Goal: Task Accomplishment & Management: Complete application form

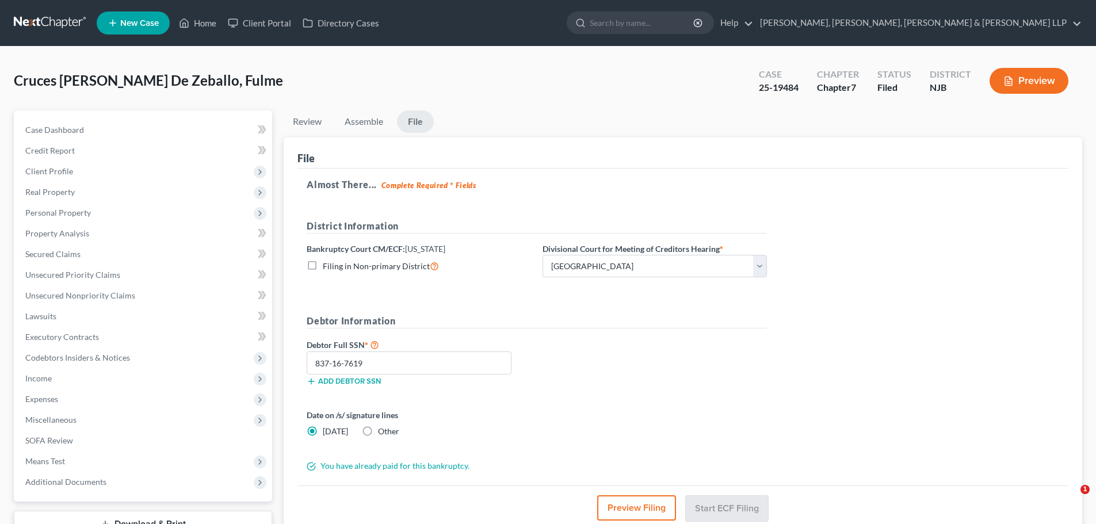
select select "2"
click at [208, 28] on link "Home" at bounding box center [197, 23] width 49 height 21
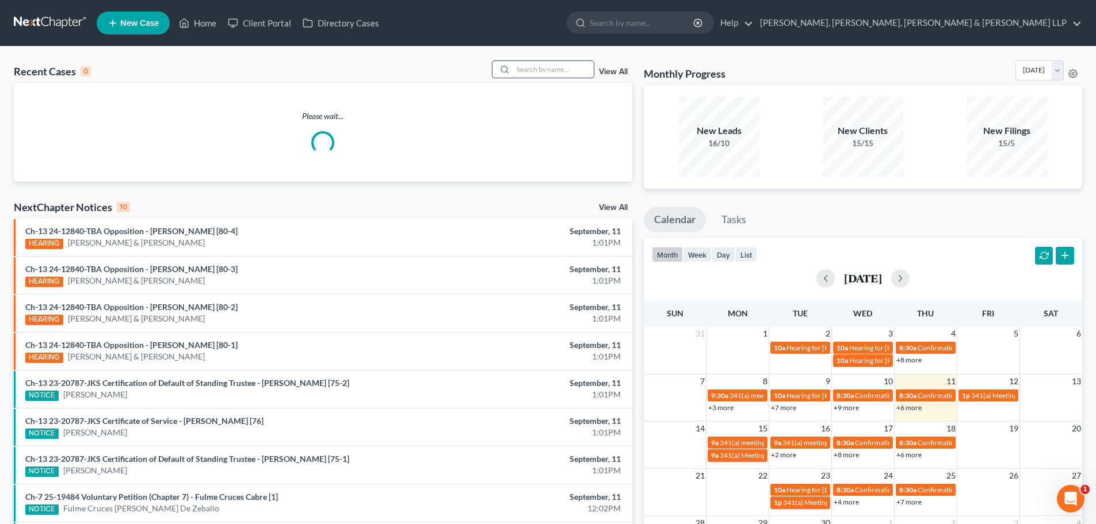
click at [534, 70] on input "search" at bounding box center [553, 69] width 81 height 17
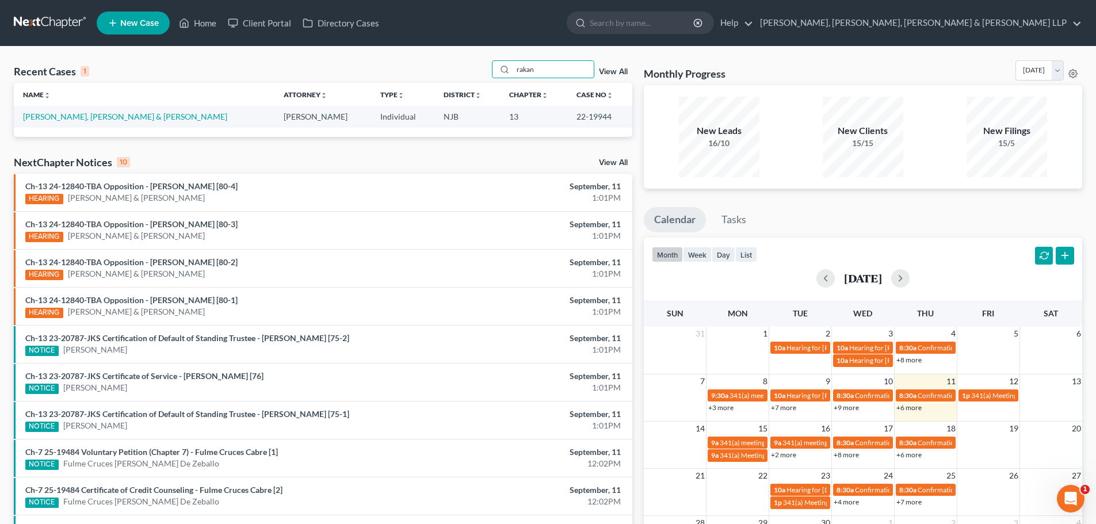
type input "rakan"
click at [140, 29] on link "New Case" at bounding box center [133, 23] width 73 height 23
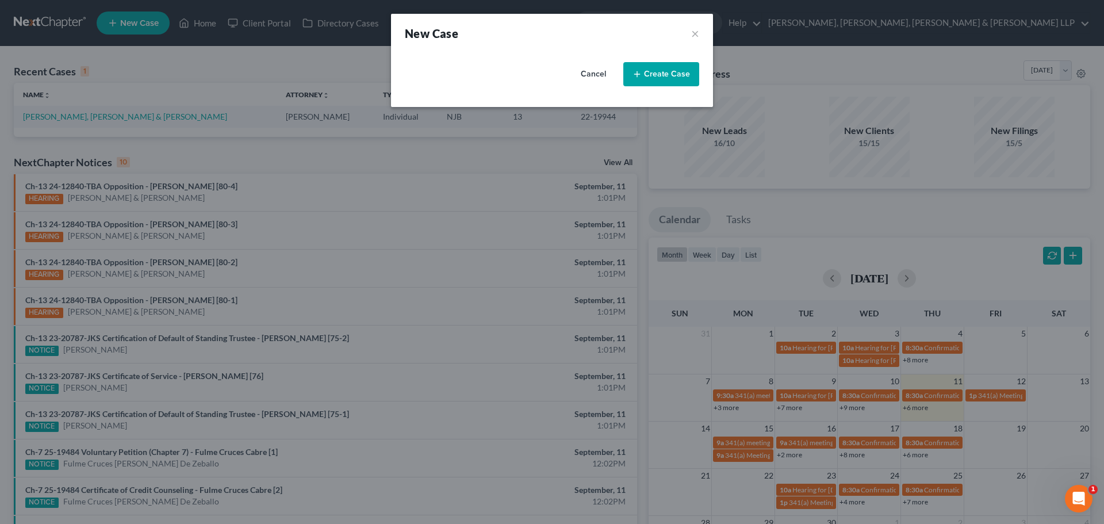
select select "51"
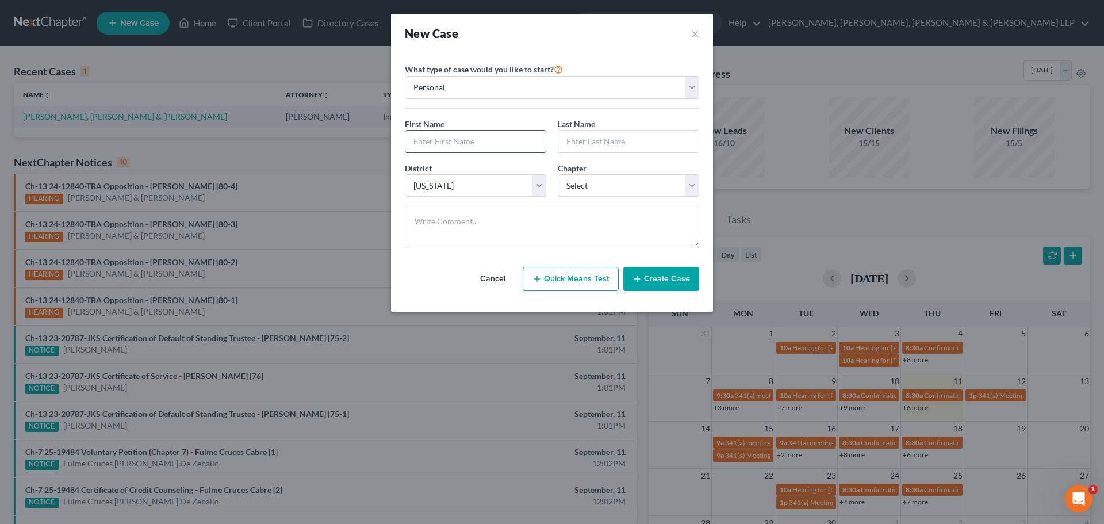
click at [416, 143] on input "text" at bounding box center [476, 142] width 140 height 22
type input "Rakan"
click at [612, 183] on select "Select 7 11 12 13" at bounding box center [629, 185] width 142 height 23
select select "0"
click at [558, 174] on select "Select 7 11 12 13" at bounding box center [629, 185] width 142 height 23
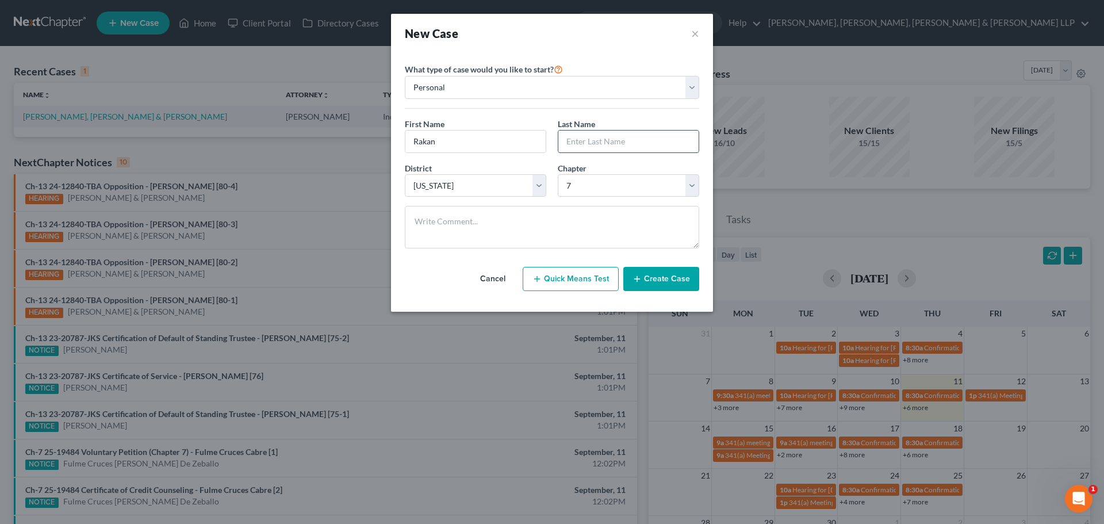
click at [597, 134] on input "text" at bounding box center [629, 142] width 140 height 22
type input "Armout"
click at [666, 283] on button "Create Case" at bounding box center [662, 279] width 76 height 24
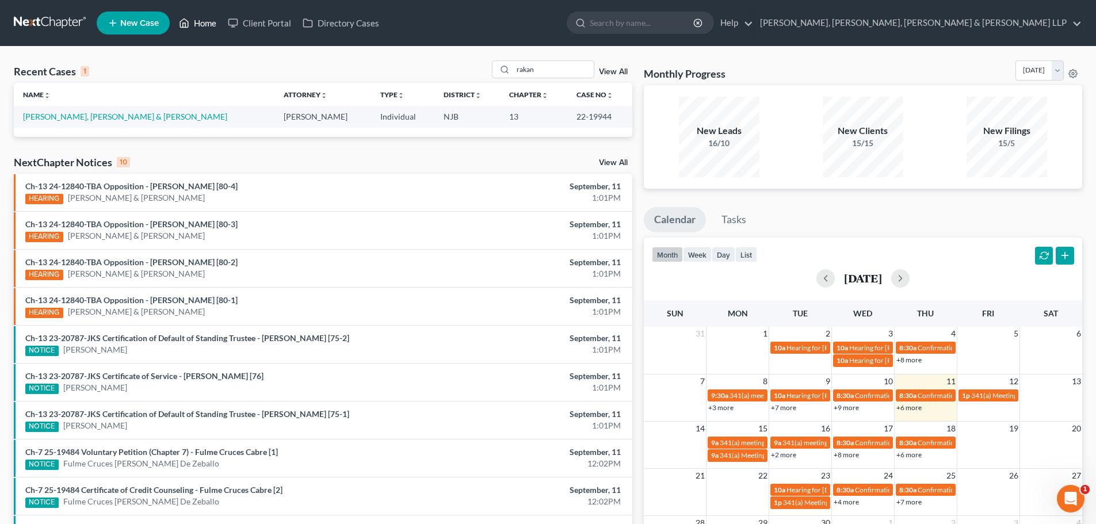
click at [194, 18] on link "Home" at bounding box center [197, 23] width 49 height 21
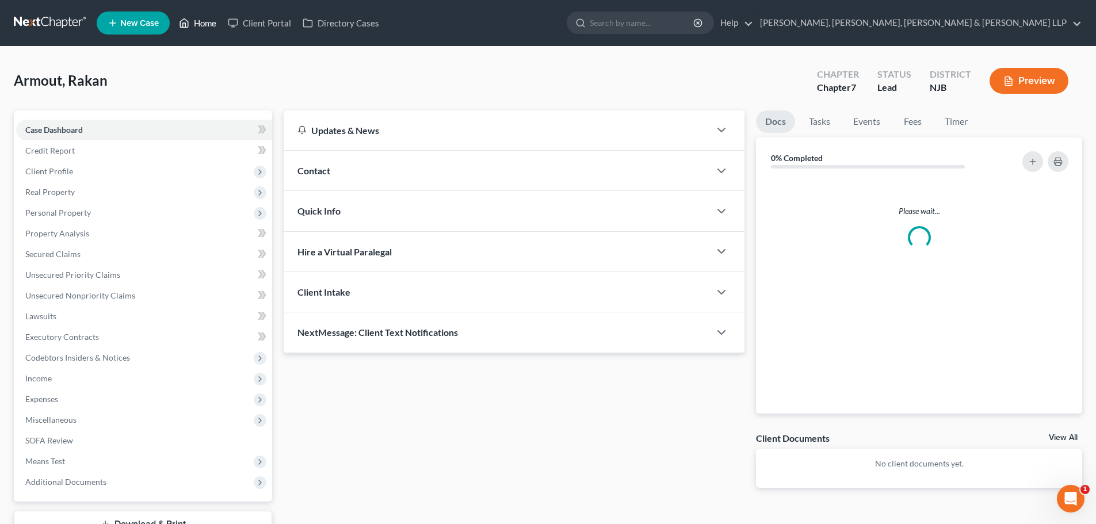
click at [200, 22] on link "Home" at bounding box center [197, 23] width 49 height 21
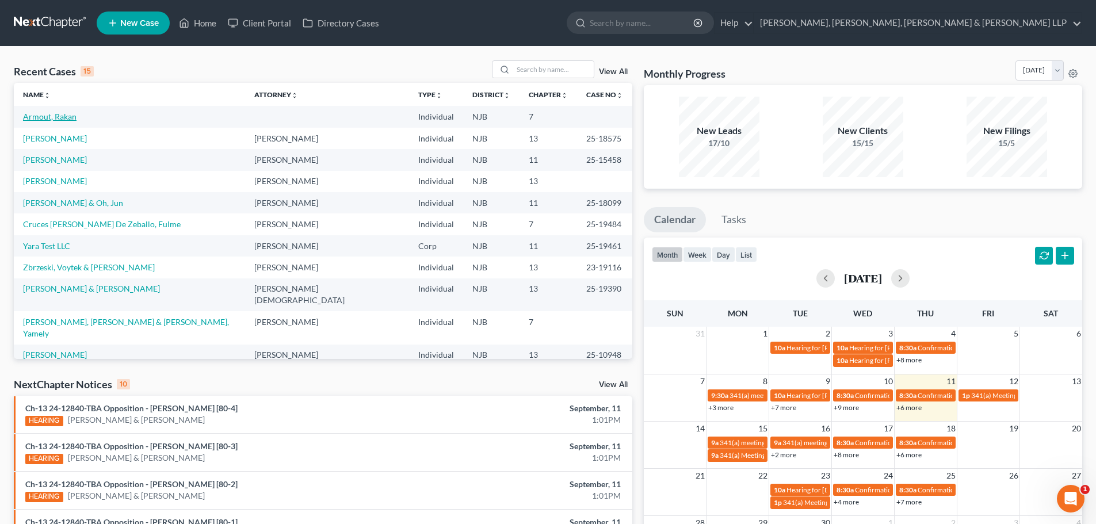
click at [62, 118] on link "Armout, Rakan" at bounding box center [49, 117] width 53 height 10
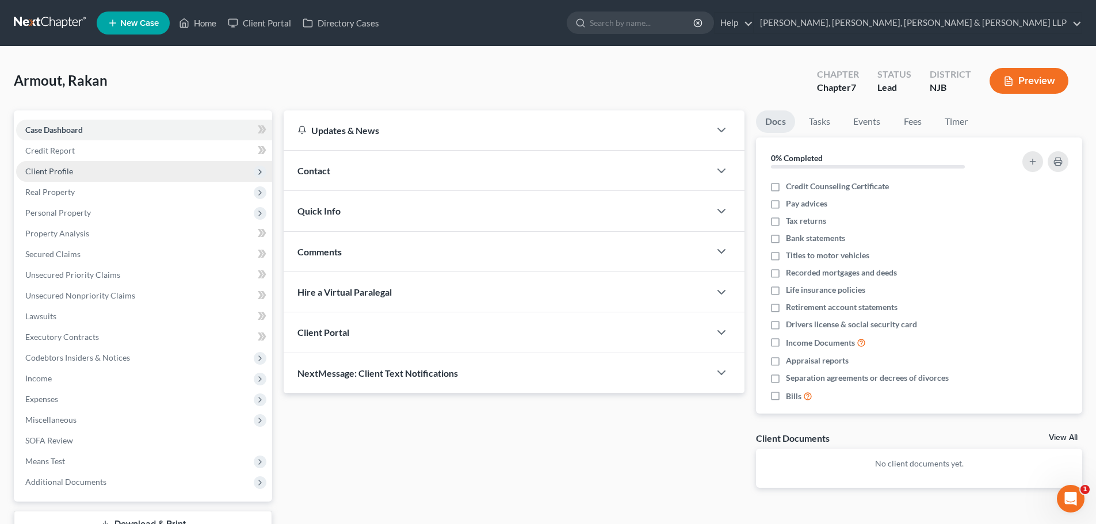
click at [60, 175] on span "Client Profile" at bounding box center [49, 171] width 48 height 10
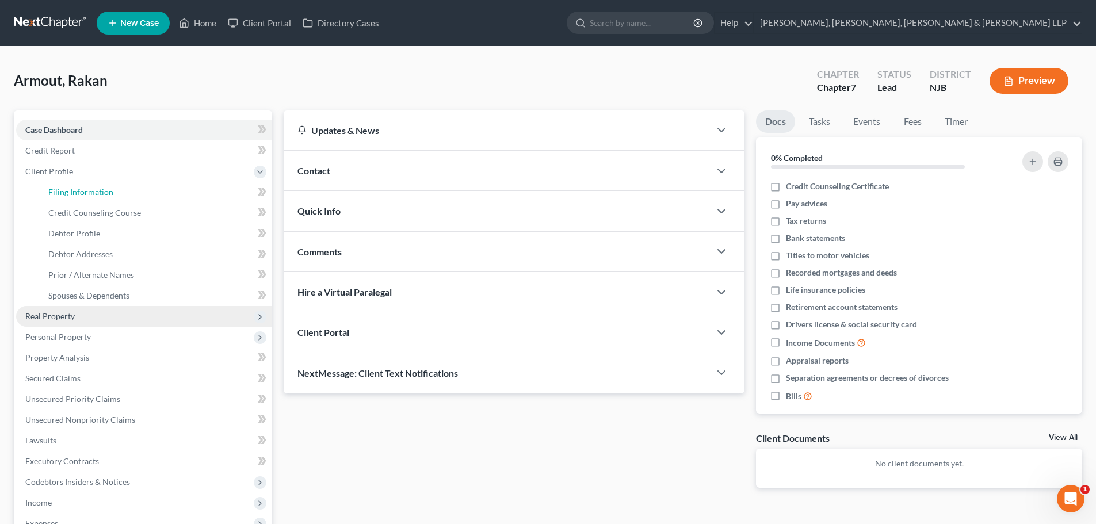
click at [80, 191] on span "Filing Information" at bounding box center [80, 192] width 65 height 10
select select "1"
select select "0"
select select "51"
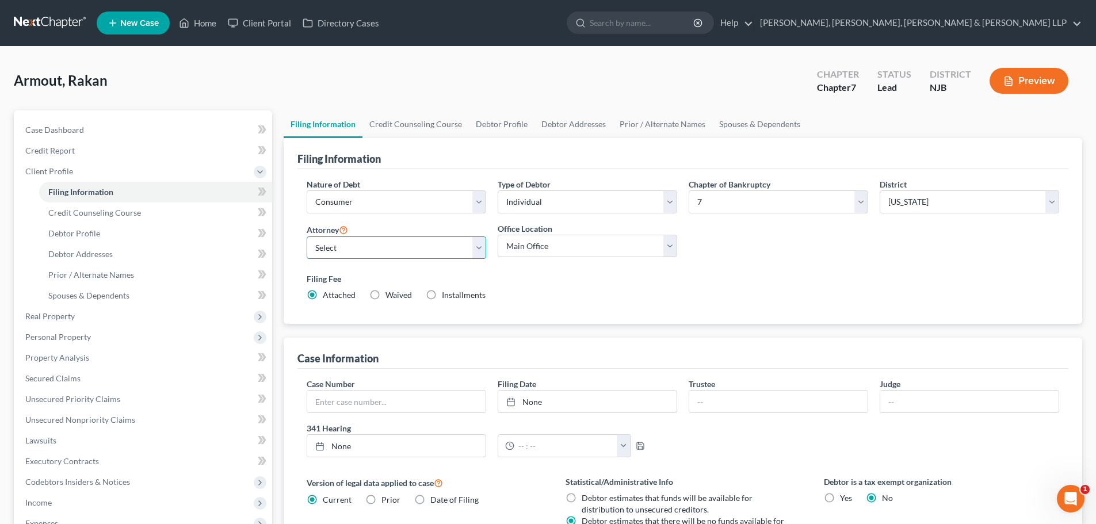
drag, startPoint x: 345, startPoint y: 247, endPoint x: 346, endPoint y: 258, distance: 10.9
click at [345, 247] on select "Select [PERSON_NAME] - NJB [PERSON_NAME] - NYNB [PERSON_NAME] - NYEB [PERSON_NA…" at bounding box center [396, 247] width 179 height 23
select select "8"
click at [307, 236] on select "Select [PERSON_NAME] - NJB [PERSON_NAME] - NYNB [PERSON_NAME] - NYEB [PERSON_NA…" at bounding box center [396, 247] width 179 height 23
drag, startPoint x: 555, startPoint y: 246, endPoint x: 553, endPoint y: 256, distance: 10.0
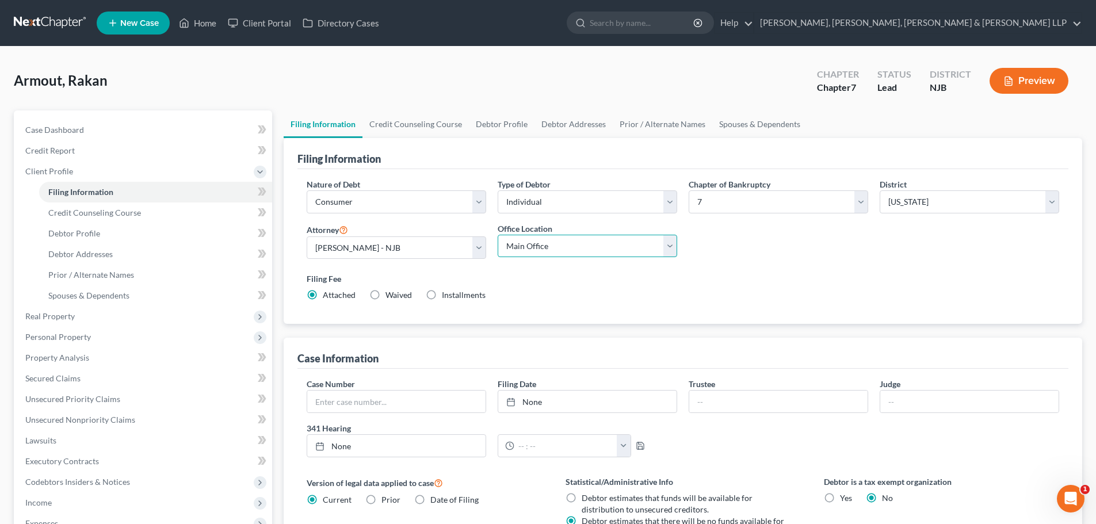
click at [555, 246] on select "Main Office Scura, [GEOGRAPHIC_DATA], [PERSON_NAME], [PERSON_NAME] & [PERSON_NA…" at bounding box center [587, 246] width 179 height 23
select select "0"
click at [498, 235] on select "Main Office Scura, [GEOGRAPHIC_DATA], [PERSON_NAME], [PERSON_NAME] & [PERSON_NA…" at bounding box center [587, 246] width 179 height 23
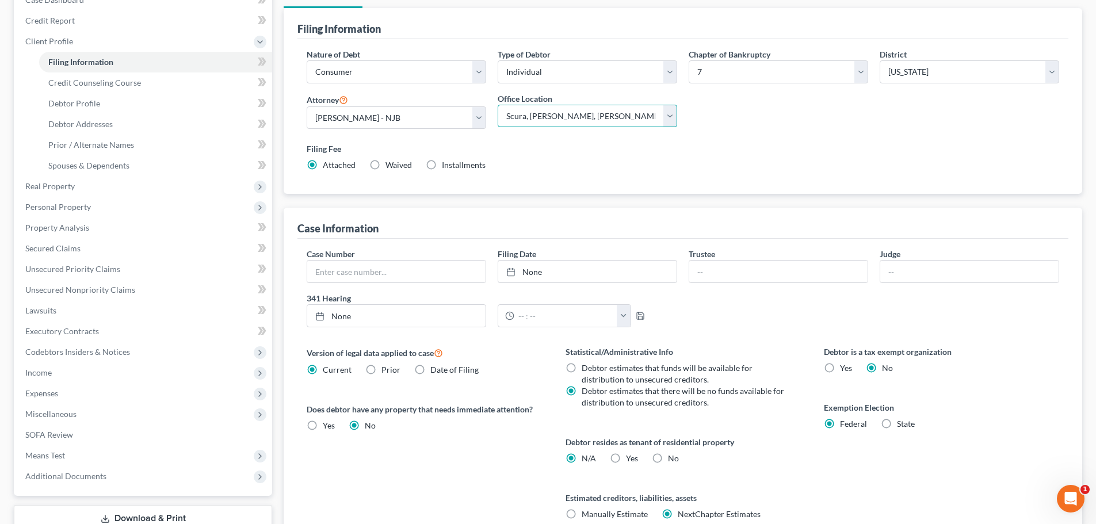
scroll to position [173, 0]
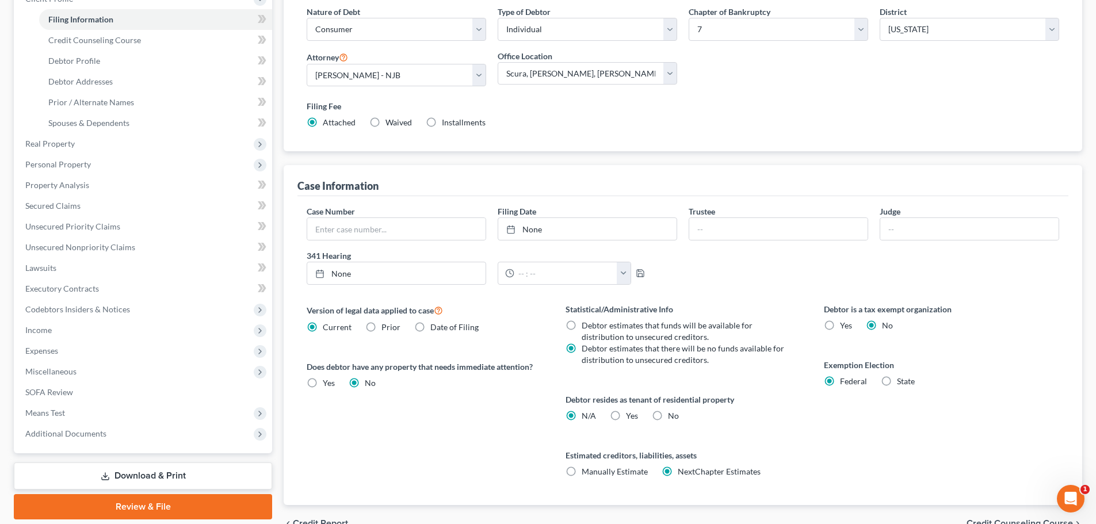
click at [626, 414] on label "Yes Yes" at bounding box center [632, 416] width 12 height 12
click at [630, 414] on input "Yes Yes" at bounding box center [633, 413] width 7 height 7
radio input "true"
radio input "false"
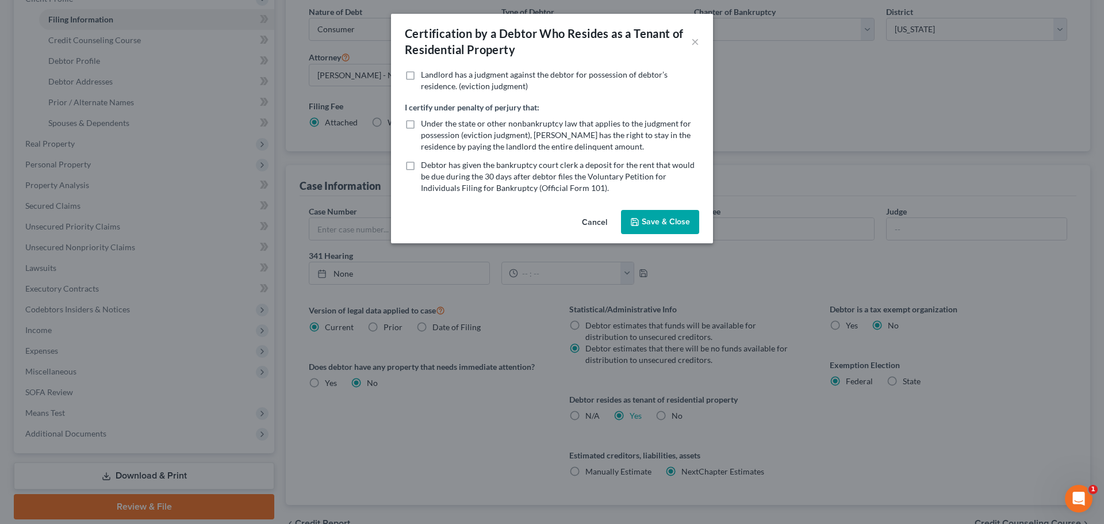
click at [662, 215] on button "Save & Close" at bounding box center [660, 222] width 78 height 24
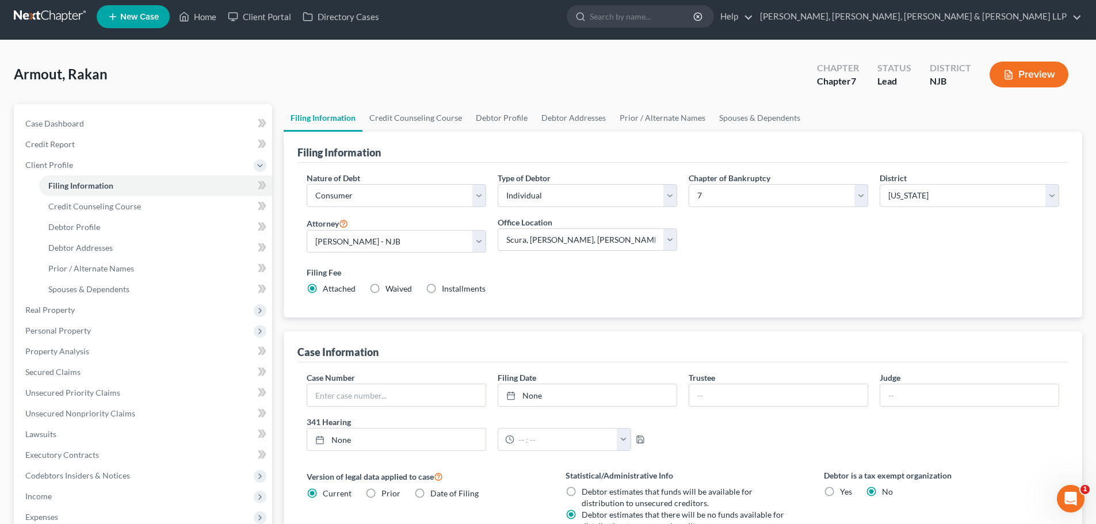
scroll to position [0, 0]
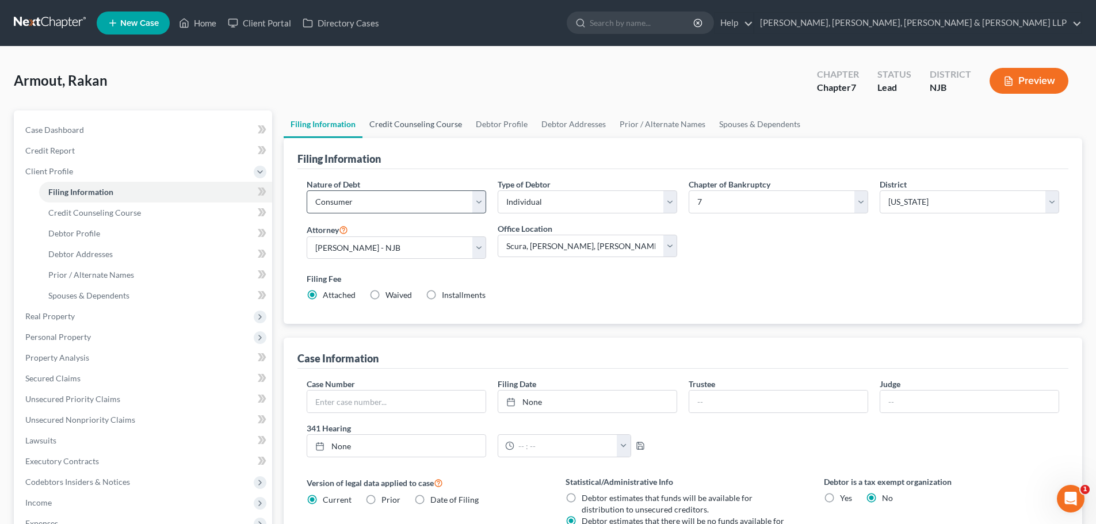
click at [419, 123] on link "Credit Counseling Course" at bounding box center [415, 124] width 106 height 28
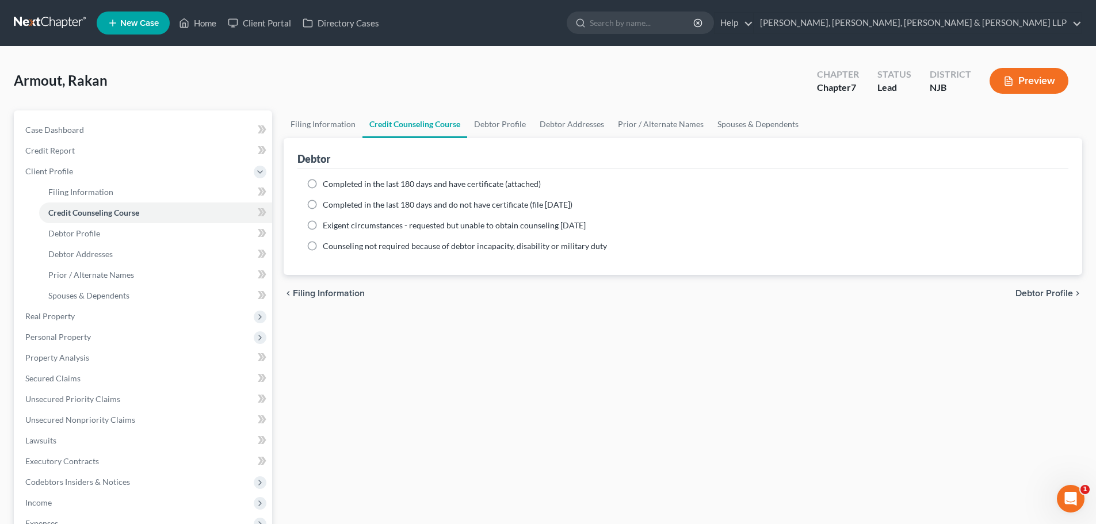
click at [355, 186] on span "Completed in the last 180 days and have certificate (attached)" at bounding box center [432, 184] width 218 height 10
click at [335, 186] on input "Completed in the last 180 days and have certificate (attached)" at bounding box center [330, 181] width 7 height 7
radio input "true"
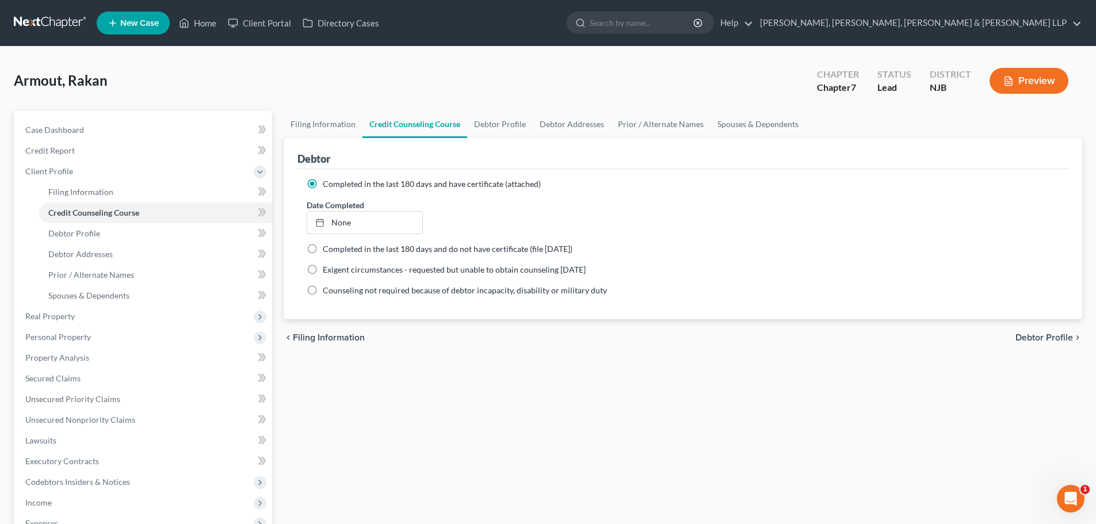
drag, startPoint x: 460, startPoint y: 23, endPoint x: 499, endPoint y: 214, distance: 194.8
click at [460, 23] on ul "New Case Home Client Portal Directory Cases - No Result - See all results Or Pr…" at bounding box center [589, 23] width 985 height 30
click at [494, 135] on link "Debtor Profile" at bounding box center [500, 124] width 66 height 28
select select "0"
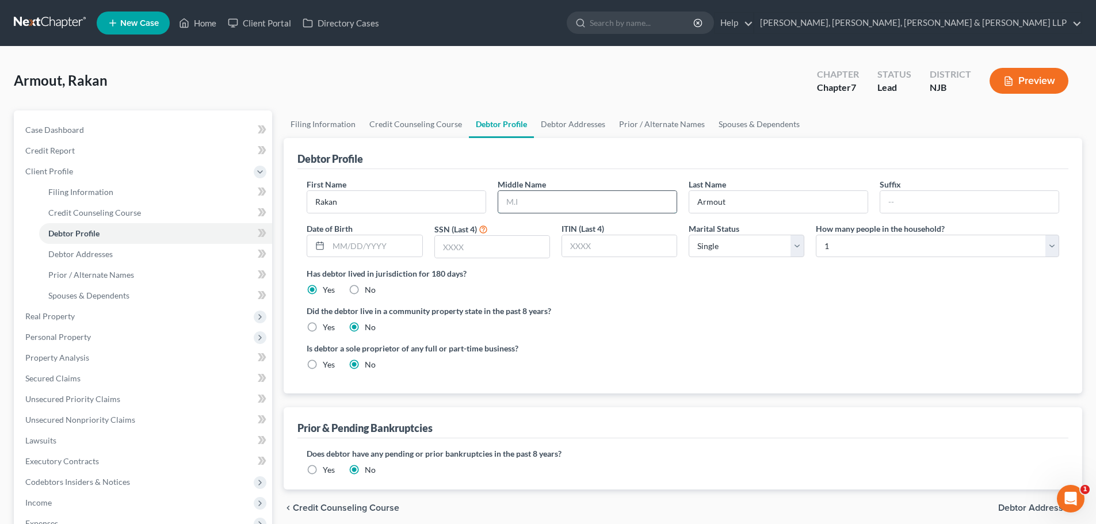
click at [564, 208] on input "text" at bounding box center [587, 202] width 178 height 22
type input "[PERSON_NAME]"
click at [381, 253] on input "text" at bounding box center [374, 246] width 93 height 22
type input "[DATE]"
click at [460, 253] on input "text" at bounding box center [492, 247] width 114 height 22
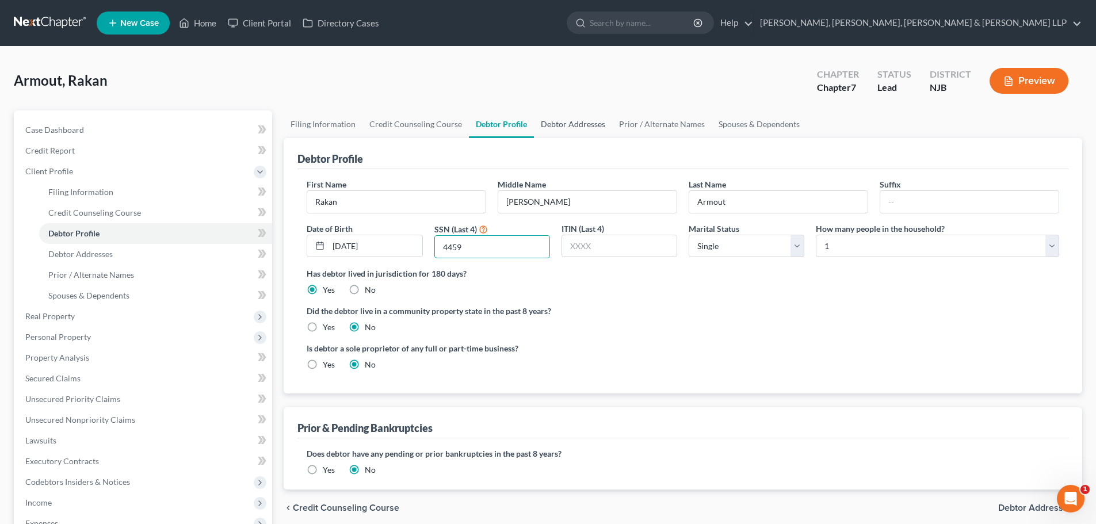
type input "4459"
click at [569, 125] on link "Debtor Addresses" at bounding box center [573, 124] width 78 height 28
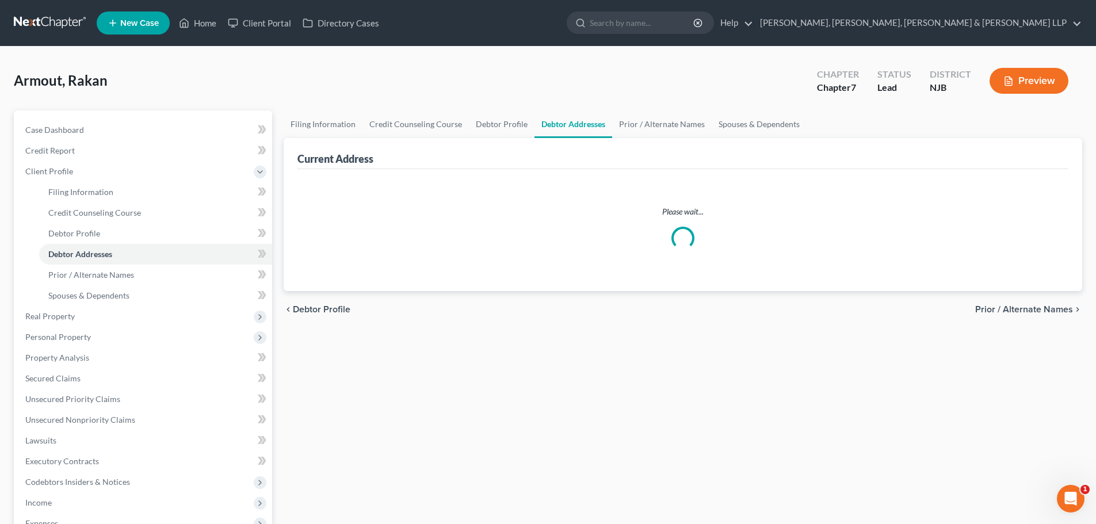
select select "0"
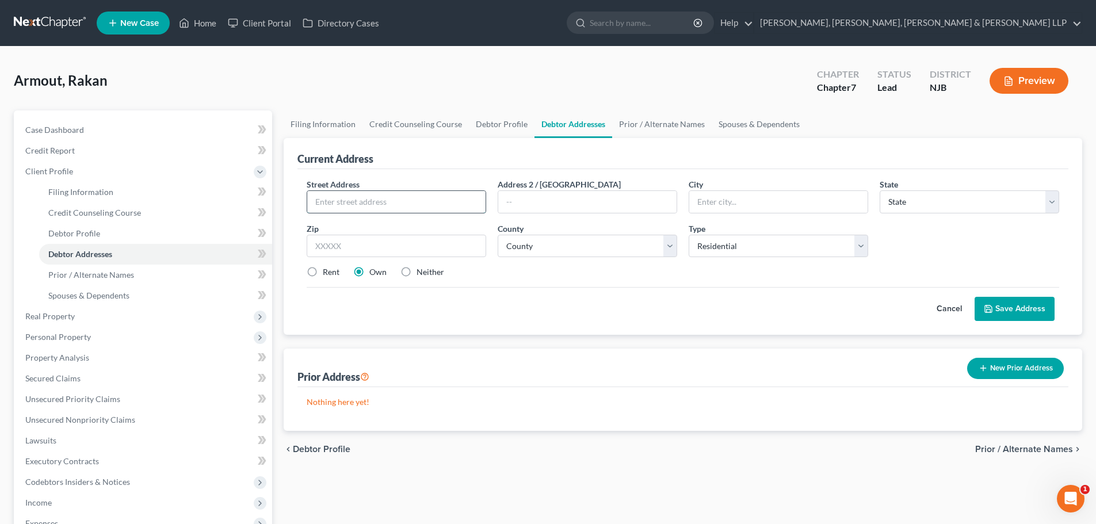
click at [342, 198] on input "text" at bounding box center [396, 202] width 178 height 22
click at [356, 193] on input "text" at bounding box center [396, 202] width 178 height 22
paste input "[STREET_ADDRESS]"
type input "[STREET_ADDRESS]"
click at [328, 246] on input "text" at bounding box center [396, 246] width 179 height 23
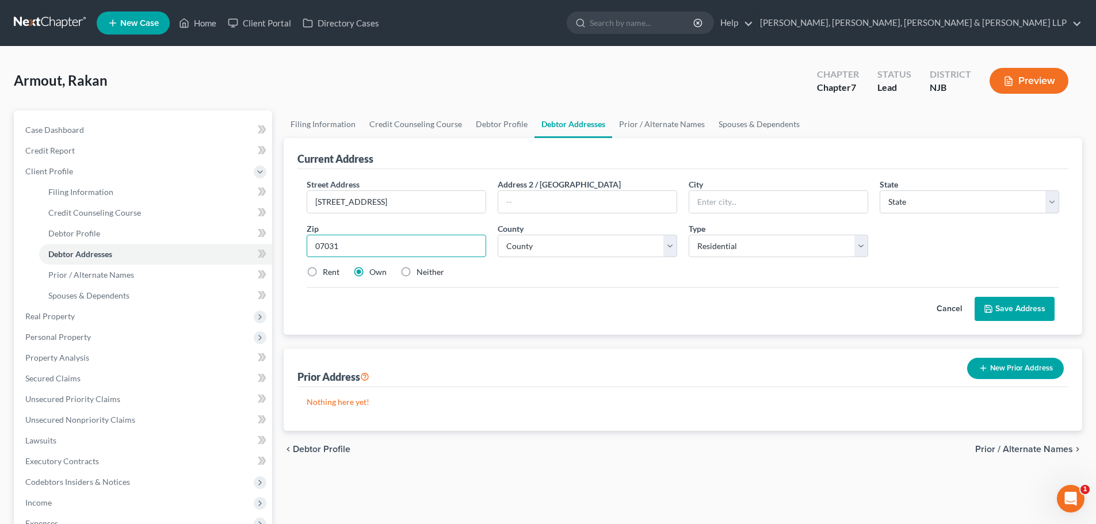
type input "07031"
drag, startPoint x: 322, startPoint y: 271, endPoint x: 455, endPoint y: 260, distance: 133.9
click at [322, 271] on div "Rent" at bounding box center [323, 272] width 33 height 12
type input "[GEOGRAPHIC_DATA]"
select select "33"
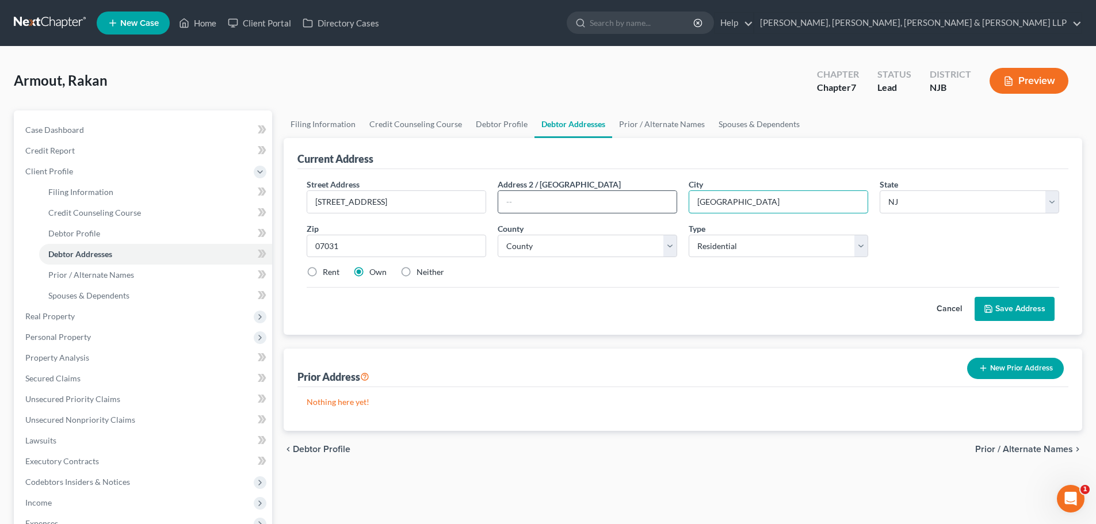
drag, startPoint x: 754, startPoint y: 205, endPoint x: 667, endPoint y: 205, distance: 86.9
click at [667, 205] on div "Street Address * [STREET_ADDRESS] Address 2 / [GEOGRAPHIC_DATA] * [GEOGRAPHIC_D…" at bounding box center [683, 232] width 764 height 109
click at [578, 241] on select "County [GEOGRAPHIC_DATA] [GEOGRAPHIC_DATA] [GEOGRAPHIC_DATA] [GEOGRAPHIC_DATA] …" at bounding box center [587, 246] width 179 height 23
select select "1"
click at [498, 235] on select "County [GEOGRAPHIC_DATA] [GEOGRAPHIC_DATA] [GEOGRAPHIC_DATA] [GEOGRAPHIC_DATA] …" at bounding box center [587, 246] width 179 height 23
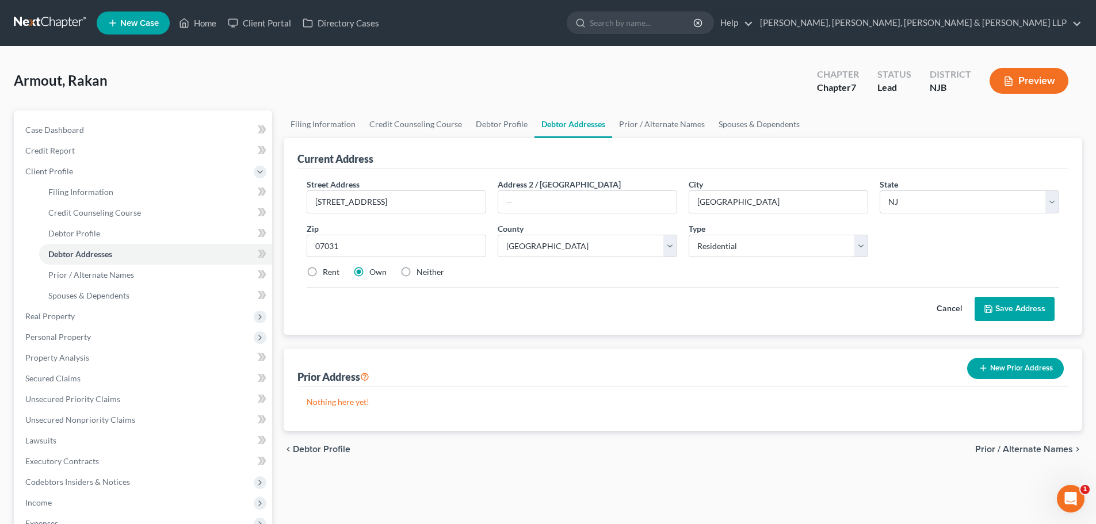
click at [323, 273] on label "Rent" at bounding box center [331, 272] width 17 height 12
click at [327, 273] on input "Rent" at bounding box center [330, 269] width 7 height 7
radio input "true"
click at [1010, 302] on button "Save Address" at bounding box center [1014, 309] width 80 height 24
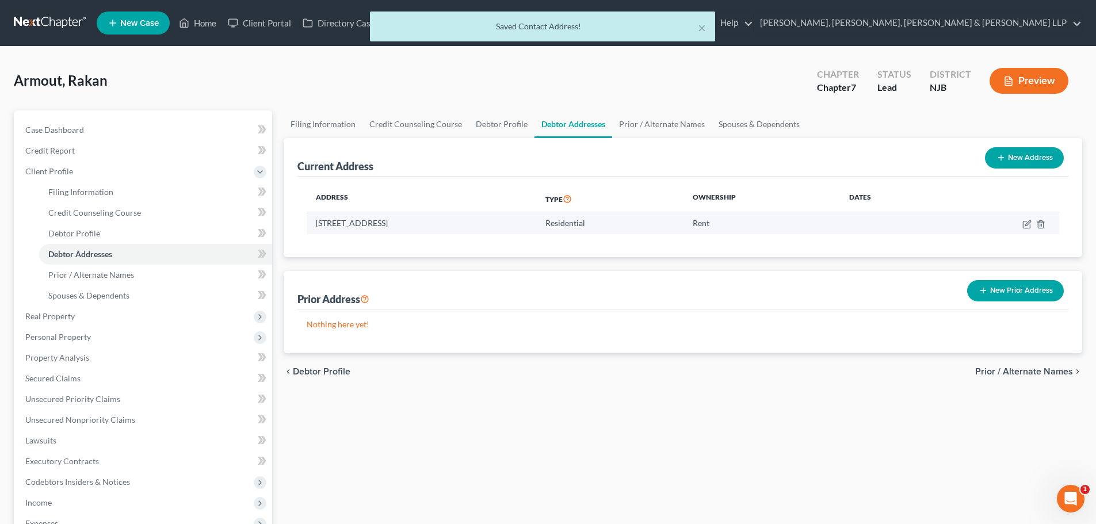
drag, startPoint x: 443, startPoint y: 226, endPoint x: 312, endPoint y: 223, distance: 131.2
click at [311, 223] on td "[STREET_ADDRESS]" at bounding box center [422, 223] width 230 height 22
copy td "[STREET_ADDRESS]"
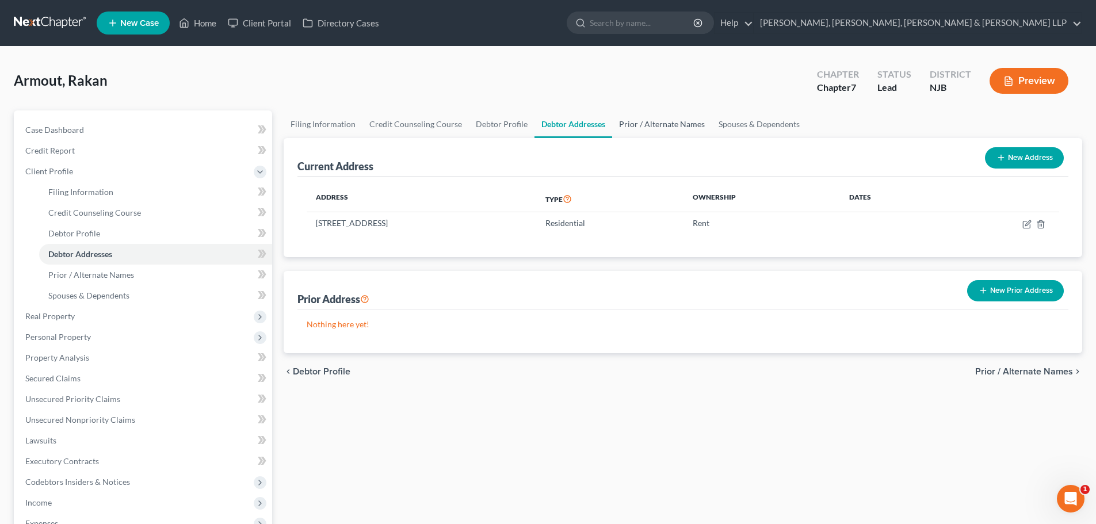
click at [645, 124] on link "Prior / Alternate Names" at bounding box center [662, 124] width 100 height 28
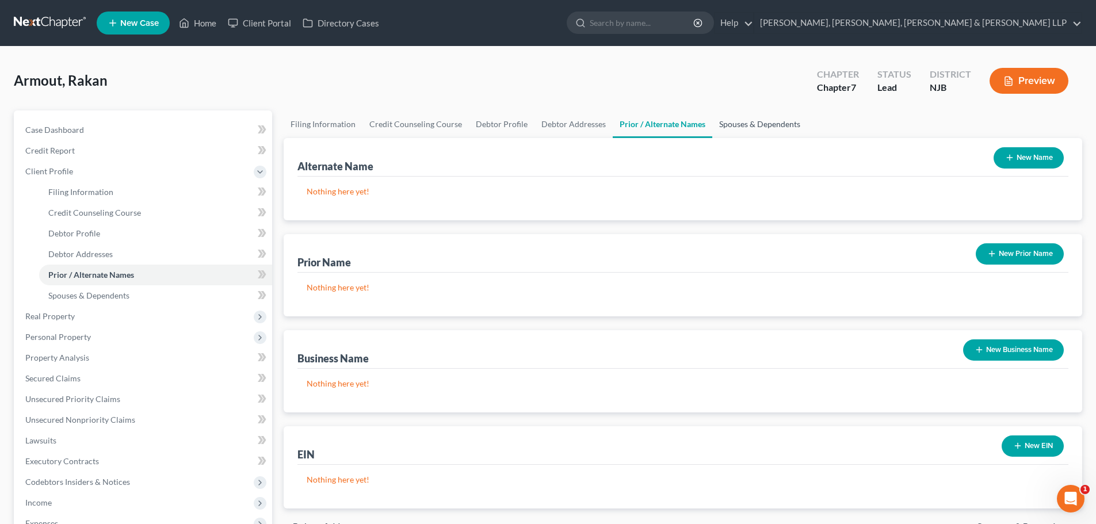
click at [773, 128] on link "Spouses & Dependents" at bounding box center [759, 124] width 95 height 28
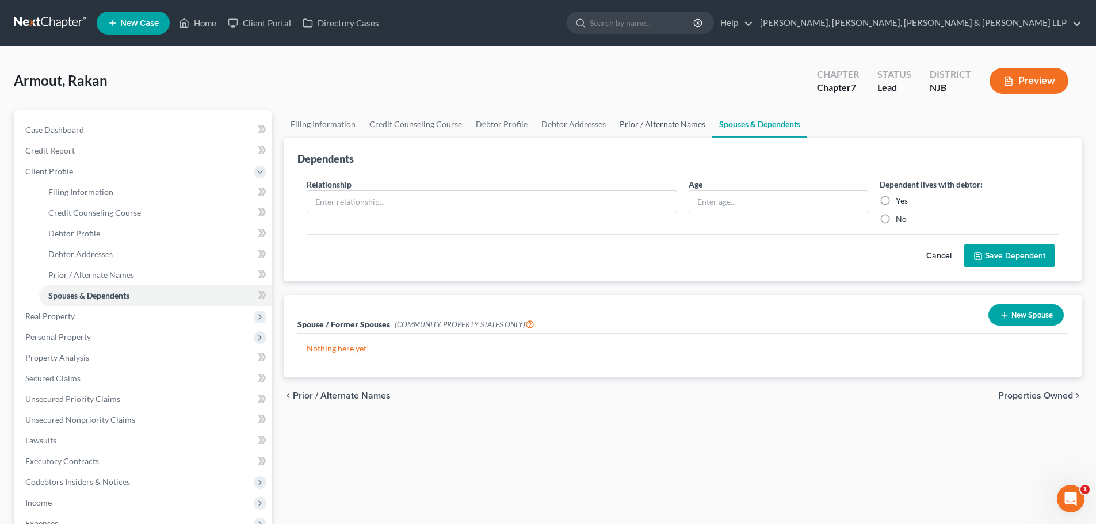
click at [688, 119] on link "Prior / Alternate Names" at bounding box center [663, 124] width 100 height 28
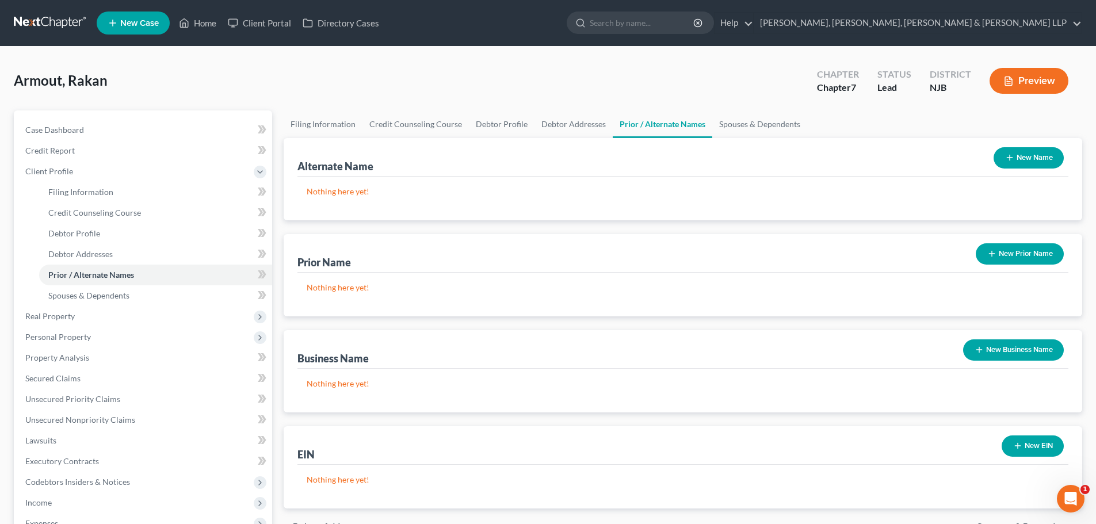
click at [1019, 160] on button "New Name" at bounding box center [1028, 157] width 70 height 21
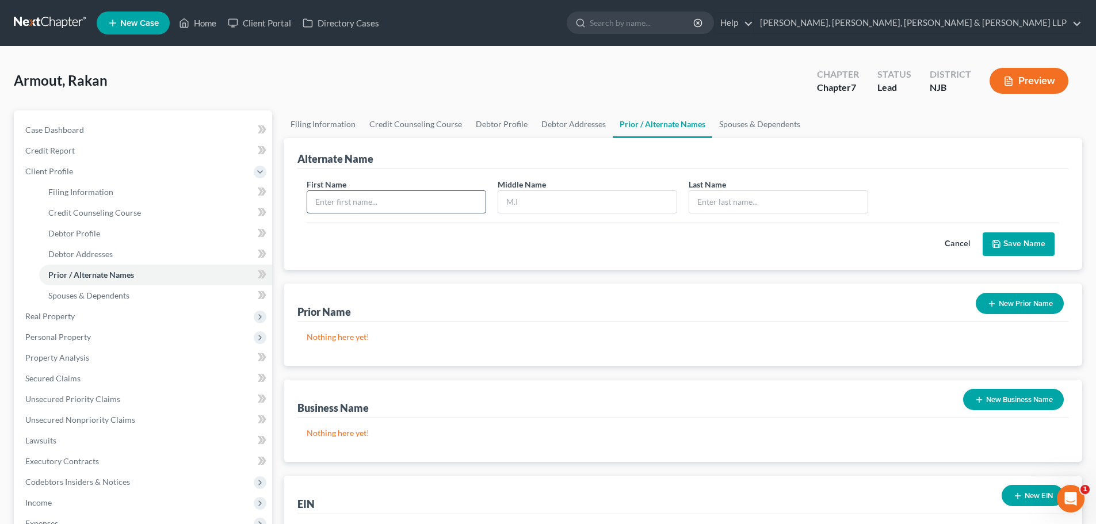
click at [368, 202] on input "text" at bounding box center [396, 202] width 178 height 22
type input "Rakan"
click at [525, 198] on input "text" at bounding box center [587, 202] width 178 height 22
type input "S."
click at [720, 205] on input "text" at bounding box center [778, 202] width 178 height 22
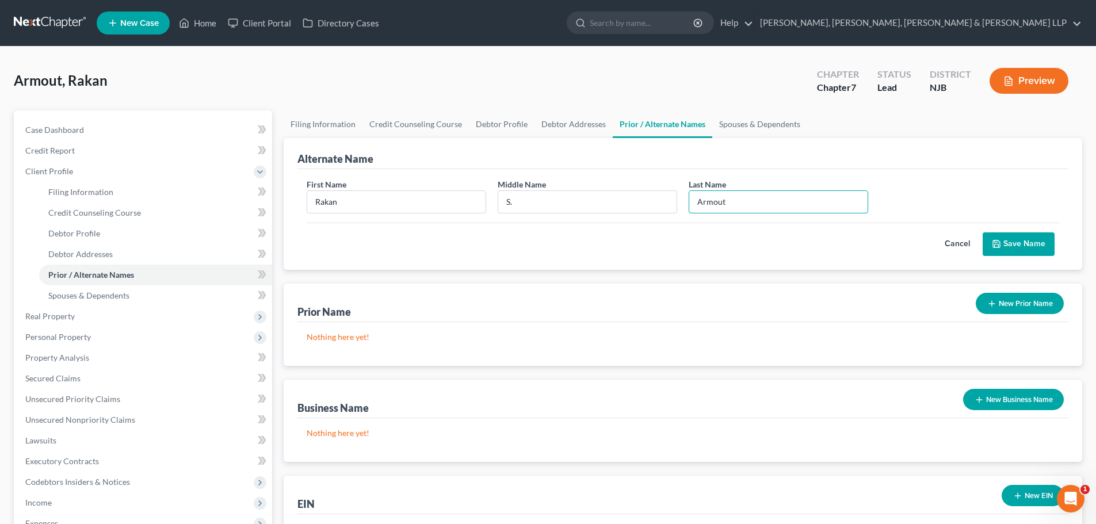
type input "Armout"
click at [1031, 249] on button "Save Name" at bounding box center [1019, 244] width 72 height 24
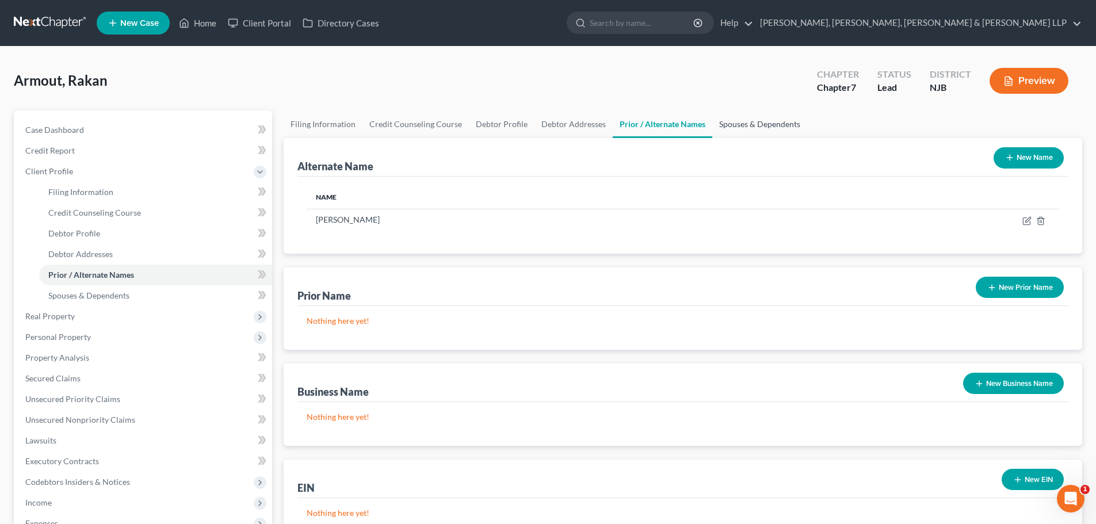
drag, startPoint x: 742, startPoint y: 128, endPoint x: 520, endPoint y: 166, distance: 225.4
click at [743, 128] on link "Spouses & Dependents" at bounding box center [759, 124] width 95 height 28
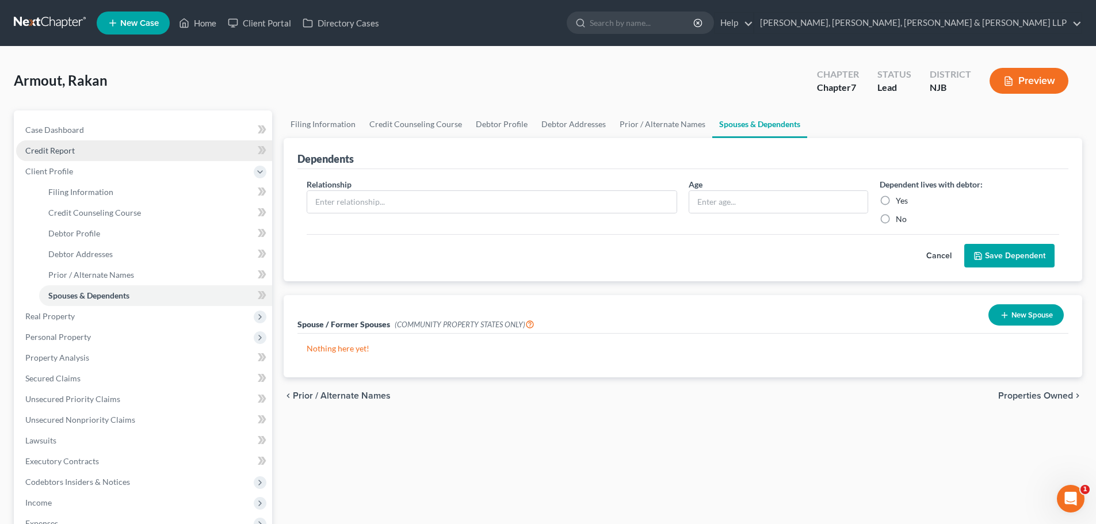
click at [108, 147] on link "Credit Report" at bounding box center [144, 150] width 256 height 21
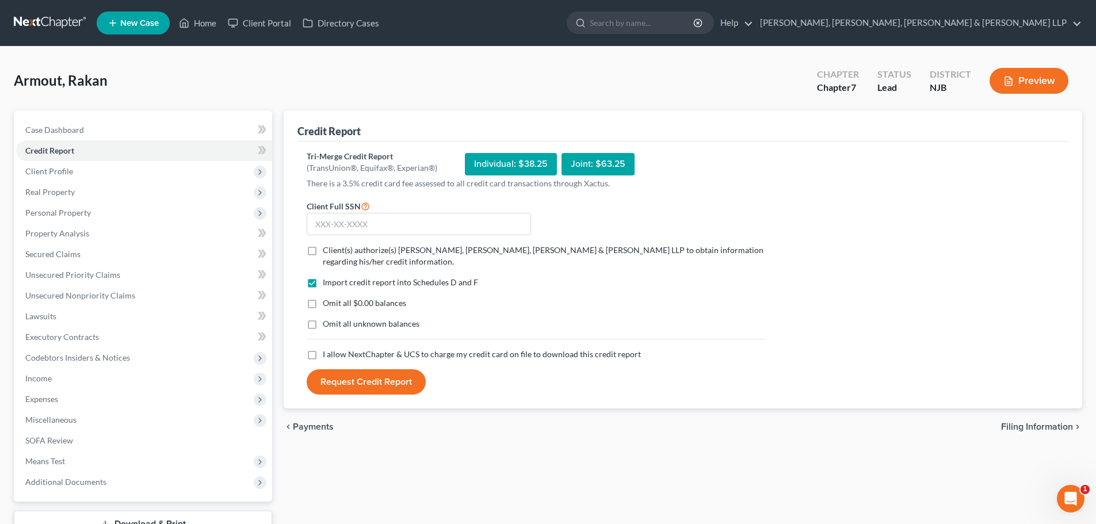
click at [323, 246] on label "Client(s) authorize(s) [PERSON_NAME], [PERSON_NAME], [PERSON_NAME] & [PERSON_NA…" at bounding box center [545, 255] width 444 height 23
click at [327, 246] on input "Client(s) authorize(s) [PERSON_NAME], [PERSON_NAME], [PERSON_NAME] & [PERSON_NA…" at bounding box center [330, 247] width 7 height 7
checkbox input "true"
drag, startPoint x: 316, startPoint y: 356, endPoint x: 242, endPoint y: 356, distance: 73.6
click at [323, 357] on label "I allow NextChapter & UCS to charge my credit card on file to download this cre…" at bounding box center [482, 355] width 318 height 12
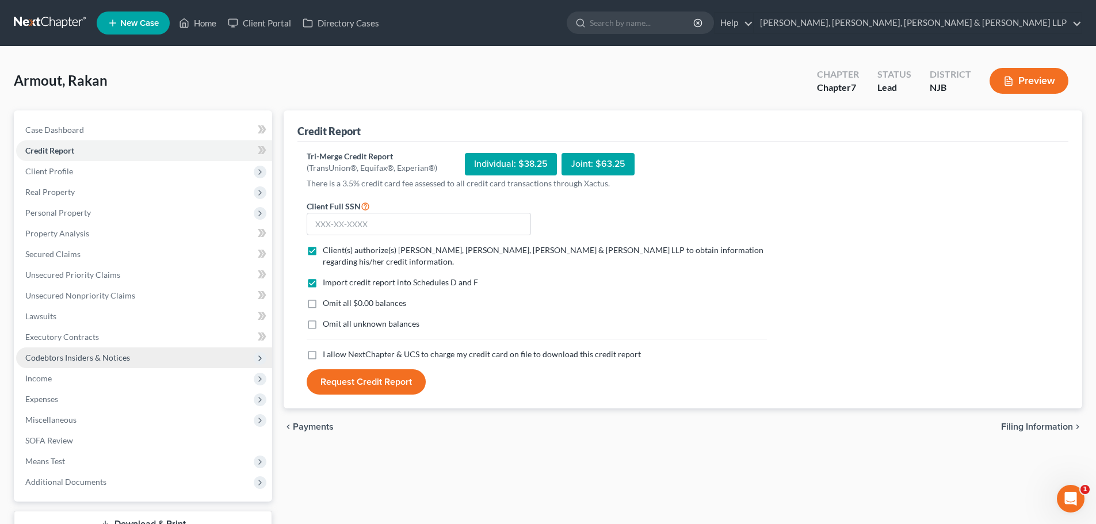
click at [327, 356] on input "I allow NextChapter & UCS to charge my credit card on file to download this cre…" at bounding box center [330, 352] width 7 height 7
checkbox input "true"
click at [405, 231] on input "text" at bounding box center [419, 224] width 224 height 23
paste input "012-63-4459"
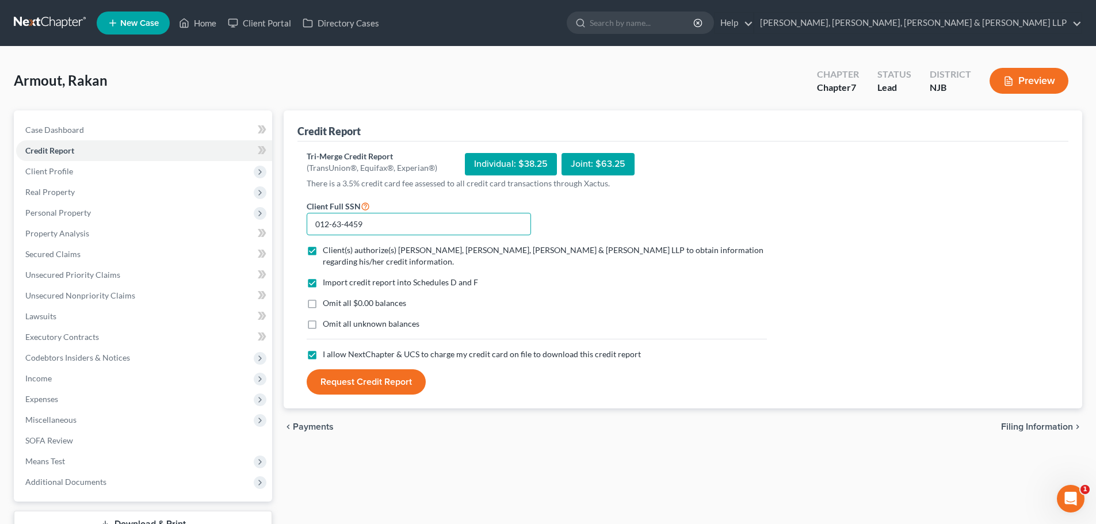
type input "012-63-4459"
click at [396, 379] on button "Request Credit Report" at bounding box center [366, 381] width 119 height 25
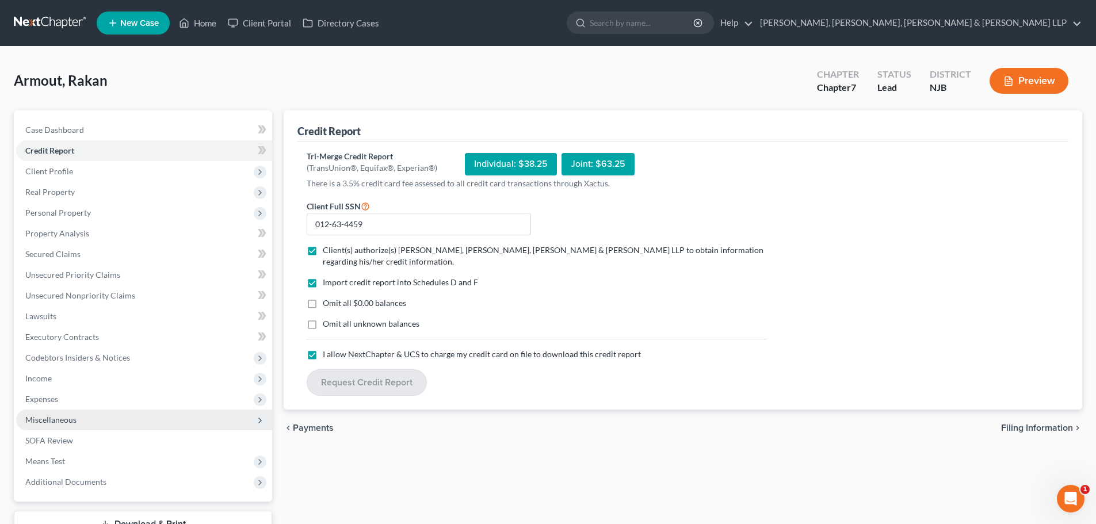
click at [91, 420] on span "Miscellaneous" at bounding box center [144, 420] width 256 height 21
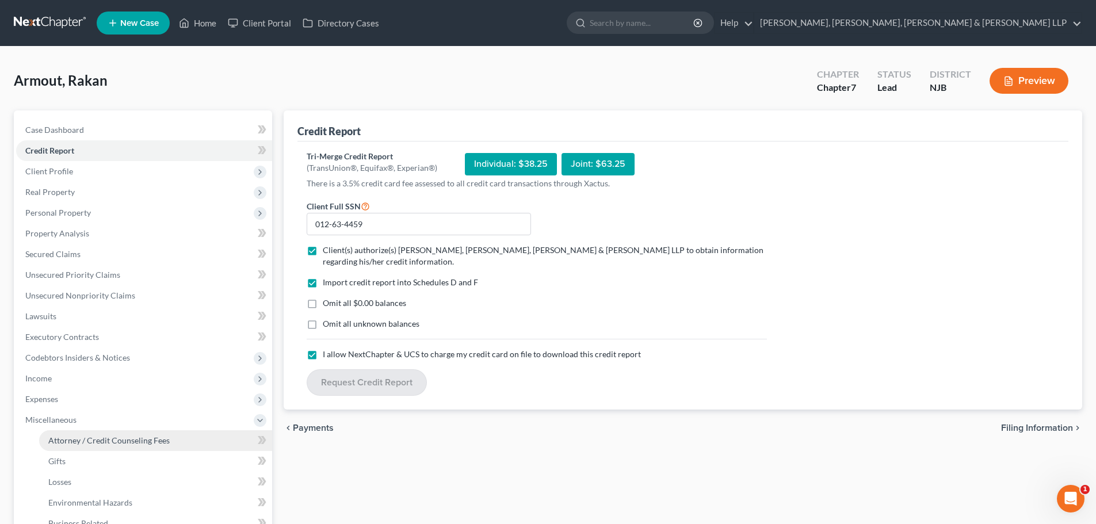
click at [81, 434] on link "Attorney / Credit Counseling Fees" at bounding box center [155, 440] width 233 height 21
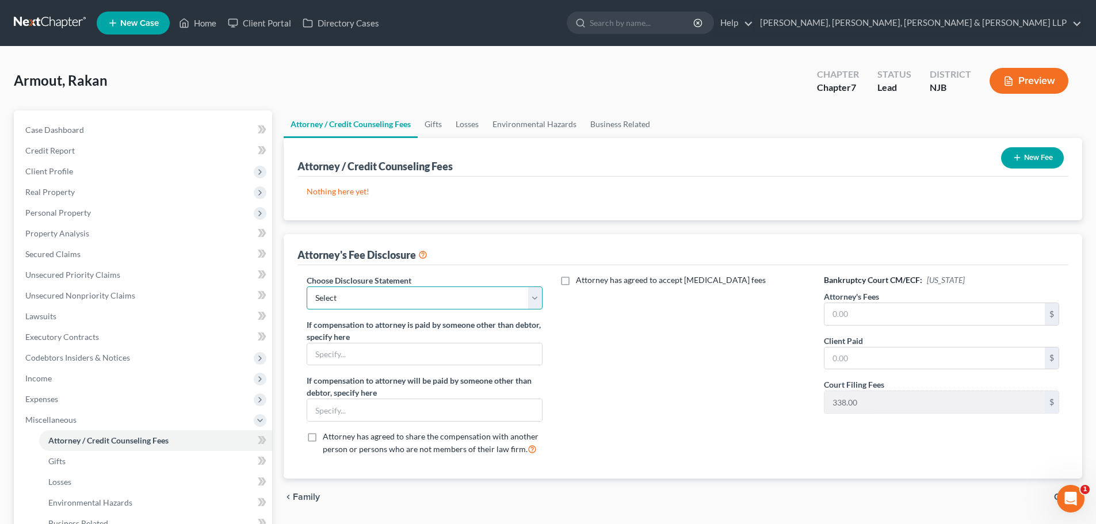
click at [404, 293] on select "Select Chapter 13 Disclosure Statement Chapter 7 Disclosure Statement" at bounding box center [424, 297] width 235 height 23
select select "1"
click at [307, 286] on select "Select Chapter 13 Disclosure Statement Chapter 7 Disclosure Statement" at bounding box center [424, 297] width 235 height 23
click at [836, 309] on input "text" at bounding box center [934, 314] width 220 height 22
type input "5,000.00"
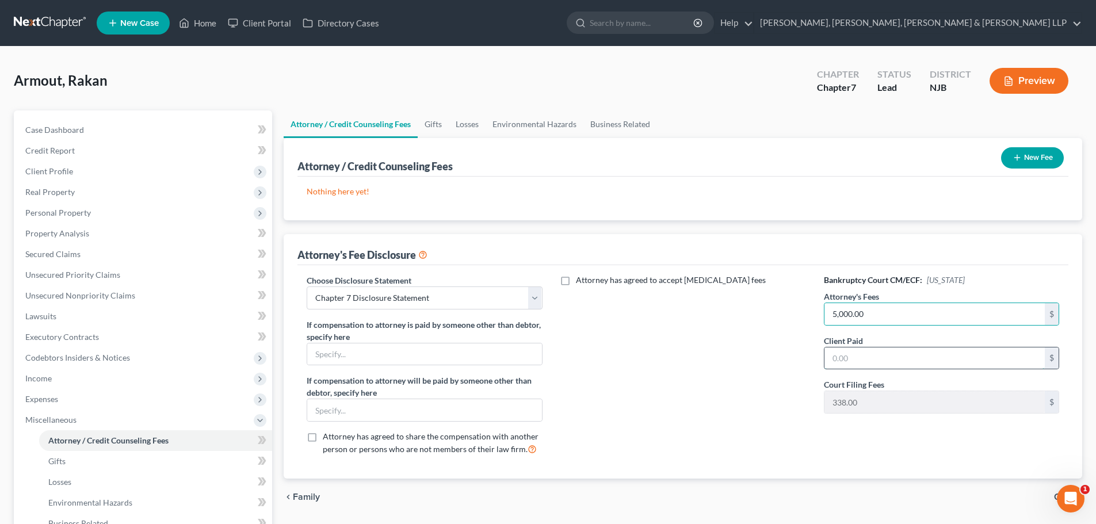
click at [866, 358] on input "text" at bounding box center [934, 358] width 220 height 22
type input "5,000.00"
click at [1058, 163] on button "New Fee" at bounding box center [1032, 157] width 63 height 21
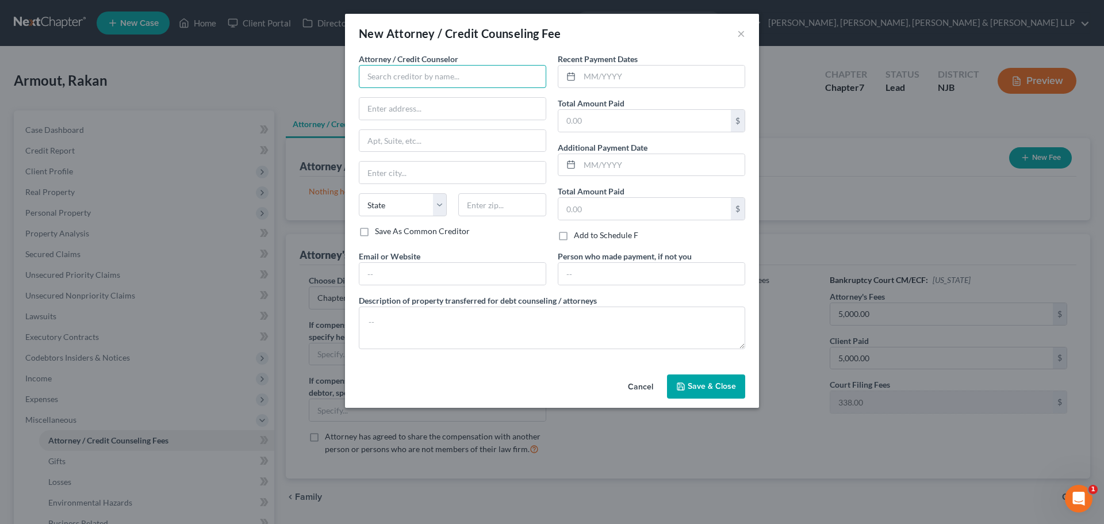
click at [437, 71] on input "text" at bounding box center [453, 76] width 188 height 23
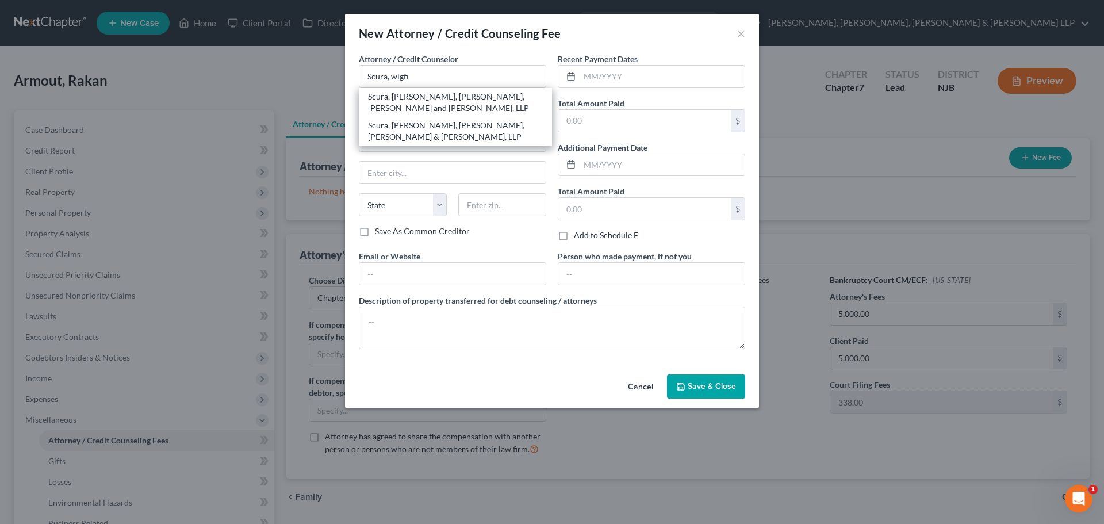
click at [431, 124] on div "Scura, [PERSON_NAME], [PERSON_NAME], [PERSON_NAME] & [PERSON_NAME], LLP" at bounding box center [455, 131] width 175 height 23
type input "Scura, [PERSON_NAME], [PERSON_NAME], [PERSON_NAME] & [PERSON_NAME], LLP"
type input "1599 Hamburg turnpike"
type input "[PERSON_NAME]"
select select "33"
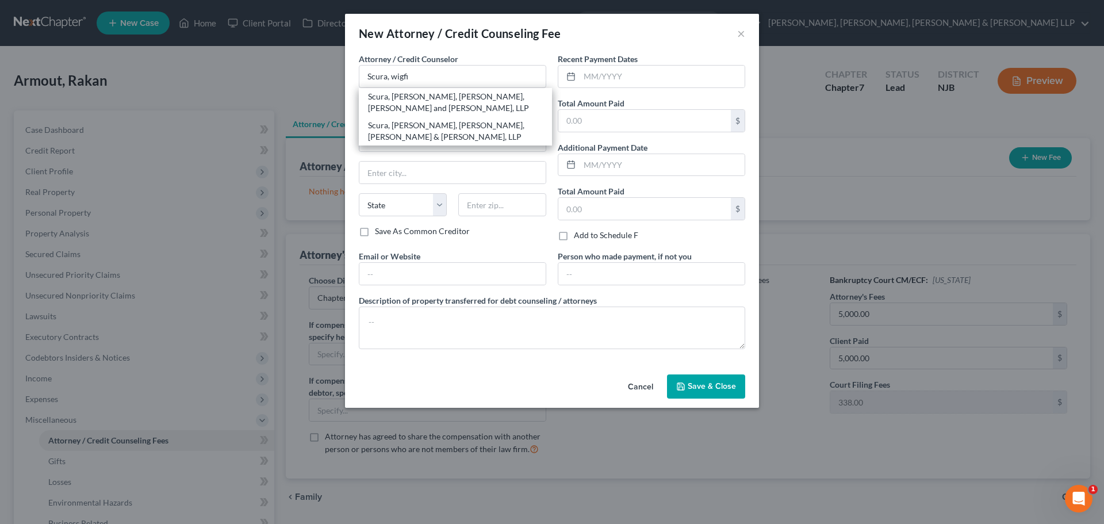
type input "07470"
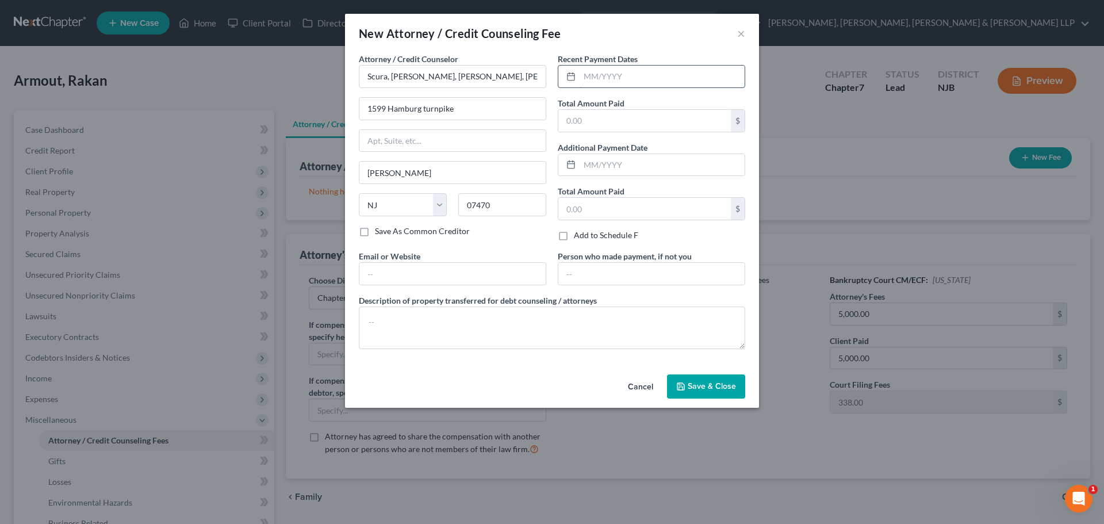
click at [625, 85] on input "text" at bounding box center [662, 77] width 165 height 22
type input "08/2025"
click at [604, 114] on input "text" at bounding box center [645, 121] width 173 height 22
type input "5,000.00"
click at [470, 314] on textarea at bounding box center [552, 328] width 387 height 43
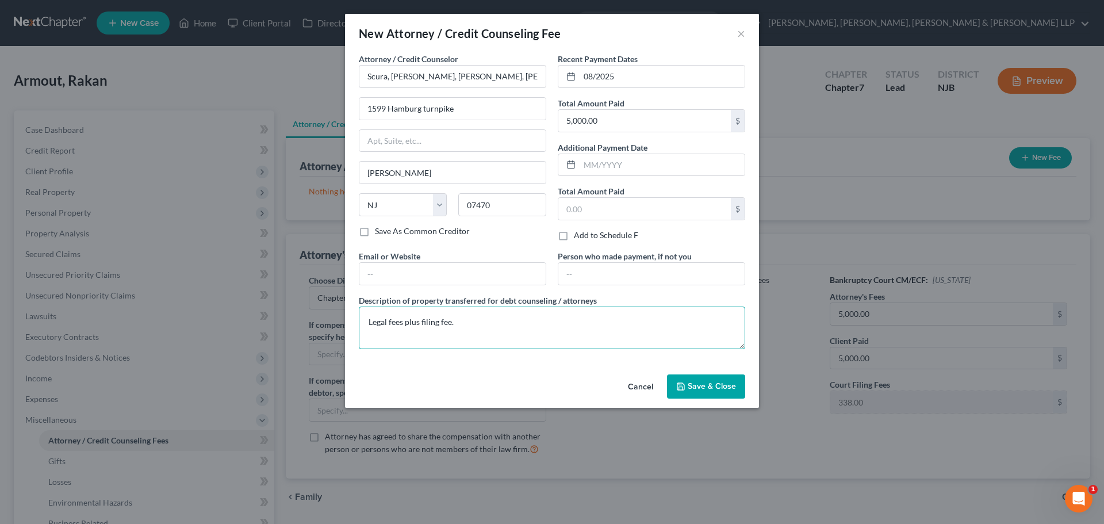
type textarea "Legal fees plus filing fee."
click at [686, 374] on button "Save & Close" at bounding box center [706, 386] width 78 height 24
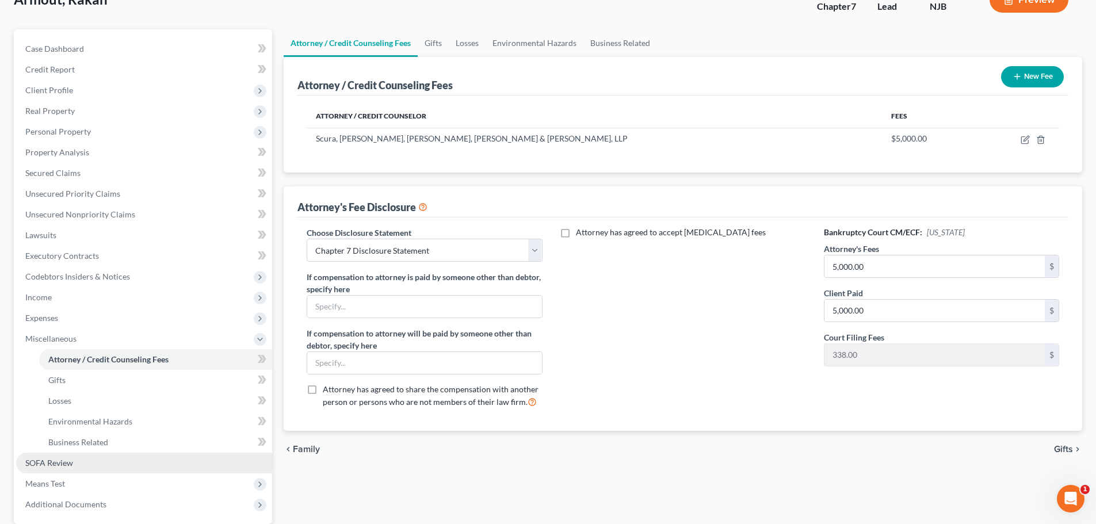
scroll to position [191, 0]
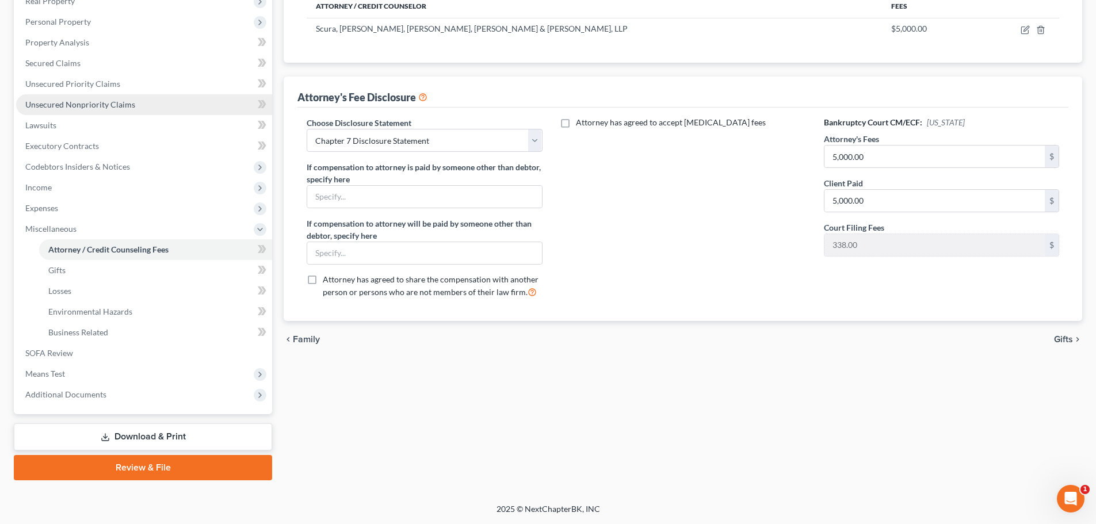
click at [114, 105] on span "Unsecured Nonpriority Claims" at bounding box center [80, 105] width 110 height 10
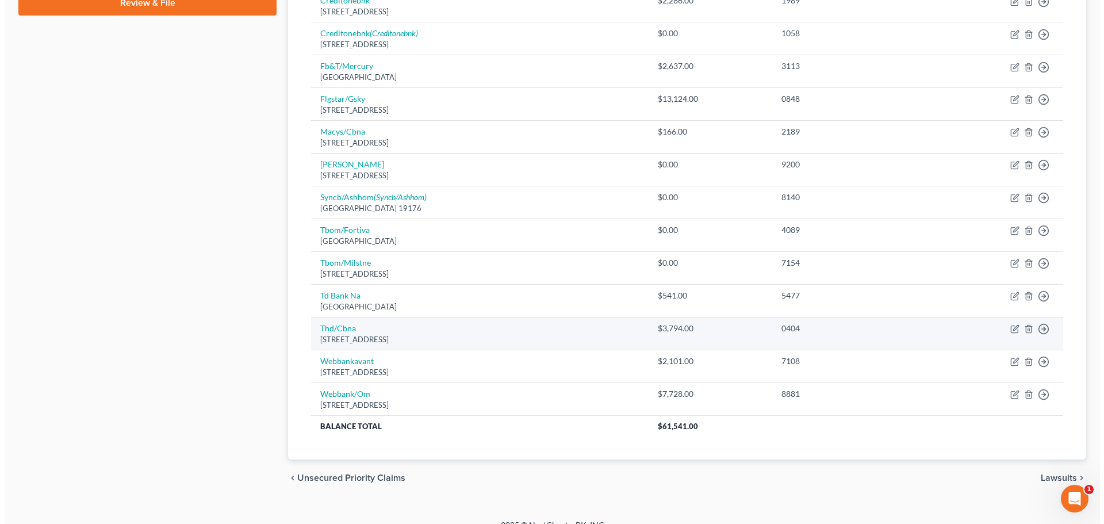
scroll to position [568, 0]
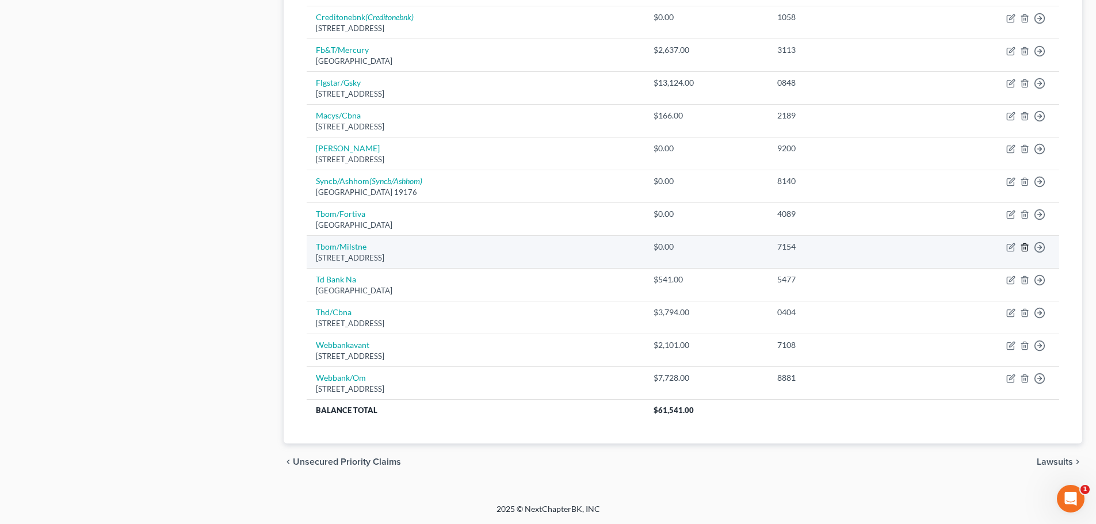
click at [1026, 247] on icon "button" at bounding box center [1024, 247] width 9 height 9
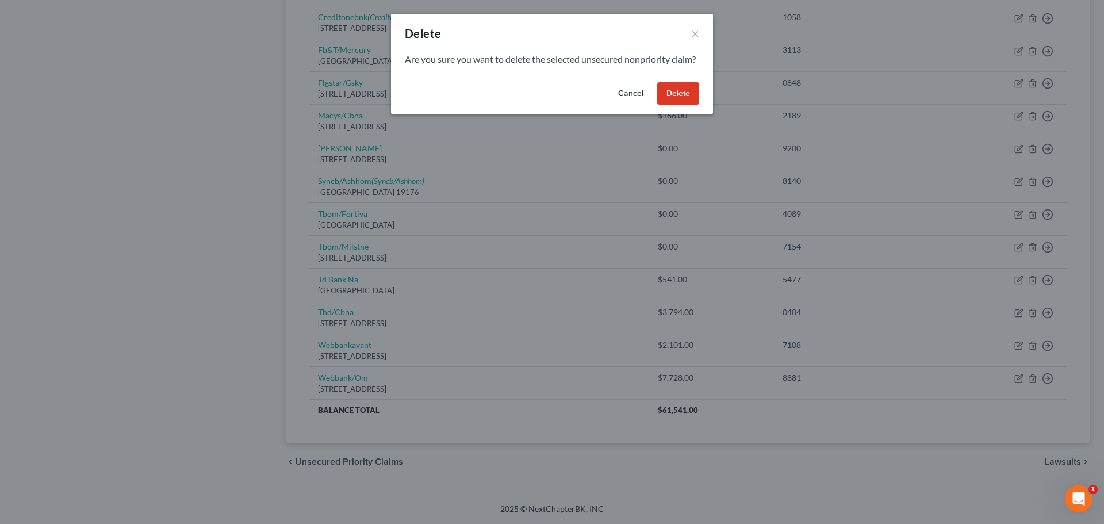
click at [672, 105] on button "Delete" at bounding box center [678, 93] width 42 height 23
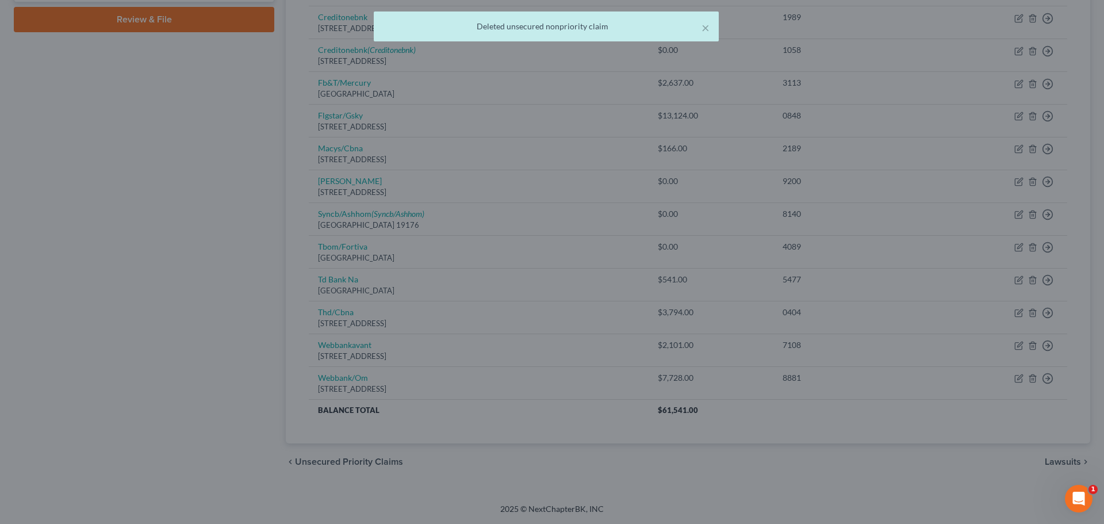
scroll to position [536, 0]
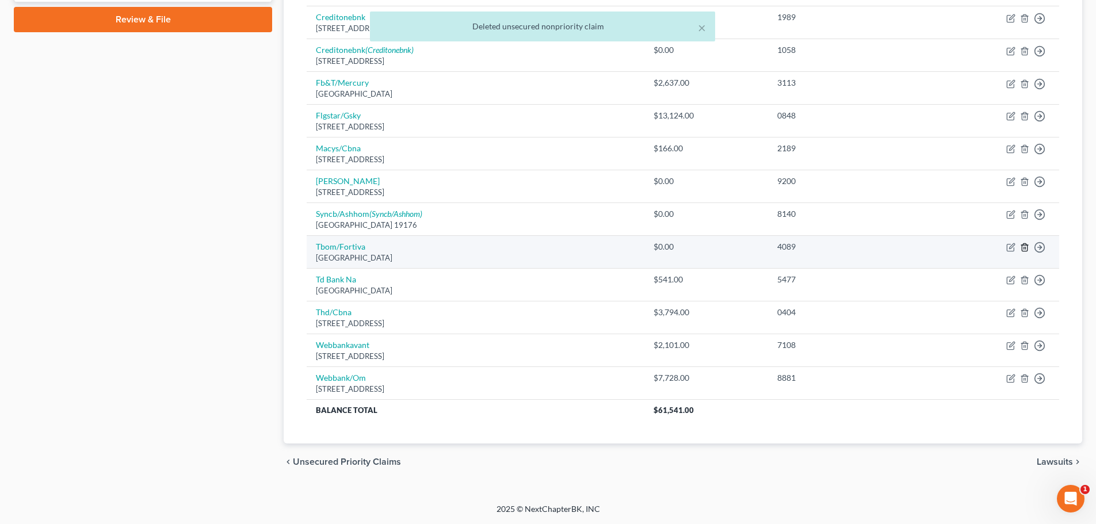
click at [1025, 246] on icon "button" at bounding box center [1024, 247] width 9 height 9
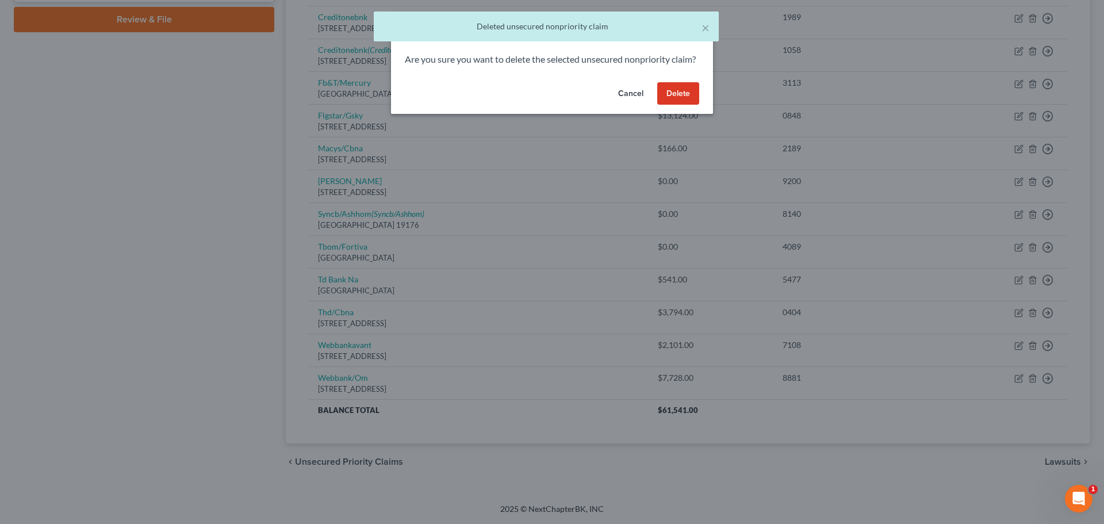
click at [682, 105] on button "Delete" at bounding box center [678, 93] width 42 height 23
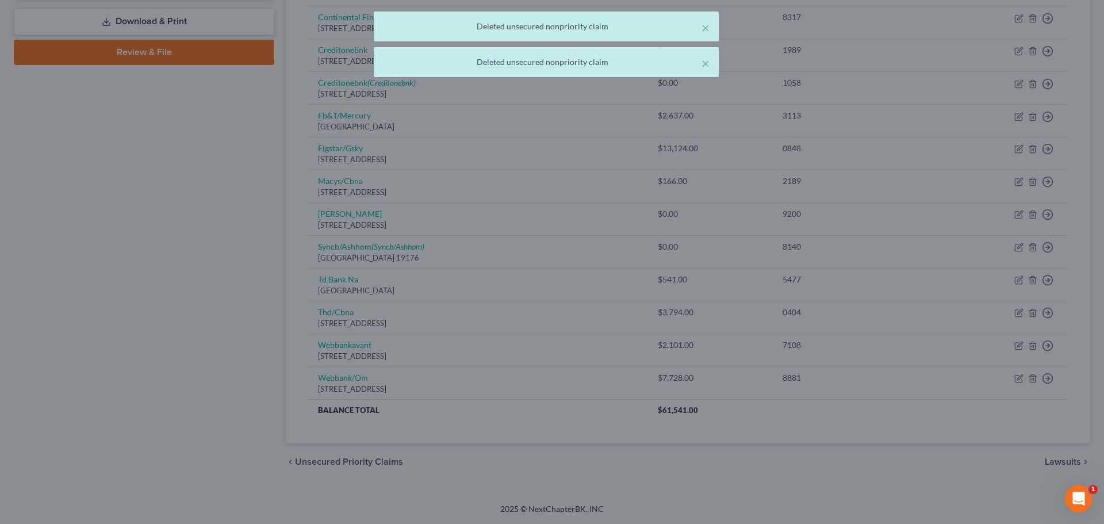
scroll to position [503, 0]
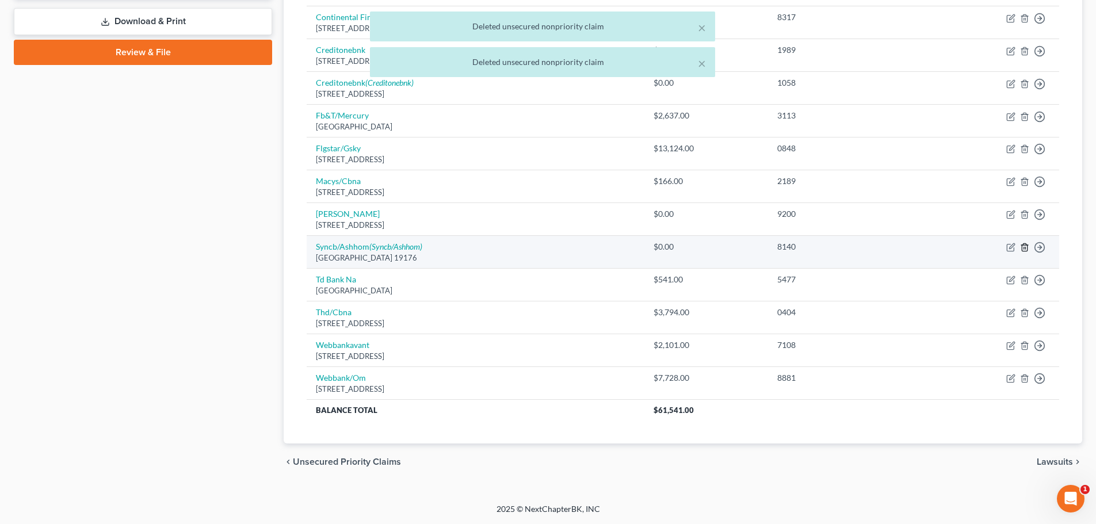
click at [1022, 247] on icon "button" at bounding box center [1024, 247] width 5 height 7
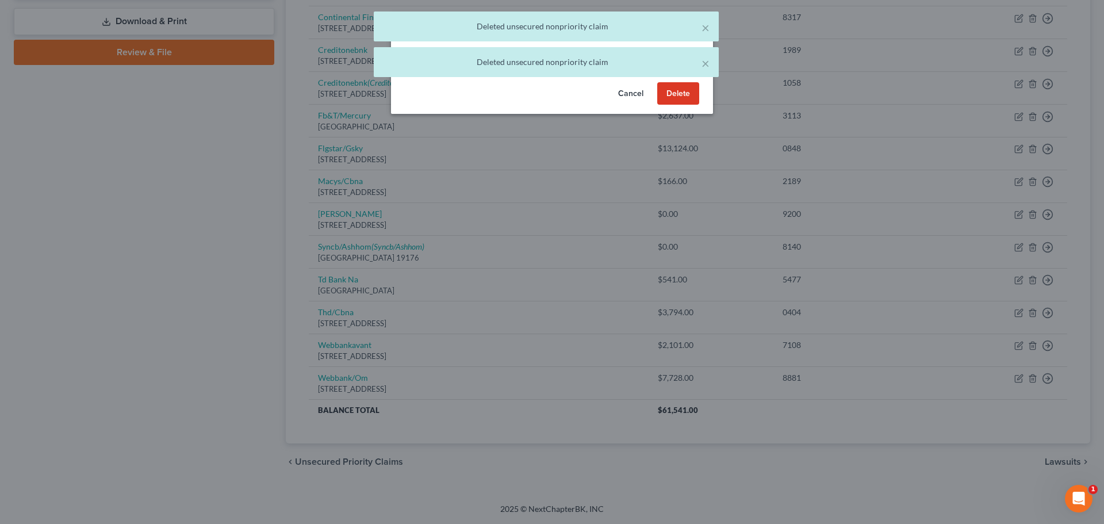
click at [687, 105] on button "Delete" at bounding box center [678, 93] width 42 height 23
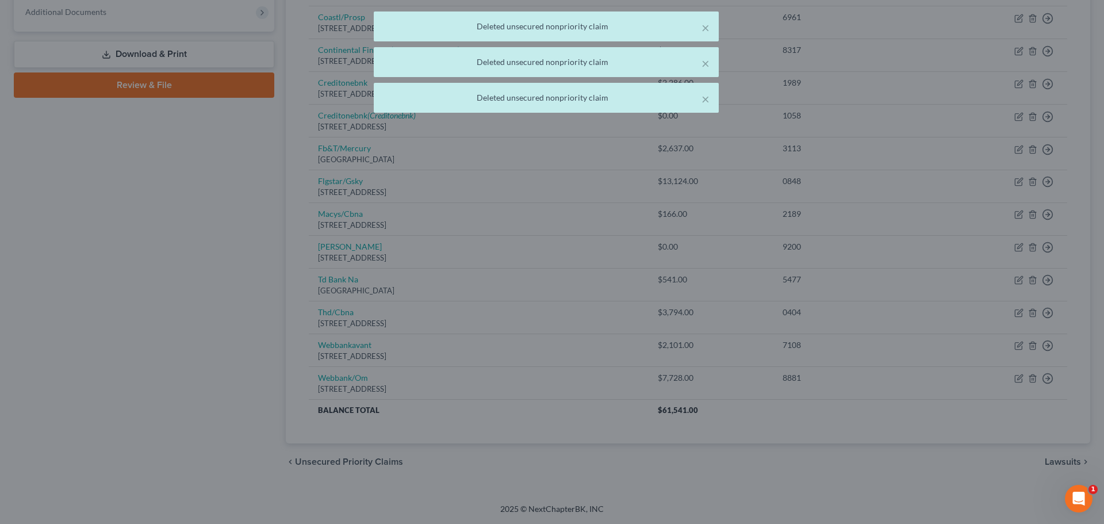
scroll to position [470, 0]
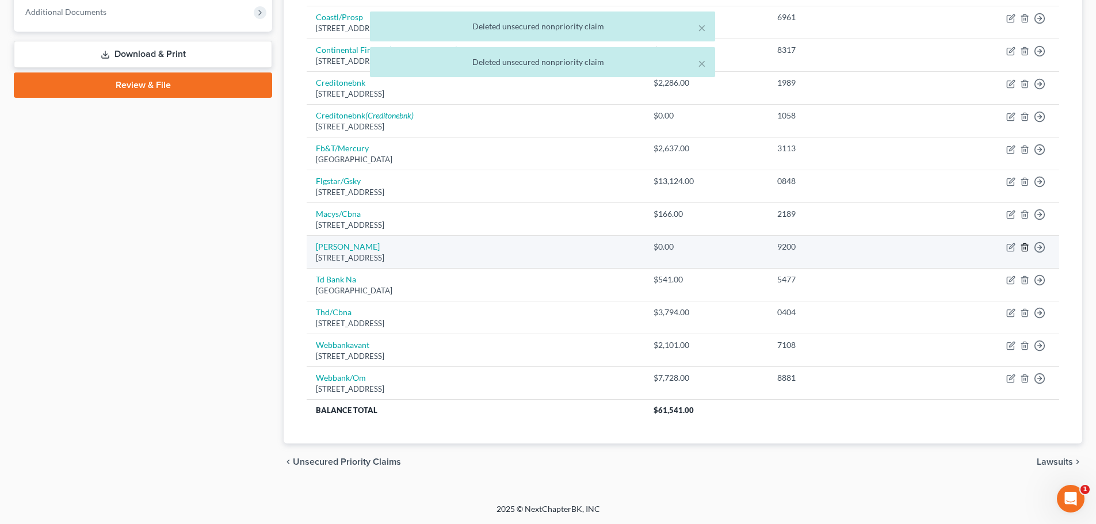
click at [1025, 248] on line "button" at bounding box center [1025, 248] width 0 height 2
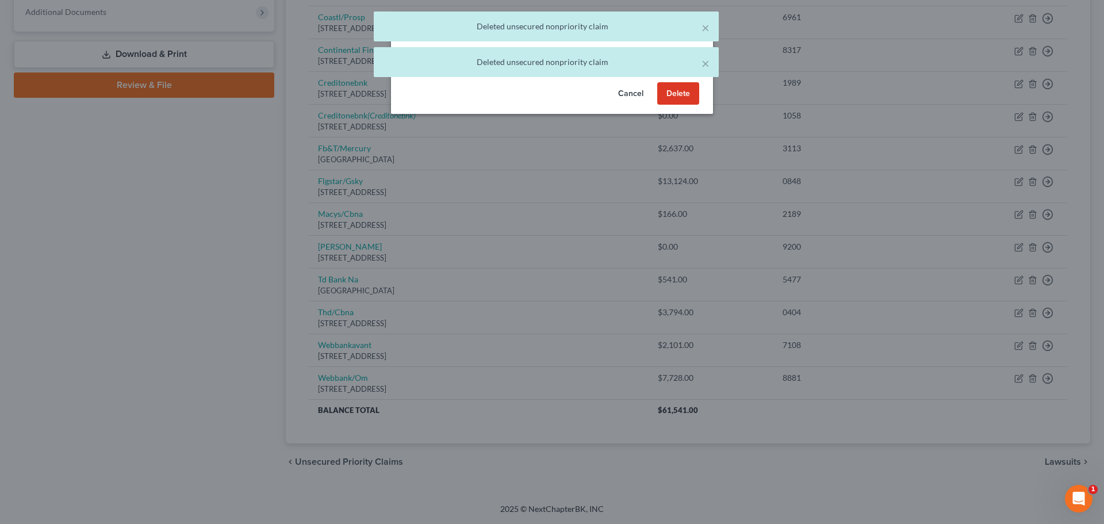
click at [682, 105] on button "Delete" at bounding box center [678, 93] width 42 height 23
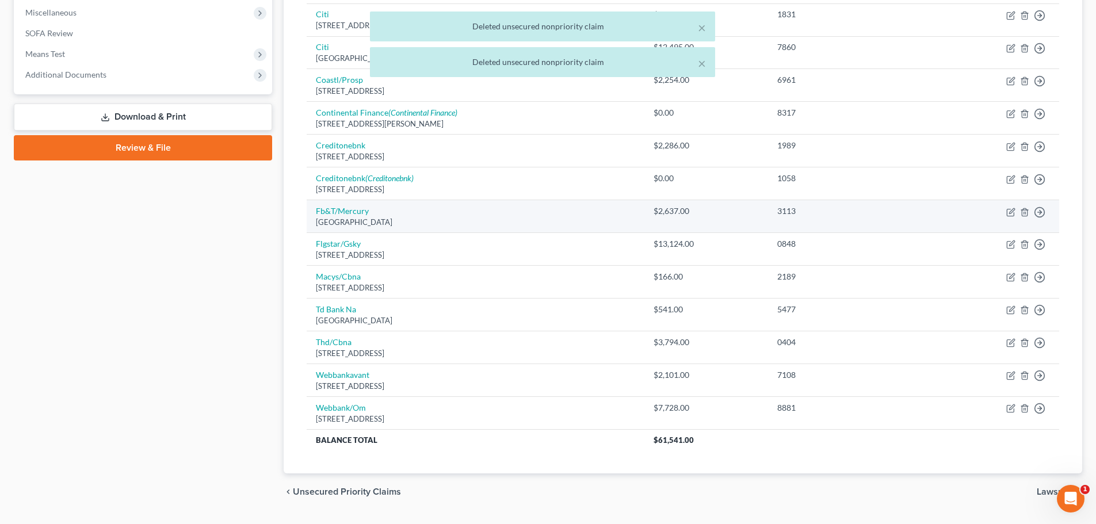
scroll to position [380, 0]
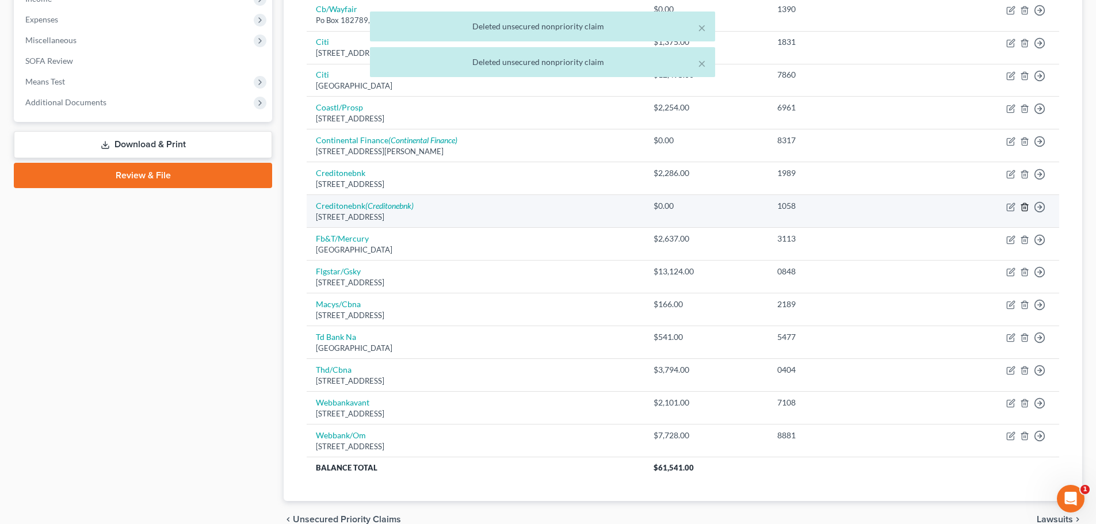
click at [1025, 207] on icon "button" at bounding box center [1024, 206] width 9 height 9
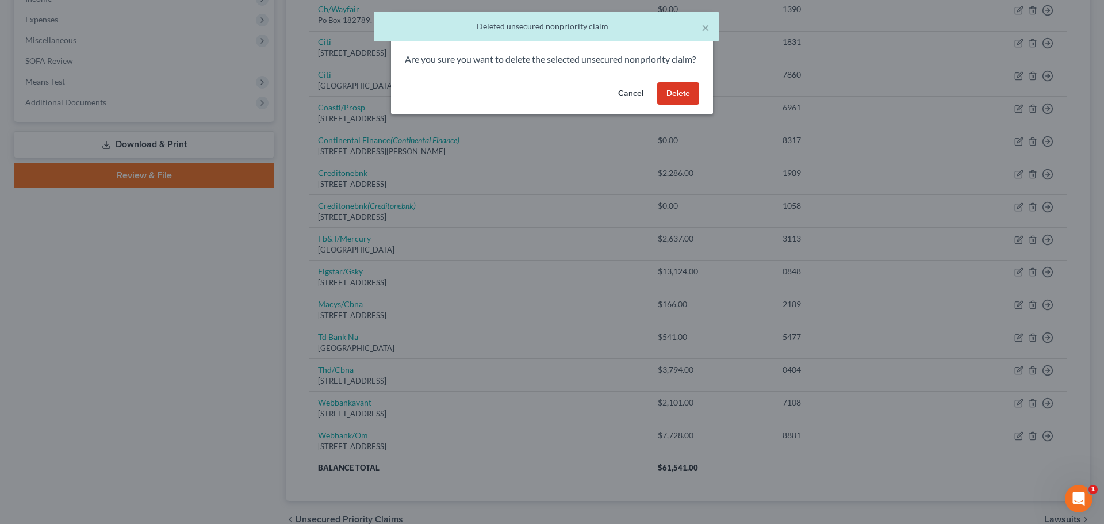
click at [699, 105] on button "Delete" at bounding box center [678, 93] width 42 height 23
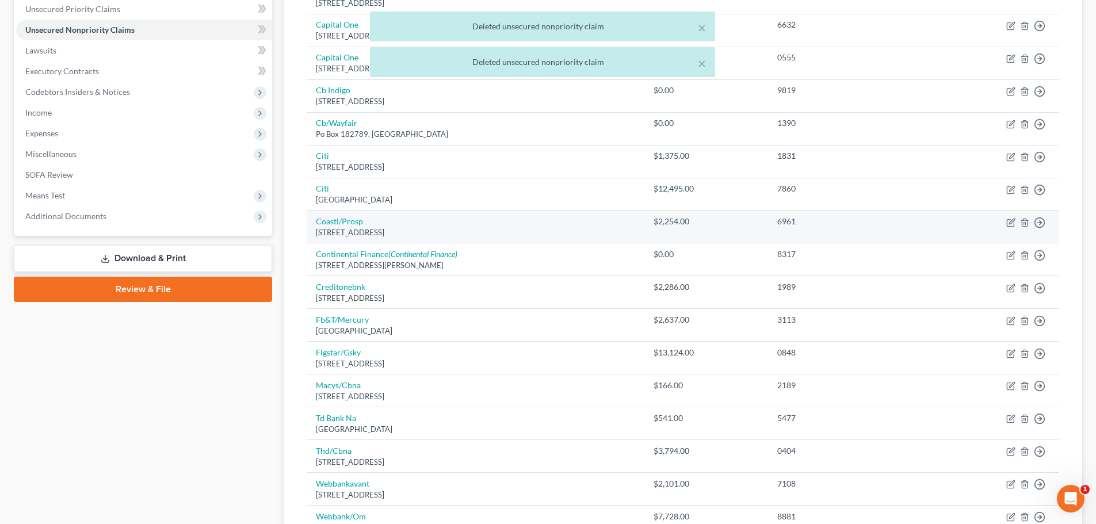
scroll to position [265, 0]
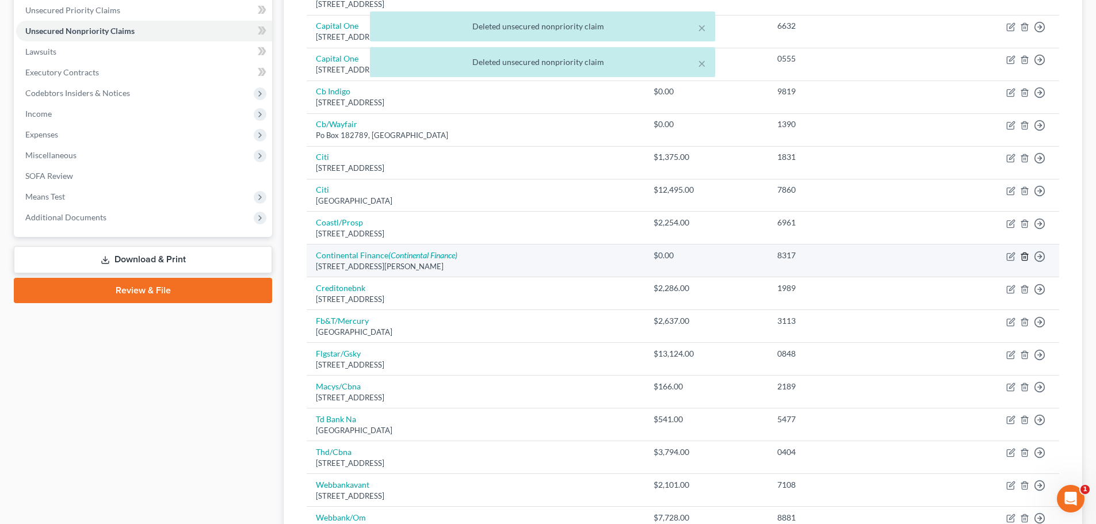
click at [1025, 255] on icon "button" at bounding box center [1024, 256] width 9 height 9
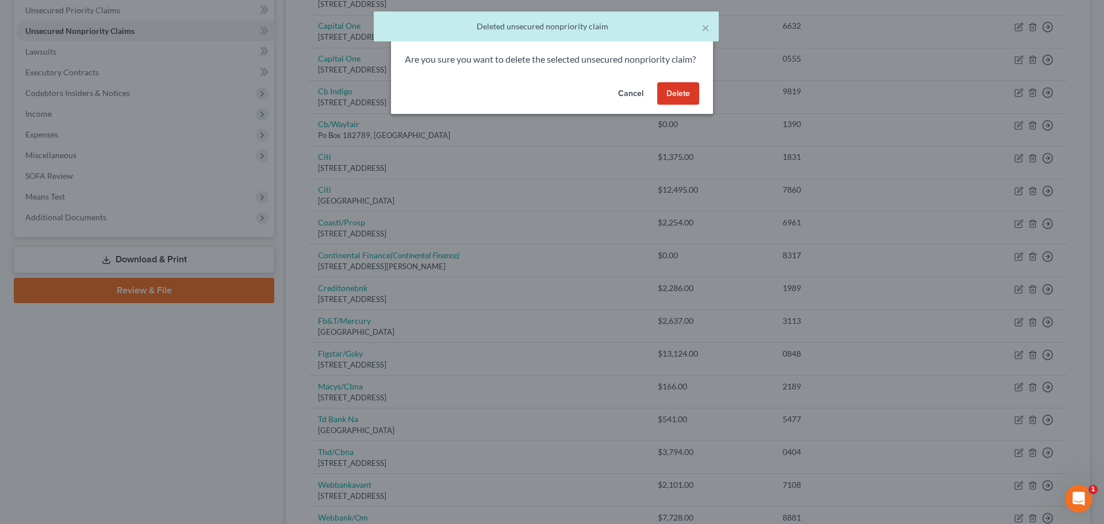
click at [674, 105] on button "Delete" at bounding box center [678, 93] width 42 height 23
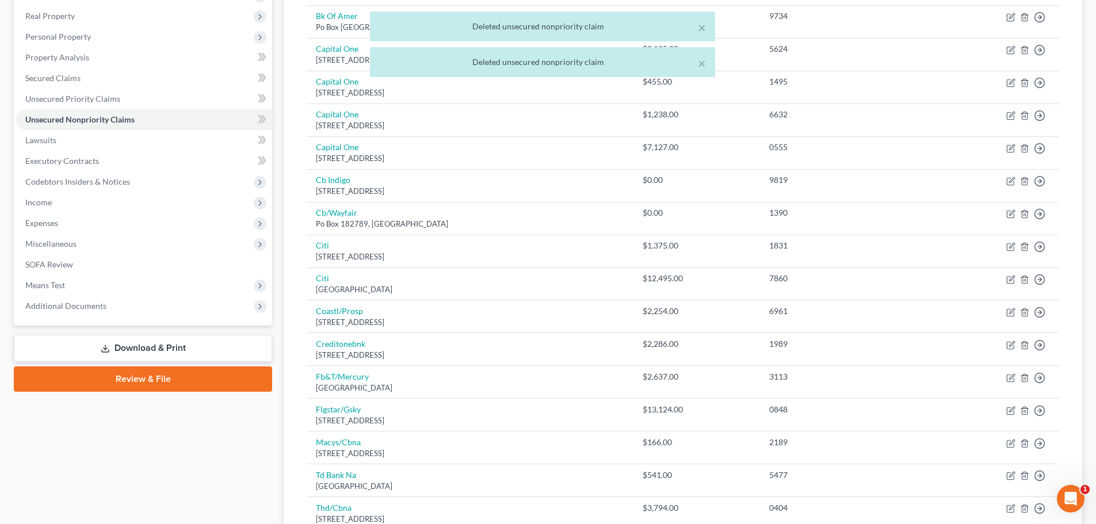
scroll to position [150, 0]
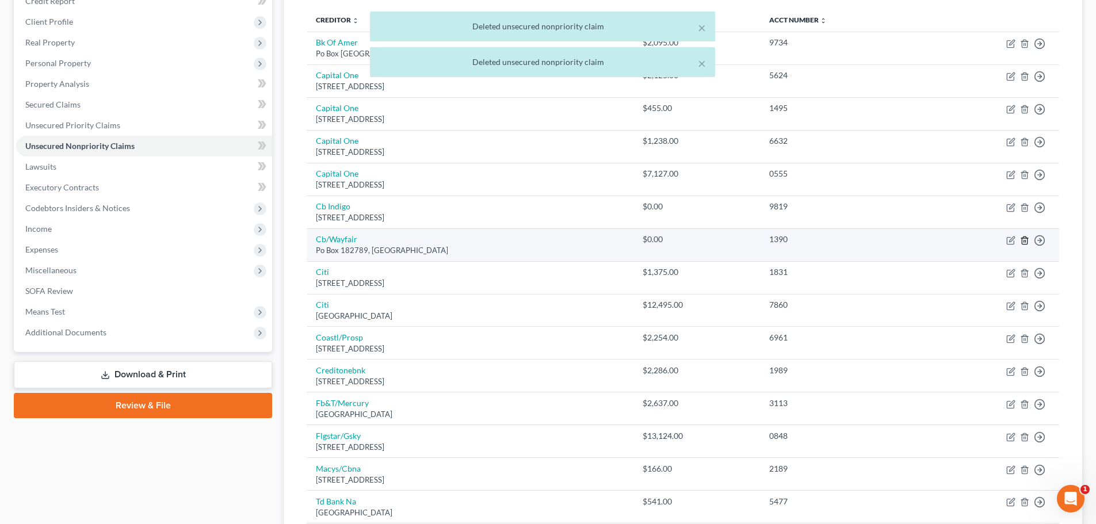
click at [1027, 240] on icon "button" at bounding box center [1024, 239] width 5 height 7
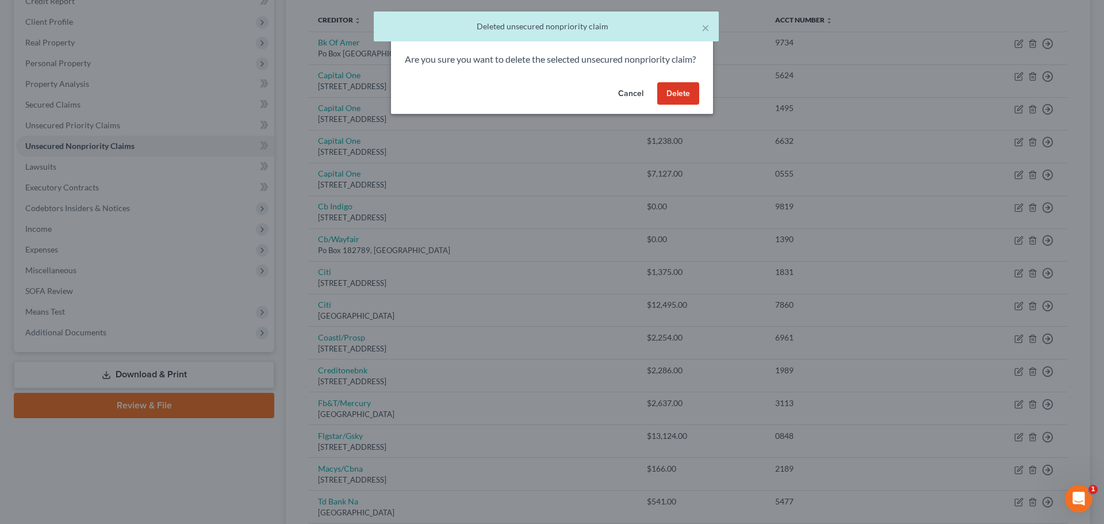
click at [688, 105] on button "Delete" at bounding box center [678, 93] width 42 height 23
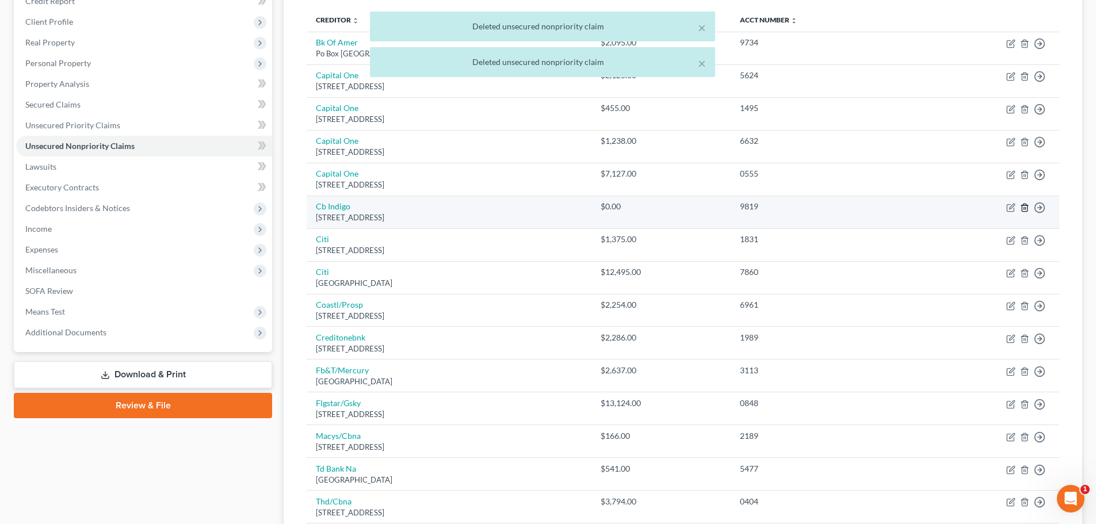
click at [1020, 205] on icon "button" at bounding box center [1024, 207] width 9 height 9
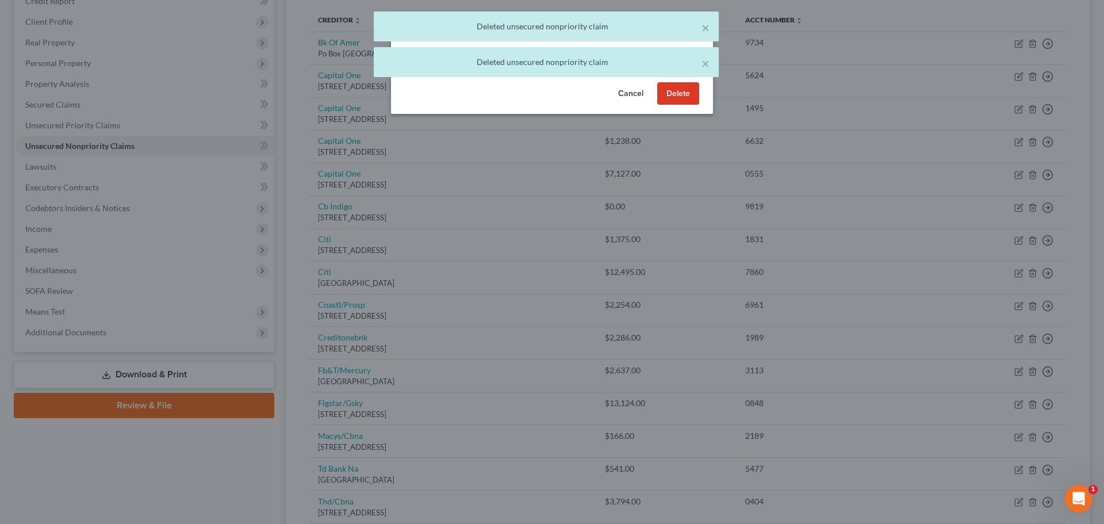
click at [686, 105] on button "Delete" at bounding box center [678, 93] width 42 height 23
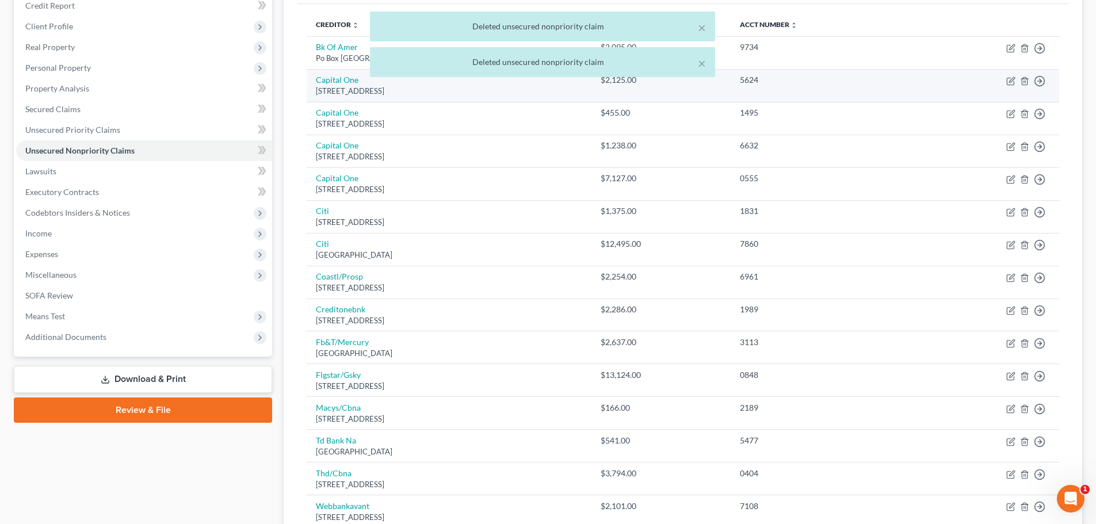
scroll to position [306, 0]
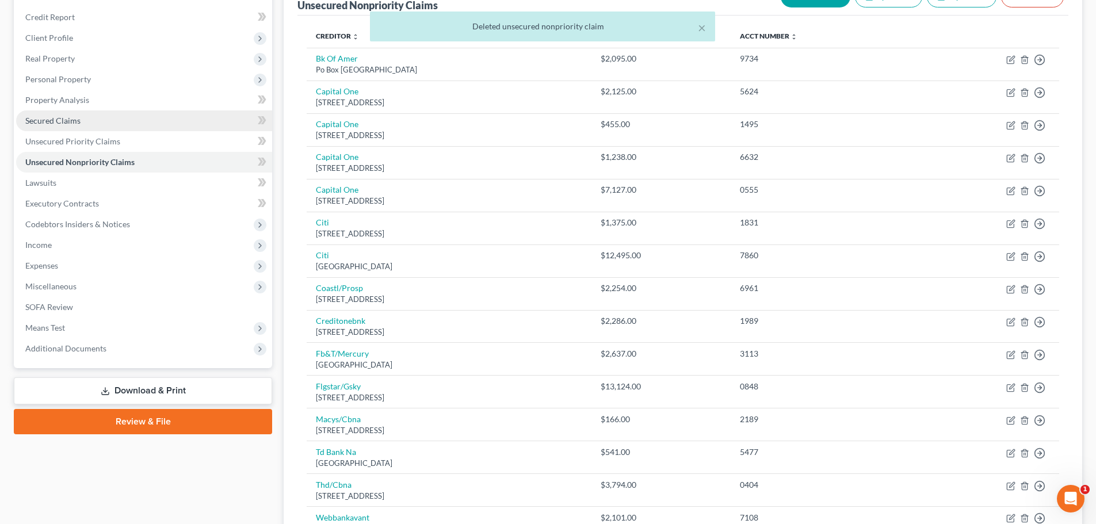
click at [80, 124] on link "Secured Claims" at bounding box center [144, 120] width 256 height 21
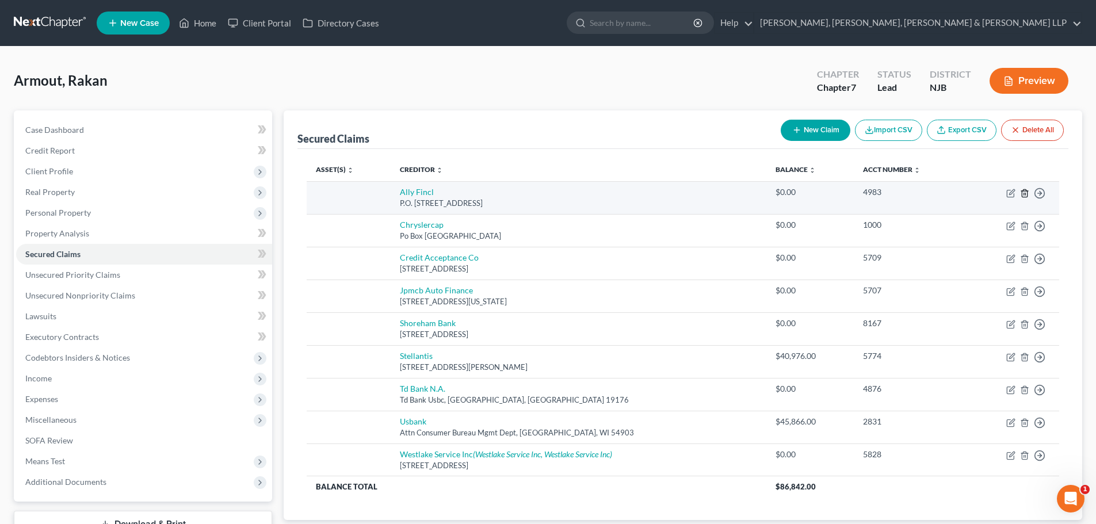
click at [1027, 194] on icon "button" at bounding box center [1024, 192] width 5 height 7
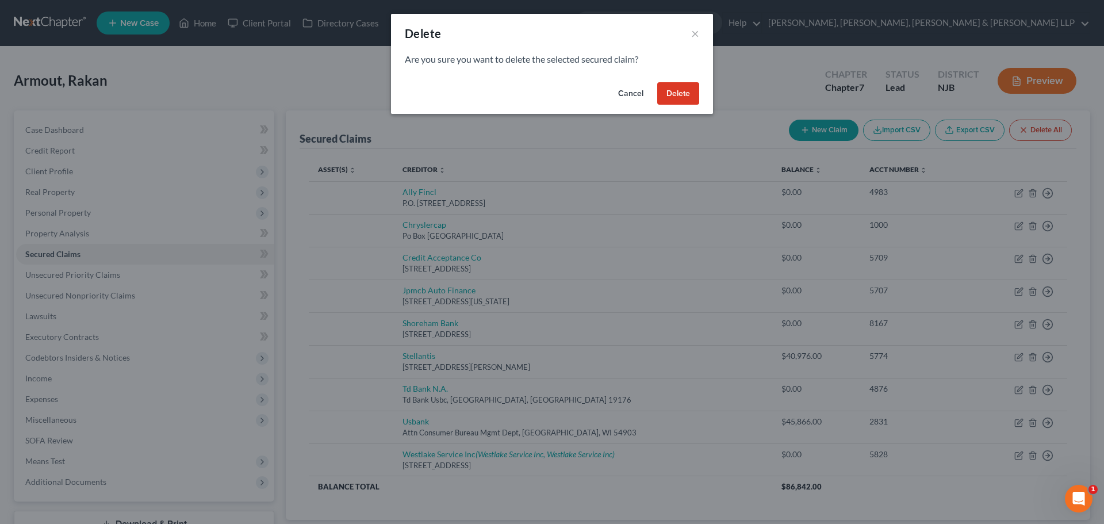
click at [669, 98] on button "Delete" at bounding box center [678, 93] width 42 height 23
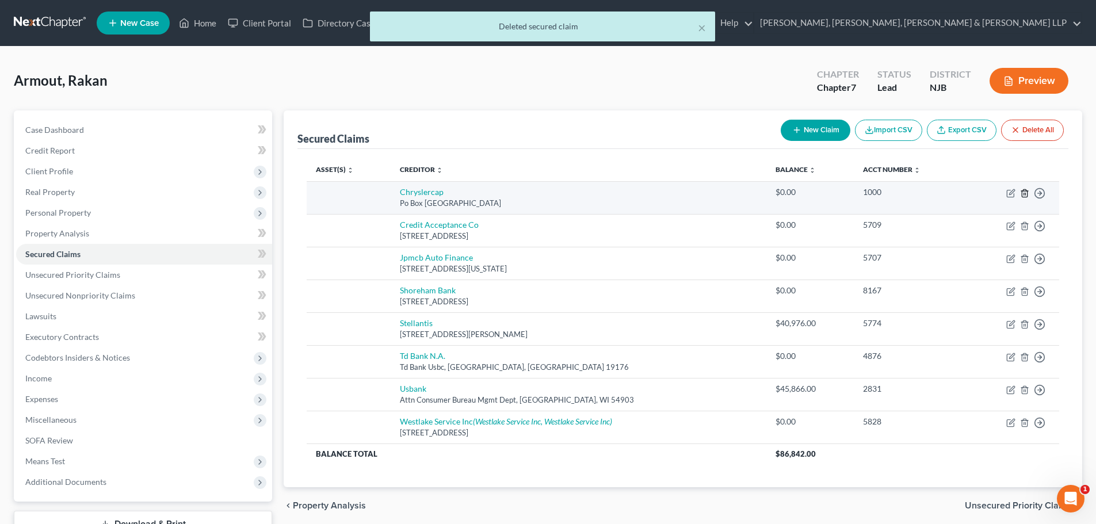
click at [1025, 194] on line "button" at bounding box center [1025, 194] width 0 height 2
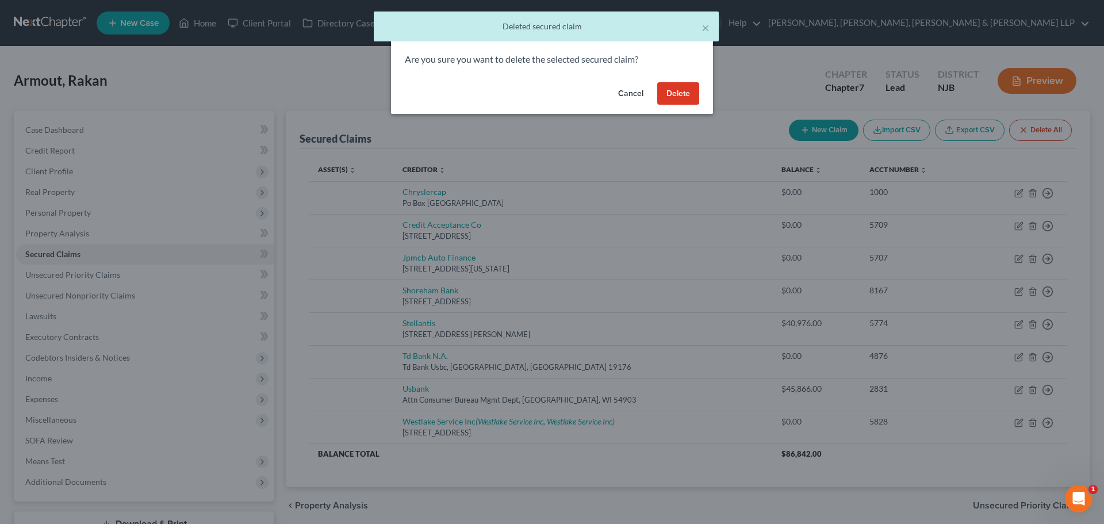
click at [690, 98] on button "Delete" at bounding box center [678, 93] width 42 height 23
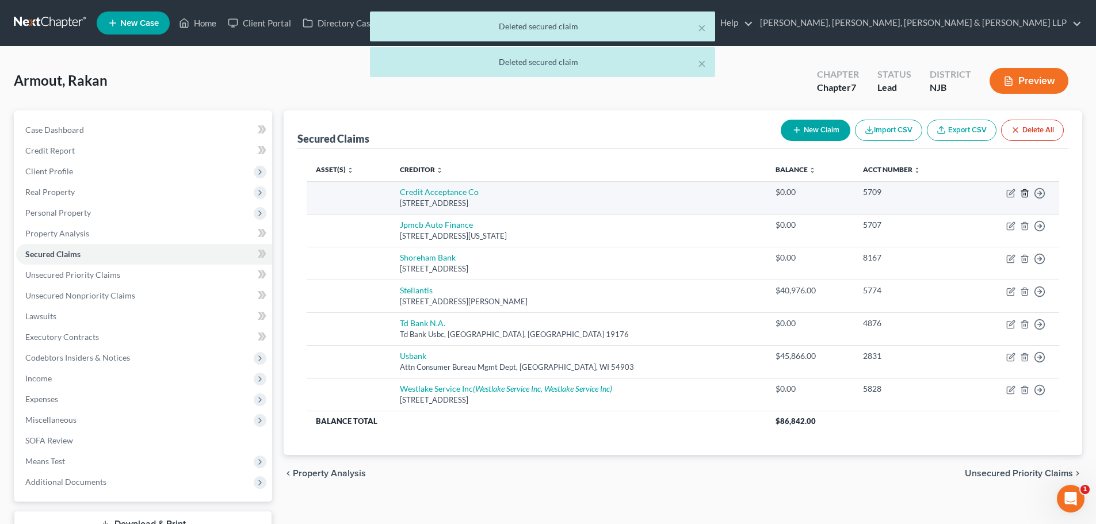
click at [1024, 194] on line "button" at bounding box center [1024, 194] width 0 height 2
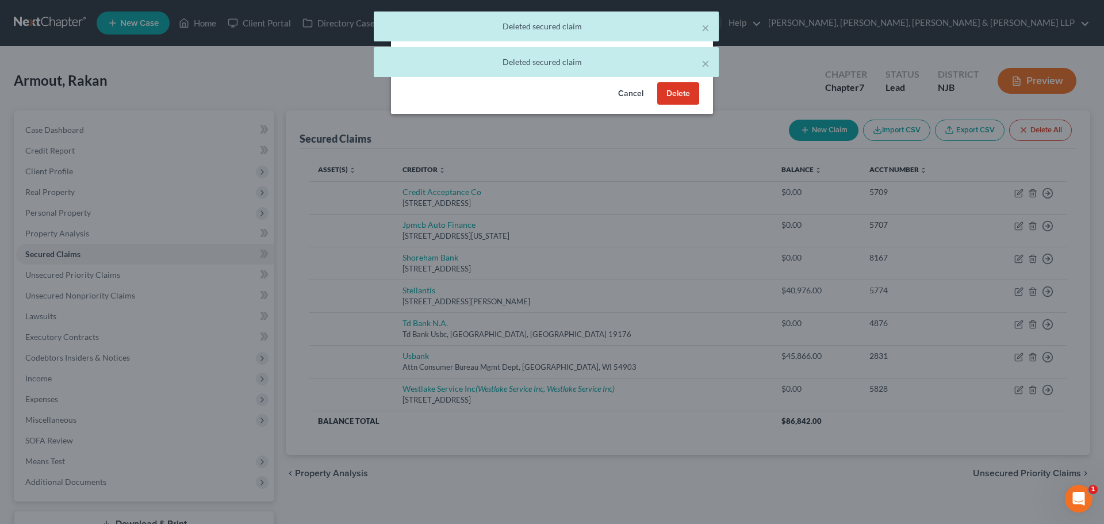
click at [674, 92] on button "Delete" at bounding box center [678, 93] width 42 height 23
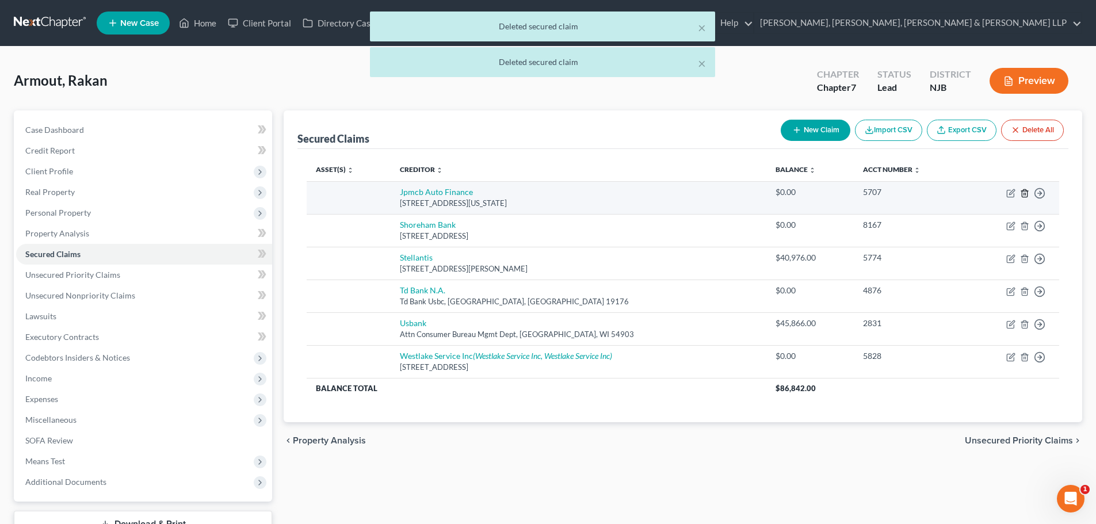
click at [1023, 192] on icon "button" at bounding box center [1024, 193] width 9 height 9
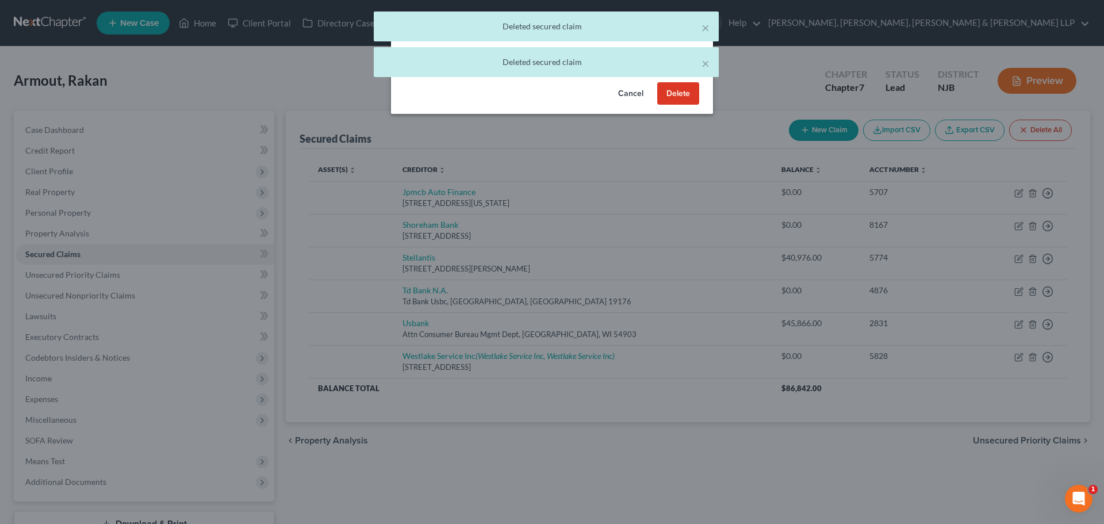
click at [675, 98] on button "Delete" at bounding box center [678, 93] width 42 height 23
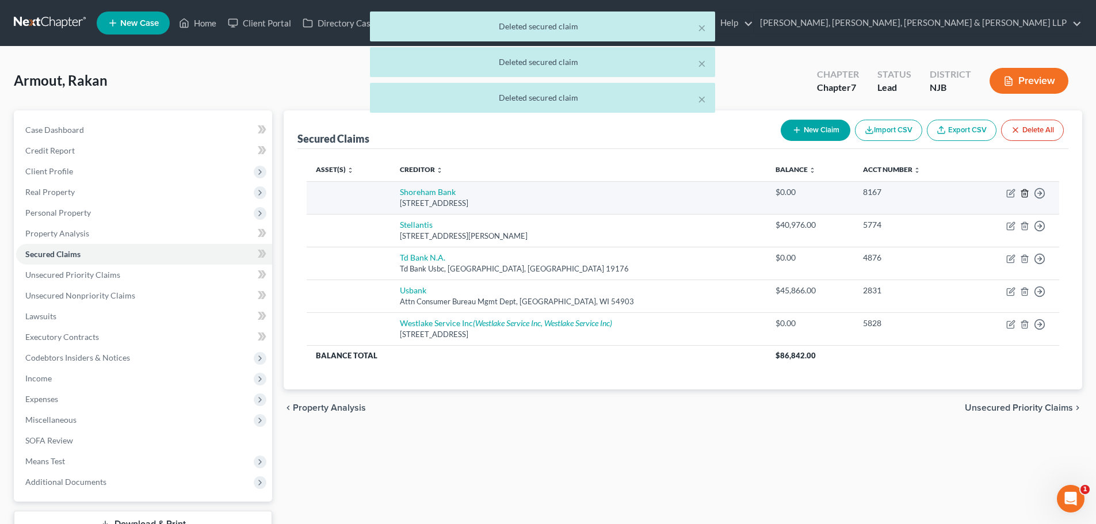
click at [1023, 193] on icon "button" at bounding box center [1024, 193] width 9 height 9
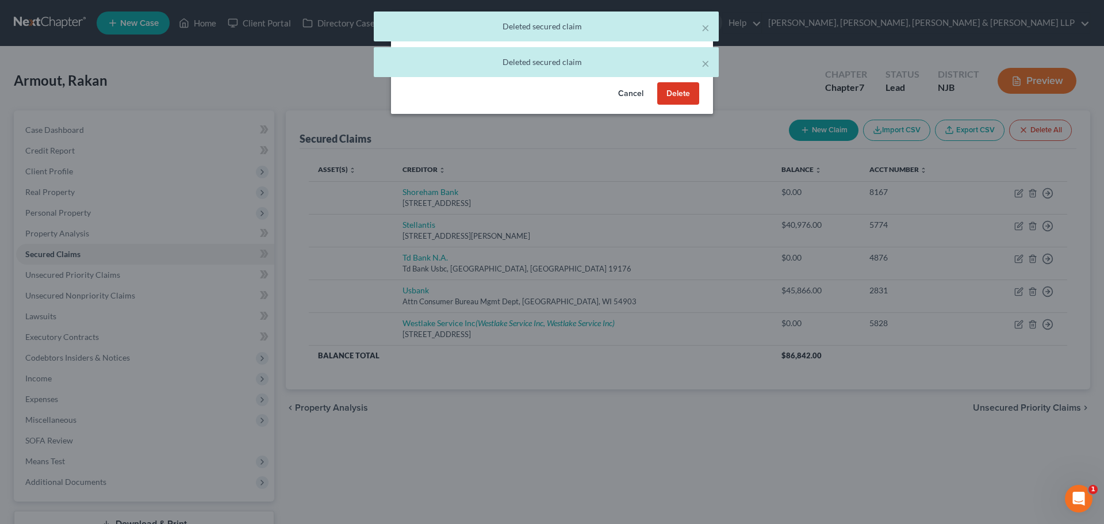
click at [679, 89] on button "Delete" at bounding box center [678, 93] width 42 height 23
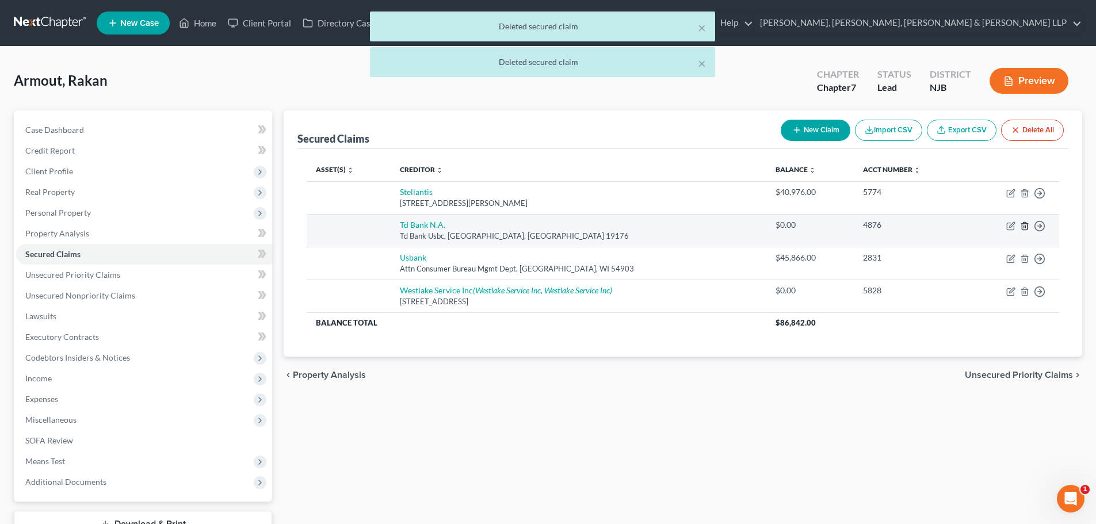
click at [1022, 224] on icon "button" at bounding box center [1024, 225] width 5 height 7
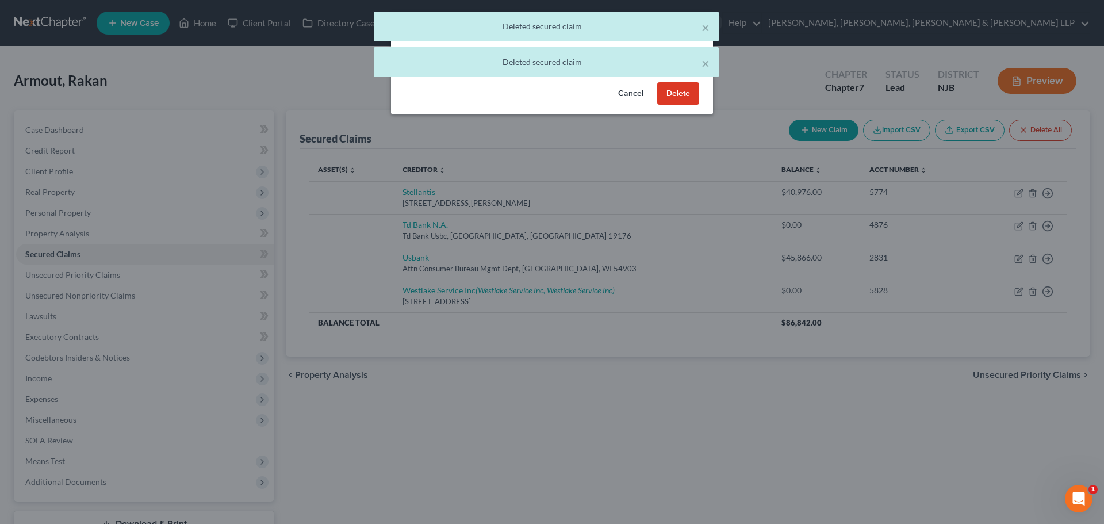
click at [671, 95] on button "Delete" at bounding box center [678, 93] width 42 height 23
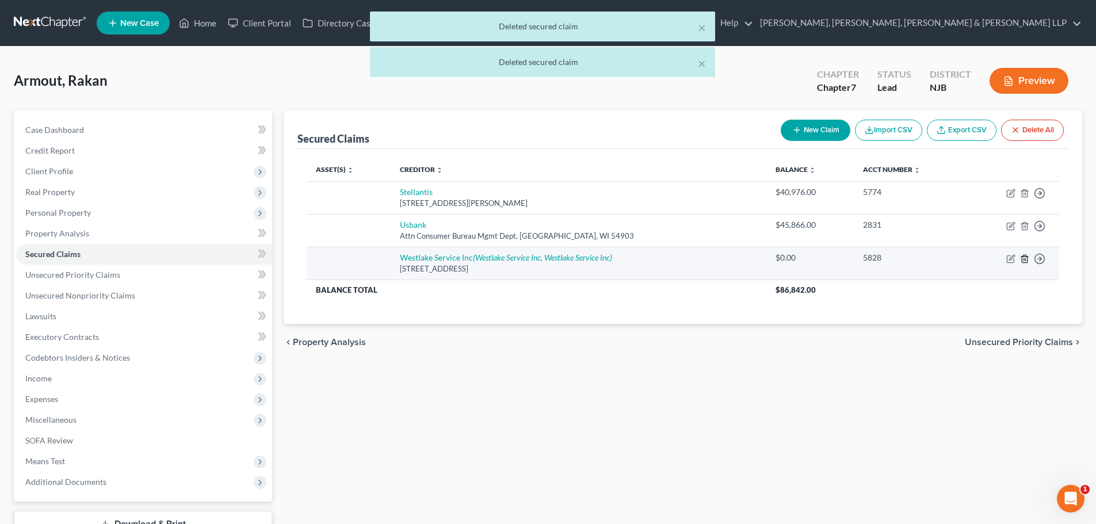
click at [1024, 261] on line "button" at bounding box center [1024, 259] width 0 height 2
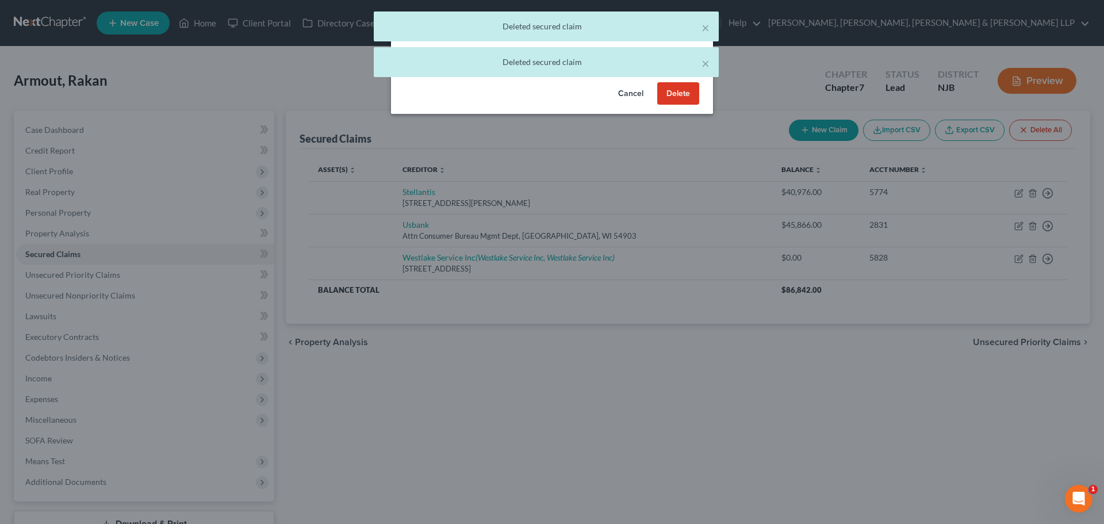
click at [673, 95] on button "Delete" at bounding box center [678, 93] width 42 height 23
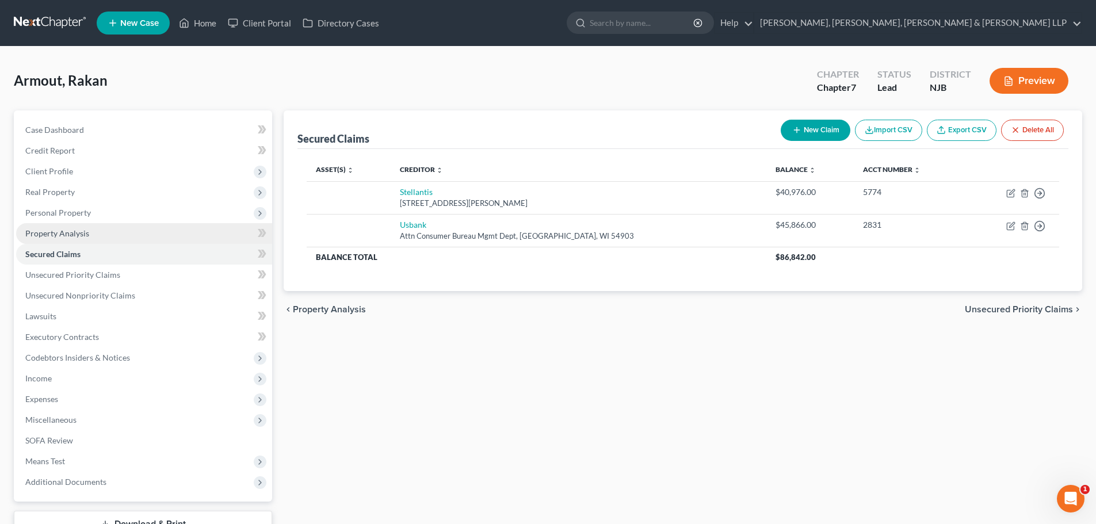
drag, startPoint x: 86, startPoint y: 213, endPoint x: 90, endPoint y: 226, distance: 13.3
click at [86, 213] on span "Personal Property" at bounding box center [58, 213] width 66 height 10
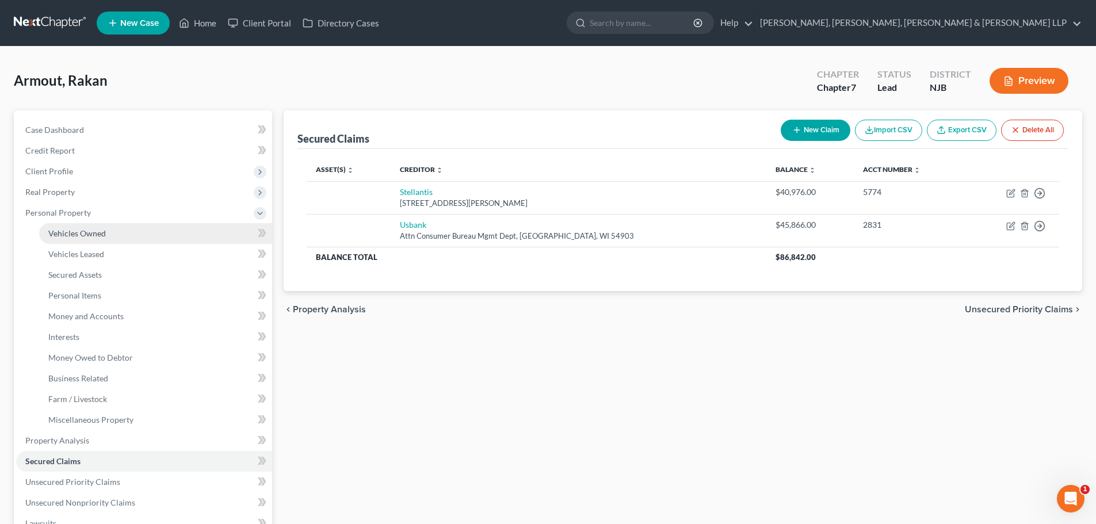
click at [90, 228] on span "Vehicles Owned" at bounding box center [77, 233] width 58 height 10
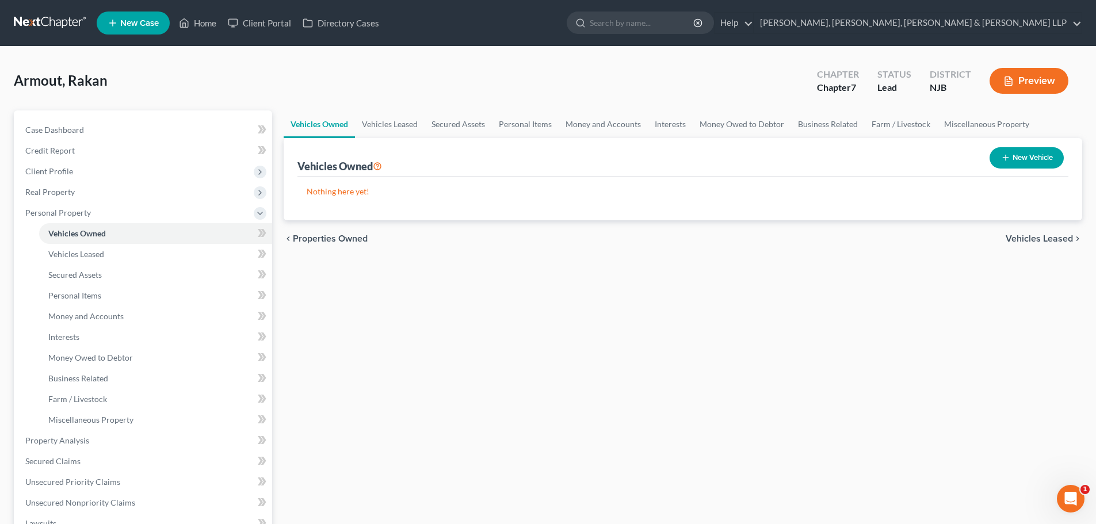
click at [1031, 164] on button "New Vehicle" at bounding box center [1026, 157] width 74 height 21
select select "0"
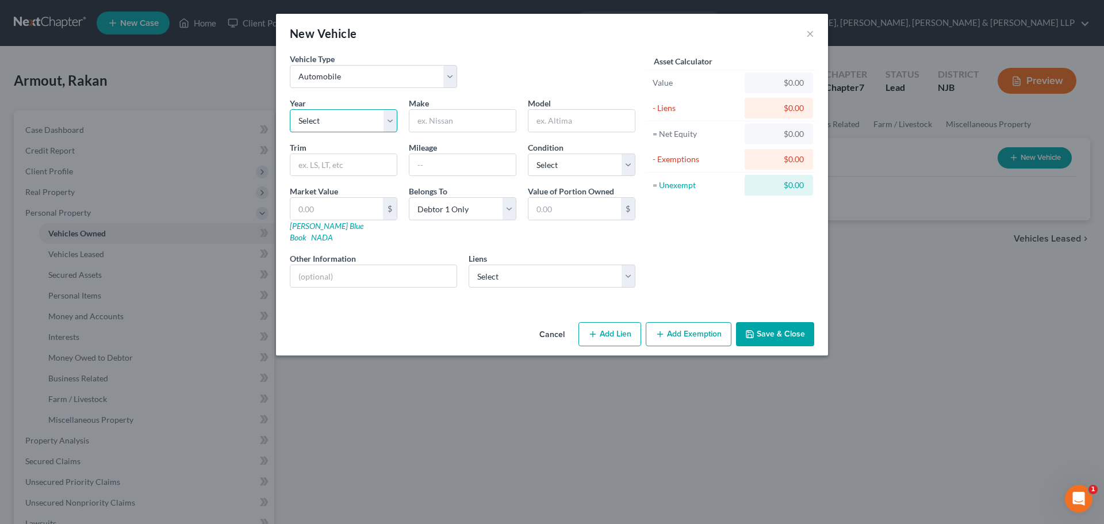
click at [340, 121] on select "Select 2026 2025 2024 2023 2022 2021 2020 2019 2018 2017 2016 2015 2014 2013 20…" at bounding box center [344, 120] width 108 height 23
click at [812, 32] on button "×" at bounding box center [810, 33] width 8 height 14
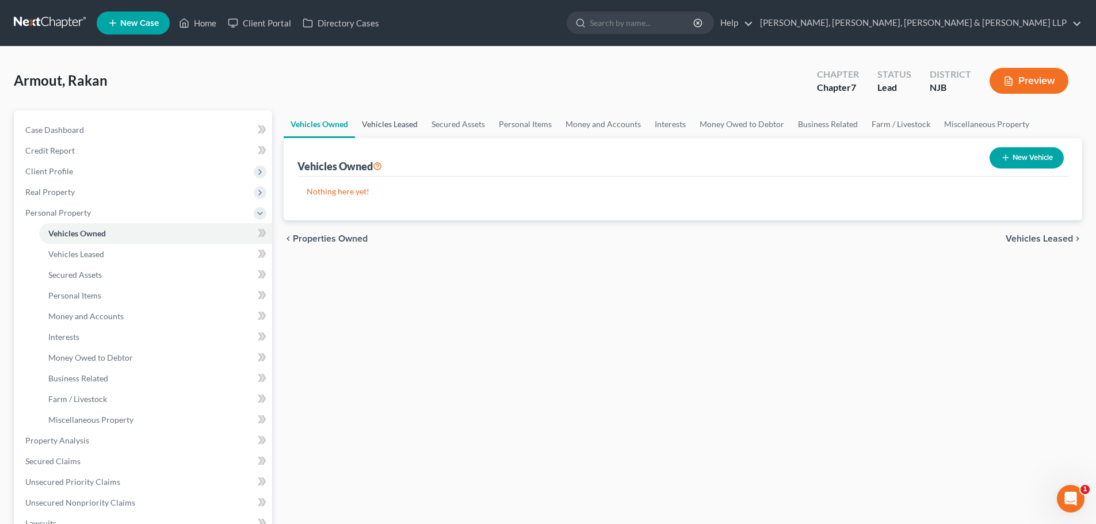
click at [411, 120] on link "Vehicles Leased" at bounding box center [390, 124] width 70 height 28
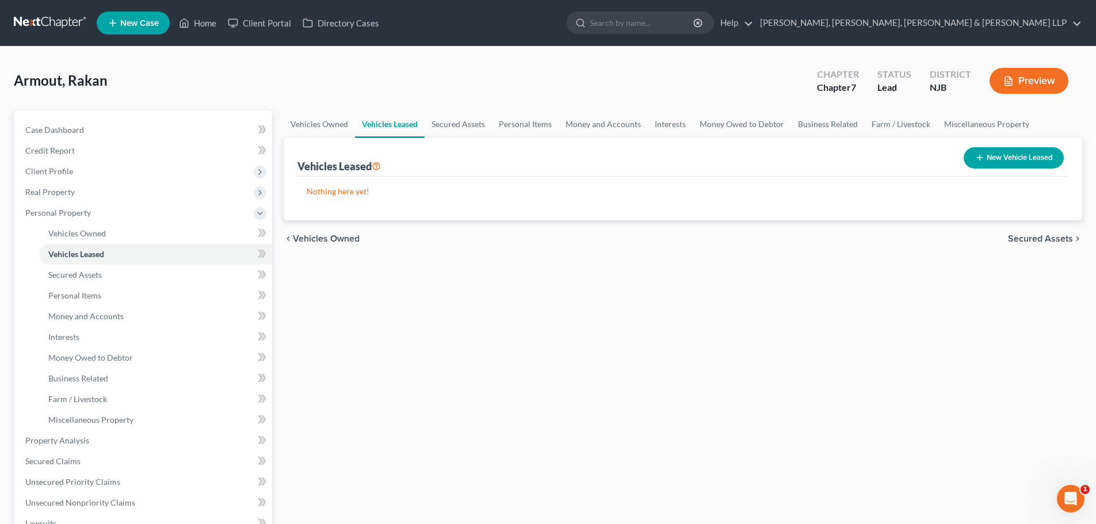
click at [1011, 160] on button "New Vehicle Leased" at bounding box center [1014, 157] width 100 height 21
select select "0"
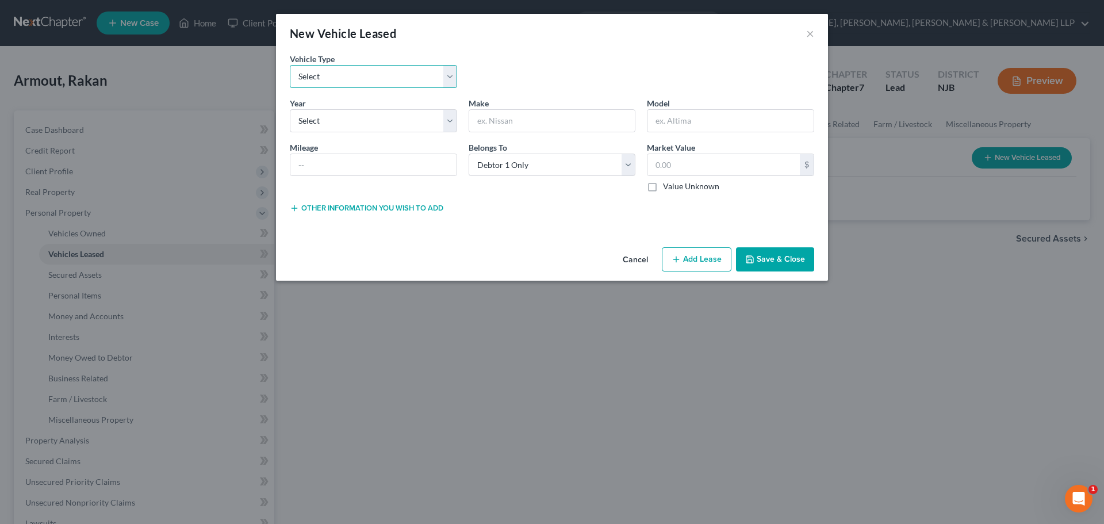
click at [416, 76] on select "Select Automobile Truck Trailer Watercraft Aircraft Motor Home Atv Other Vehicle" at bounding box center [373, 76] width 167 height 23
select select "0"
click at [290, 65] on select "Select Automobile Truck Trailer Watercraft Aircraft Motor Home Atv Other Vehicle" at bounding box center [373, 76] width 167 height 23
drag, startPoint x: 339, startPoint y: 124, endPoint x: 335, endPoint y: 131, distance: 8.0
click at [339, 124] on select "Select 2026 2025 2024 2023 2022 2021 2020 2019 2018 2017 2016 2015 2014 2013 20…" at bounding box center [373, 120] width 167 height 23
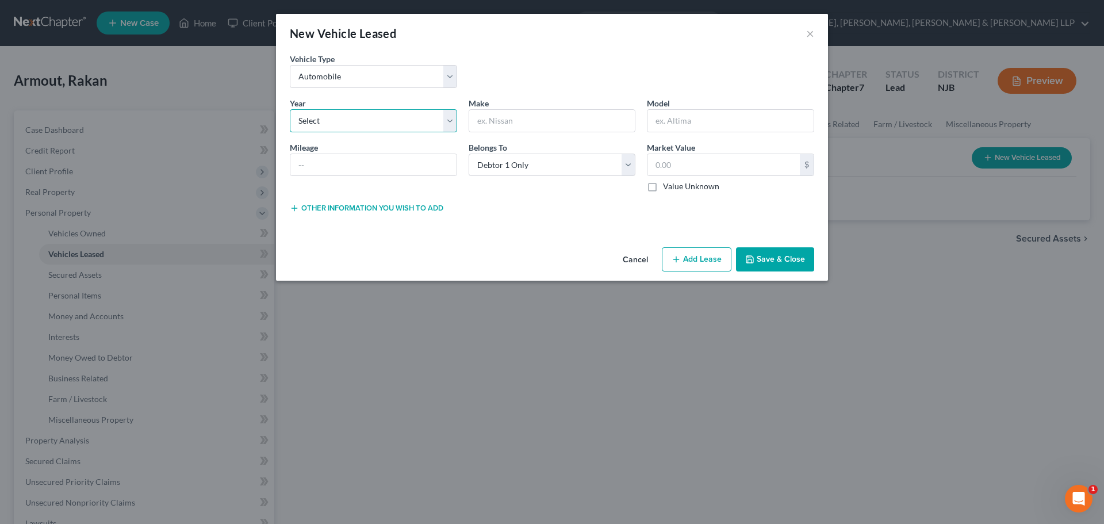
select select "2"
click at [290, 109] on select "Select 2026 2025 2024 2023 2022 2021 2020 2019 2018 2017 2016 2015 2014 2013 20…" at bounding box center [373, 120] width 167 height 23
click at [519, 123] on input "text" at bounding box center [552, 121] width 166 height 22
type input "Jeep"
drag, startPoint x: 728, startPoint y: 124, endPoint x: 714, endPoint y: 128, distance: 14.4
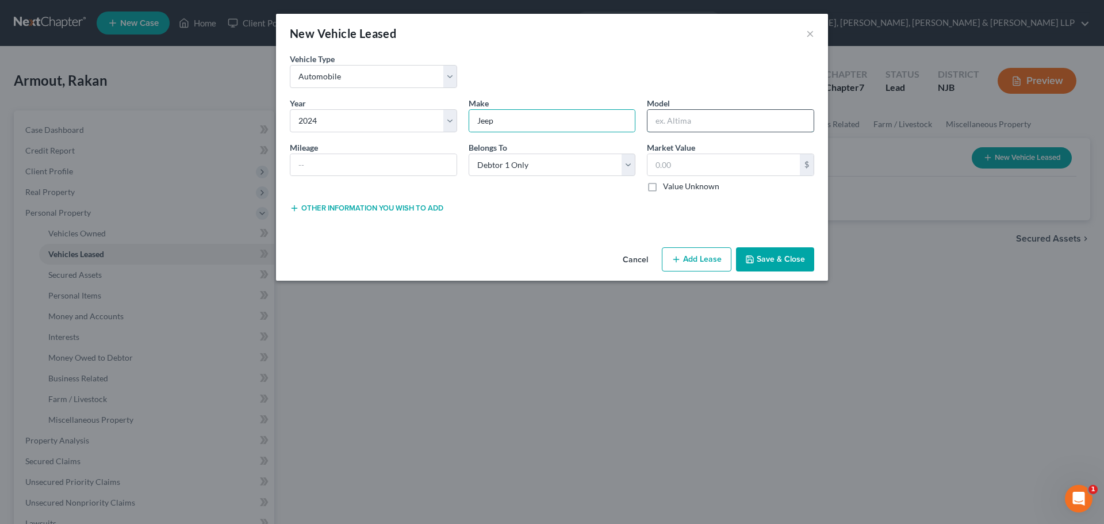
click at [728, 124] on input "text" at bounding box center [731, 121] width 166 height 22
paste input "Wagoneer Rubicon"
type input "Wagoneer Rubicon"
click at [671, 169] on input "text" at bounding box center [724, 165] width 152 height 22
type input "0.00"
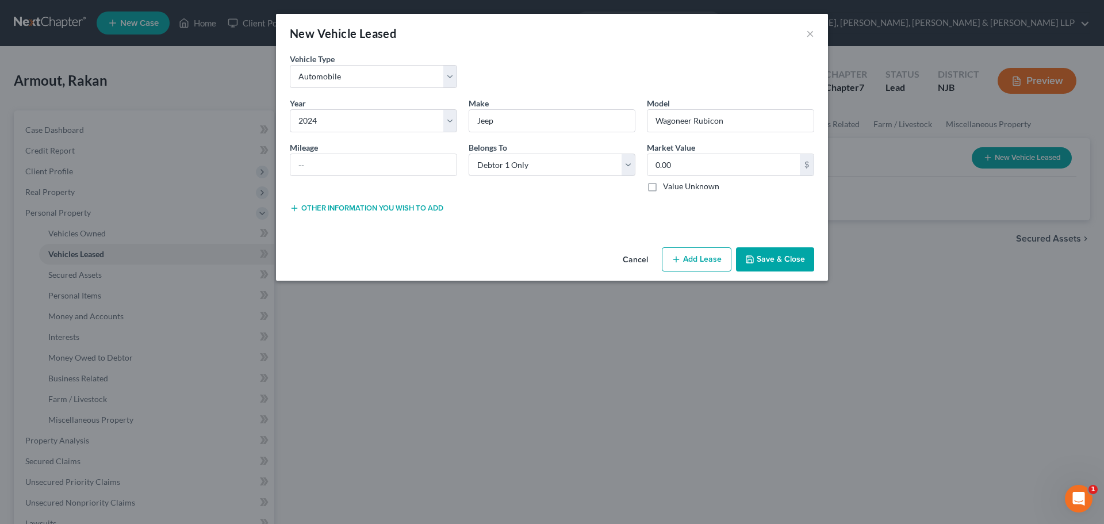
click at [796, 265] on button "Save & Close" at bounding box center [775, 259] width 78 height 24
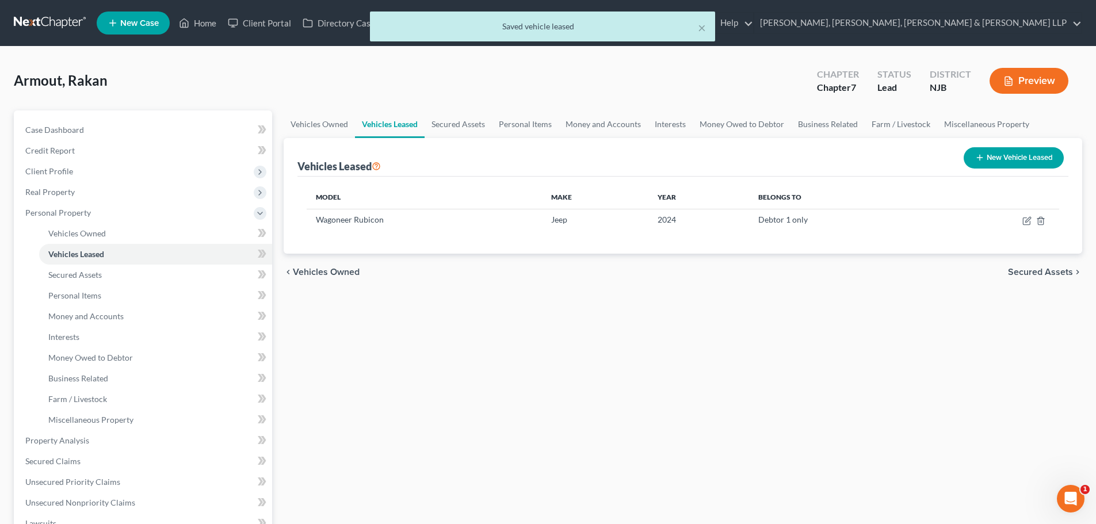
click at [1025, 154] on button "New Vehicle Leased" at bounding box center [1014, 157] width 100 height 21
select select "0"
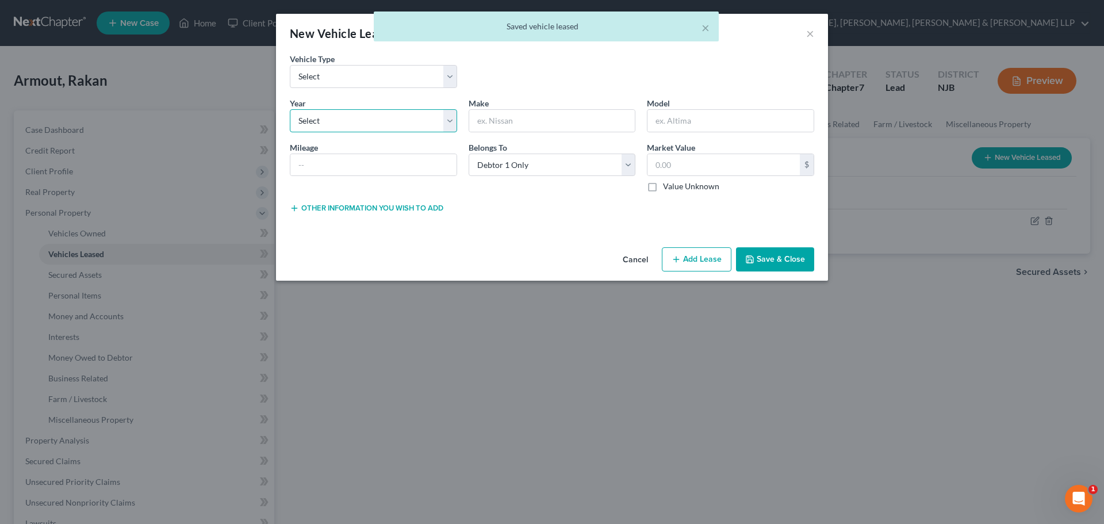
drag, startPoint x: 349, startPoint y: 116, endPoint x: 350, endPoint y: 132, distance: 16.1
click at [349, 116] on select "Select 2026 2025 2024 2023 2022 2021 2020 2019 2018 2017 2016 2015 2014 2013 20…" at bounding box center [373, 120] width 167 height 23
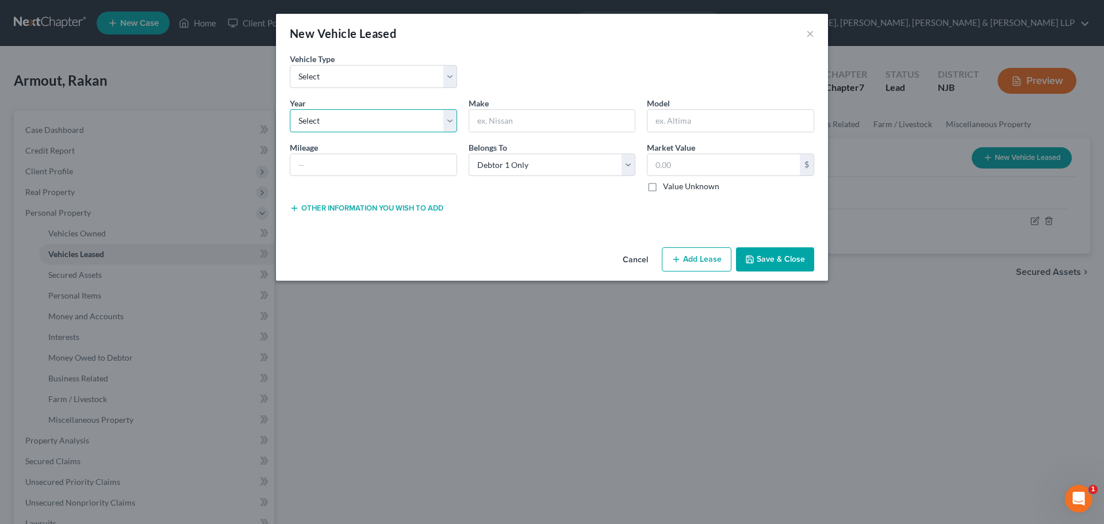
select select "1"
click at [290, 109] on select "Select 2026 2025 2024 2023 2022 2021 2020 2019 2018 2017 2016 2015 2014 2013 20…" at bounding box center [373, 120] width 167 height 23
click at [515, 128] on input "text" at bounding box center [552, 121] width 166 height 22
type input "Dodge"
click at [662, 116] on input "text" at bounding box center [731, 121] width 166 height 22
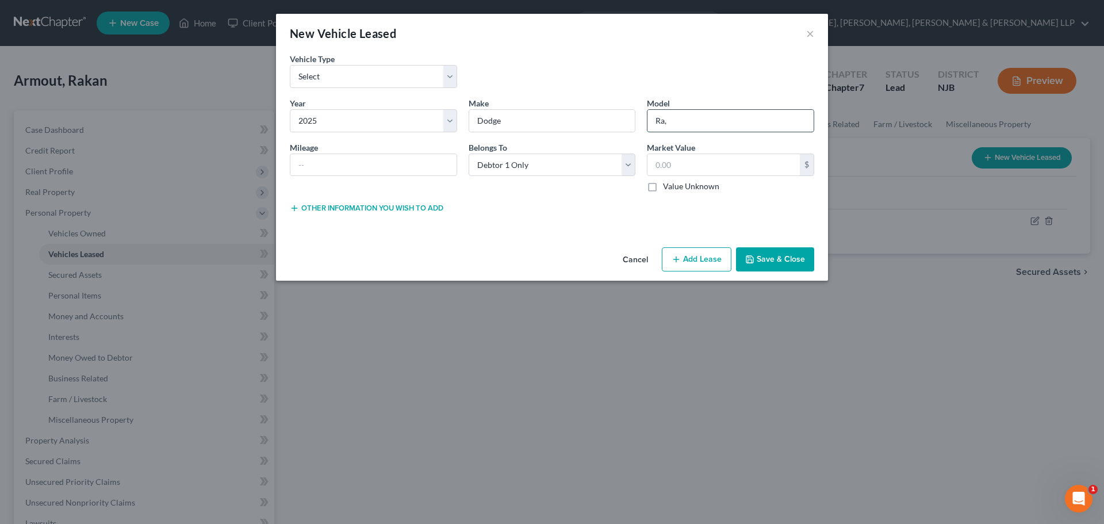
click at [673, 127] on input "Ra," at bounding box center [731, 121] width 166 height 22
type input "Ram"
click at [686, 167] on input "text" at bounding box center [724, 165] width 152 height 22
type input "0.00"
click at [757, 254] on button "Save & Close" at bounding box center [775, 259] width 78 height 24
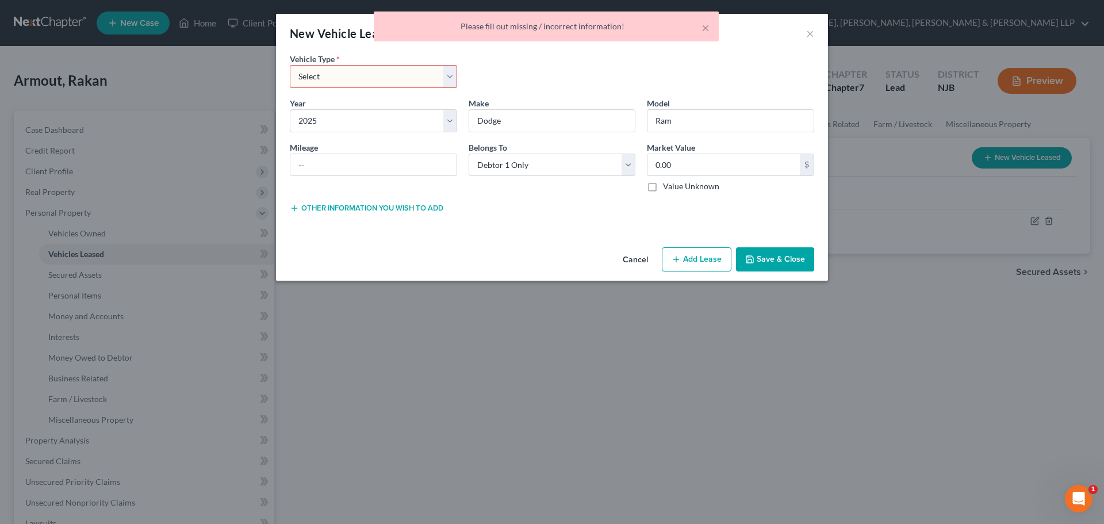
drag, startPoint x: 372, startPoint y: 82, endPoint x: 364, endPoint y: 87, distance: 9.3
click at [372, 82] on select "Select Automobile Truck Trailer Watercraft Aircraft Motor Home Atv Other Vehicle" at bounding box center [373, 76] width 167 height 23
select select "0"
click at [290, 65] on select "Select Automobile Truck Trailer Watercraft Aircraft Motor Home Atv Other Vehicle" at bounding box center [373, 76] width 167 height 23
click at [769, 259] on button "Save & Close" at bounding box center [775, 259] width 78 height 24
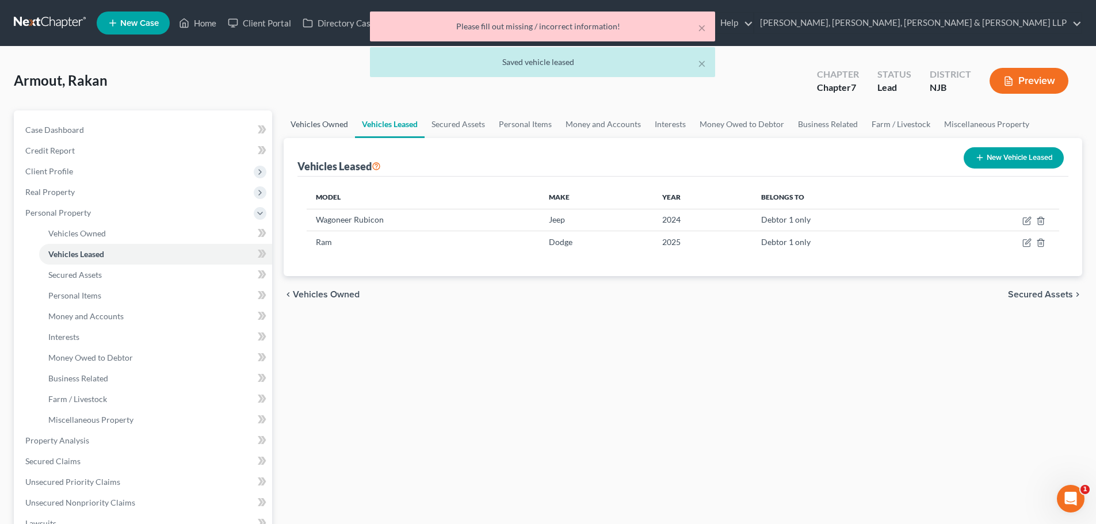
drag, startPoint x: 334, startPoint y: 122, endPoint x: 339, endPoint y: 126, distance: 6.6
click at [334, 122] on link "Vehicles Owned" at bounding box center [319, 124] width 71 height 28
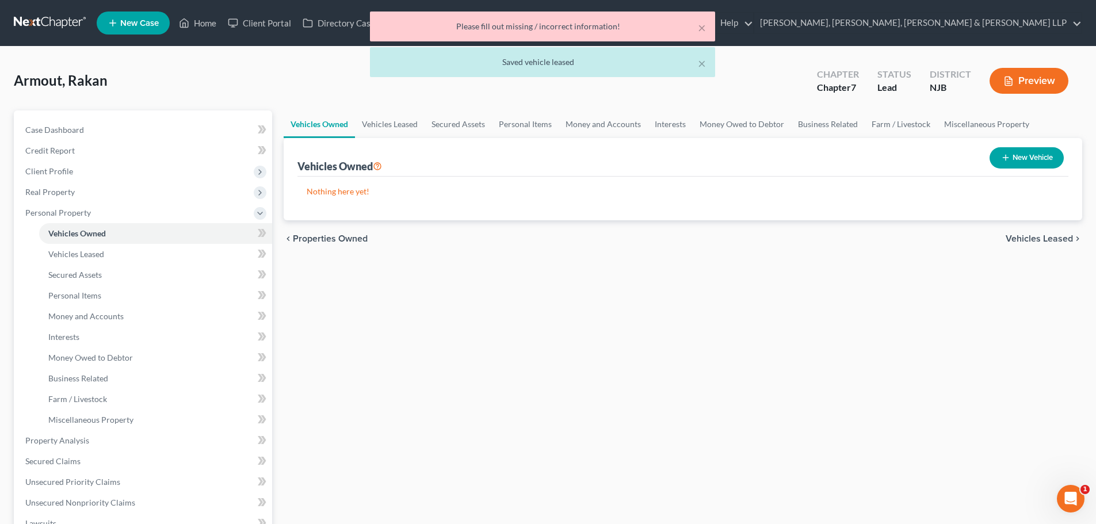
click at [1016, 160] on button "New Vehicle" at bounding box center [1026, 157] width 74 height 21
select select "0"
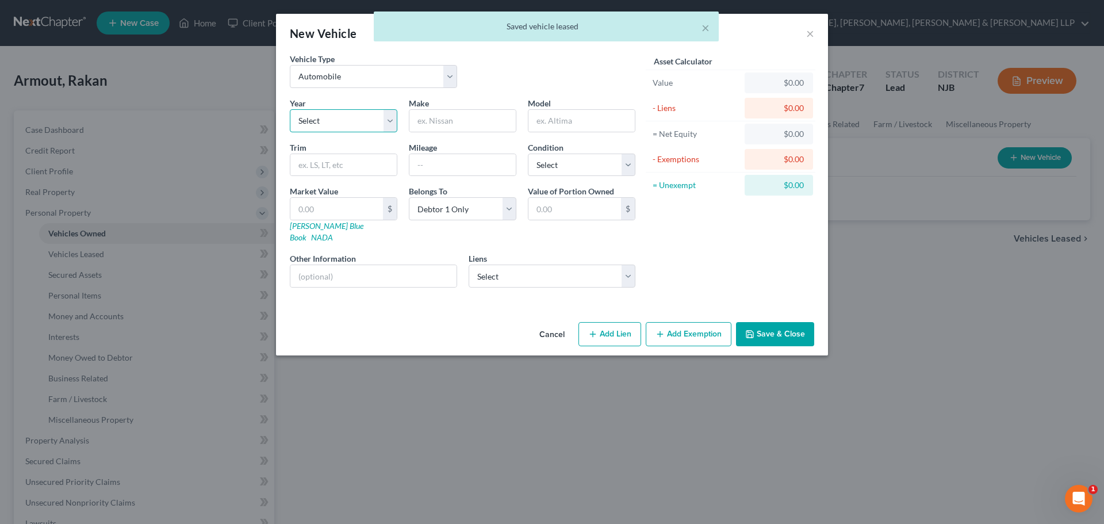
drag, startPoint x: 360, startPoint y: 120, endPoint x: 354, endPoint y: 132, distance: 13.6
click at [360, 120] on select "Select 2026 2025 2024 2023 2022 2021 2020 2019 2018 2017 2016 2015 2014 2013 20…" at bounding box center [344, 120] width 108 height 23
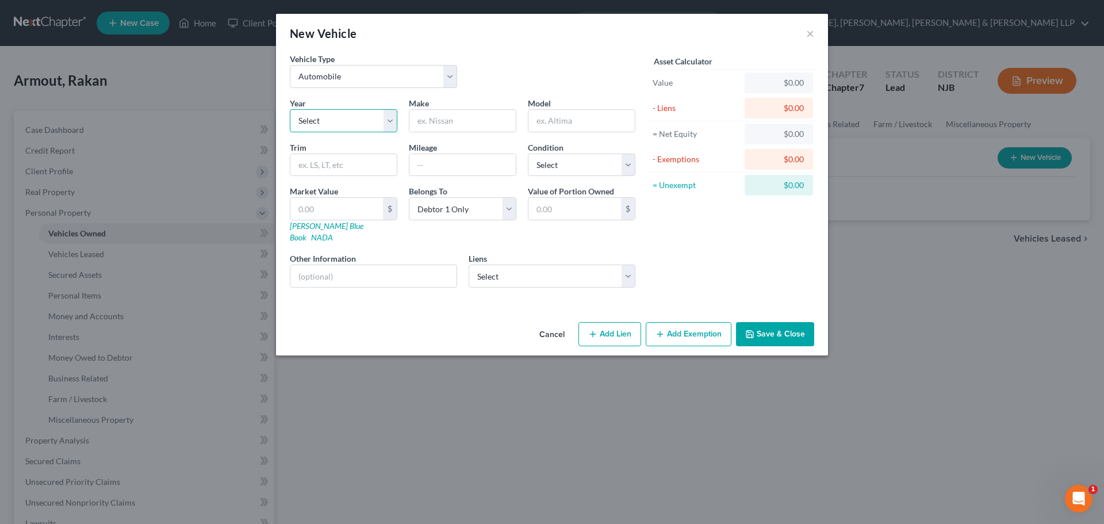
select select "2"
click at [290, 109] on select "Select 2026 2025 2024 2023 2022 2021 2020 2019 2018 2017 2016 2015 2014 2013 20…" at bounding box center [344, 120] width 108 height 23
click at [448, 131] on input "text" at bounding box center [463, 121] width 106 height 22
type input "Jeep"
click at [571, 128] on input "text" at bounding box center [582, 121] width 106 height 22
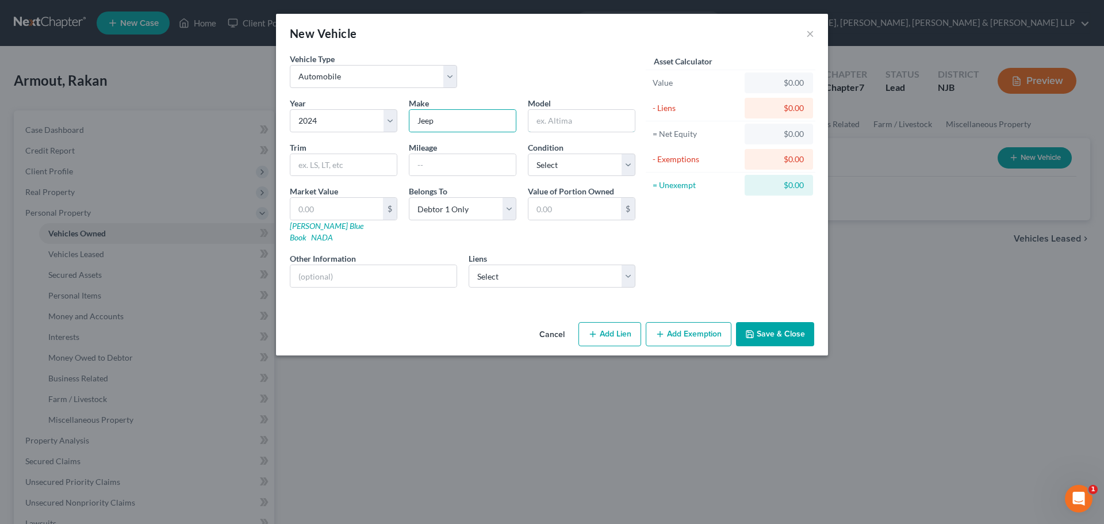
paste input "Wagoneer SUV"
type input "Wagoneer SUV"
drag, startPoint x: 540, startPoint y: 161, endPoint x: 545, endPoint y: 175, distance: 15.1
click at [540, 162] on select "Select Excellent Very Good Good Fair Poor" at bounding box center [582, 165] width 108 height 23
select select "2"
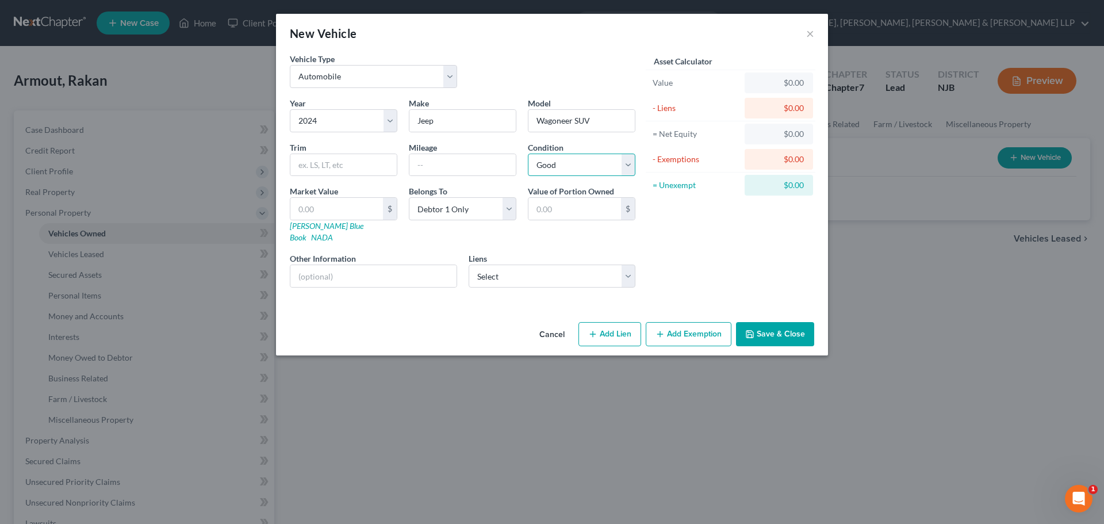
click at [528, 154] on select "Select Excellent Very Good Good Fair Poor" at bounding box center [582, 165] width 108 height 23
click at [499, 265] on select "Select Usbank - $45,866.00 Stellantis - $40,976.00" at bounding box center [552, 276] width 167 height 23
click at [694, 244] on div "Asset Calculator Value $0.00 - Liens $0.00 = Net Equity $0.00 - Exemptions $0.0…" at bounding box center [730, 175] width 179 height 244
click at [495, 171] on input "text" at bounding box center [463, 165] width 106 height 22
click at [812, 33] on button "×" at bounding box center [810, 33] width 8 height 14
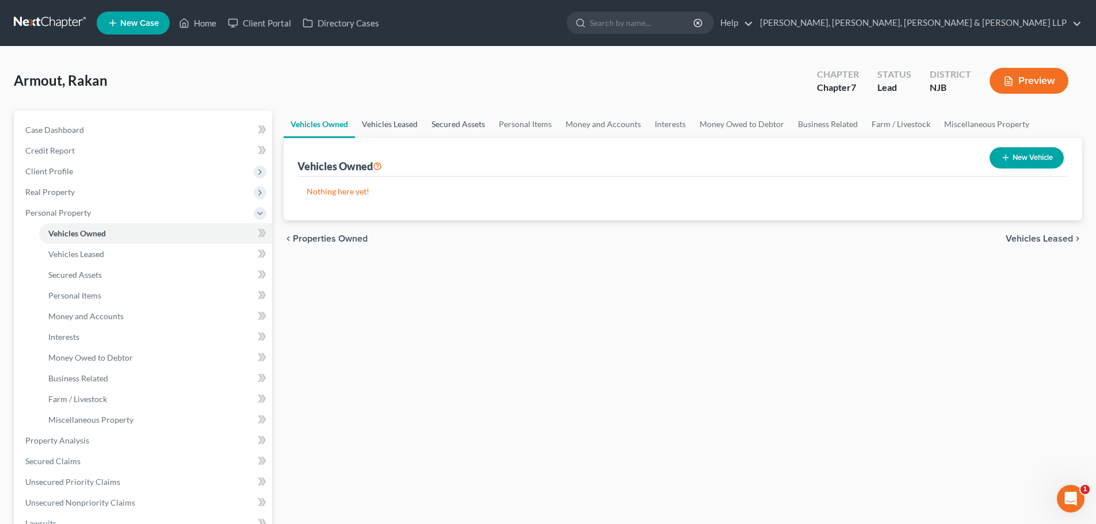
drag, startPoint x: 395, startPoint y: 127, endPoint x: 491, endPoint y: 137, distance: 96.6
click at [395, 127] on link "Vehicles Leased" at bounding box center [390, 124] width 70 height 28
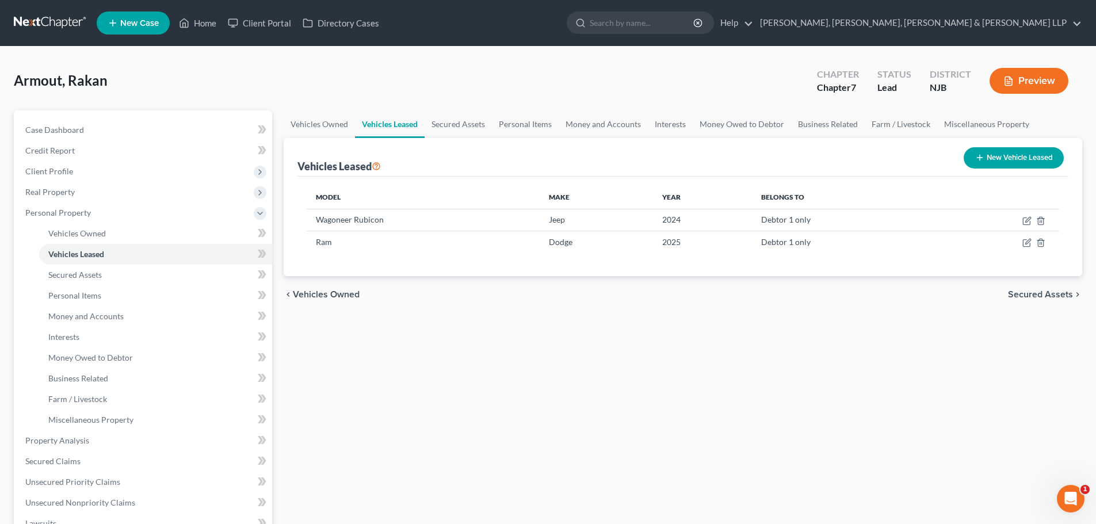
click at [1040, 151] on button "New Vehicle Leased" at bounding box center [1014, 157] width 100 height 21
select select "0"
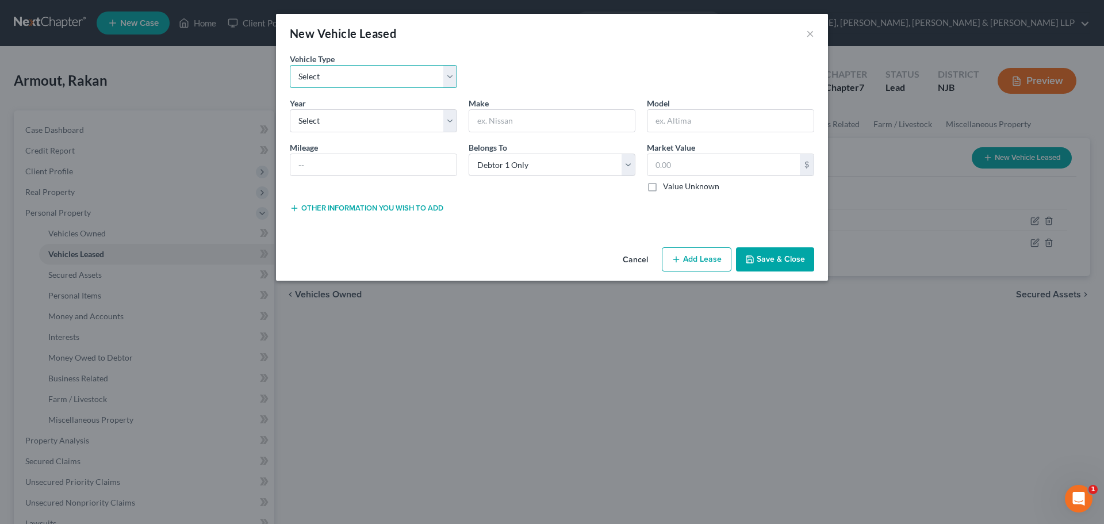
drag, startPoint x: 359, startPoint y: 71, endPoint x: 345, endPoint y: 68, distance: 14.8
click at [359, 71] on select "Select Automobile Truck Trailer Watercraft Aircraft Motor Home Atv Other Vehicle" at bounding box center [373, 76] width 167 height 23
select select "0"
click at [290, 65] on select "Select Automobile Truck Trailer Watercraft Aircraft Motor Home Atv Other Vehicle" at bounding box center [373, 76] width 167 height 23
click at [331, 127] on select "Select 2026 2025 2024 2023 2022 2021 2020 2019 2018 2017 2016 2015 2014 2013 20…" at bounding box center [373, 120] width 167 height 23
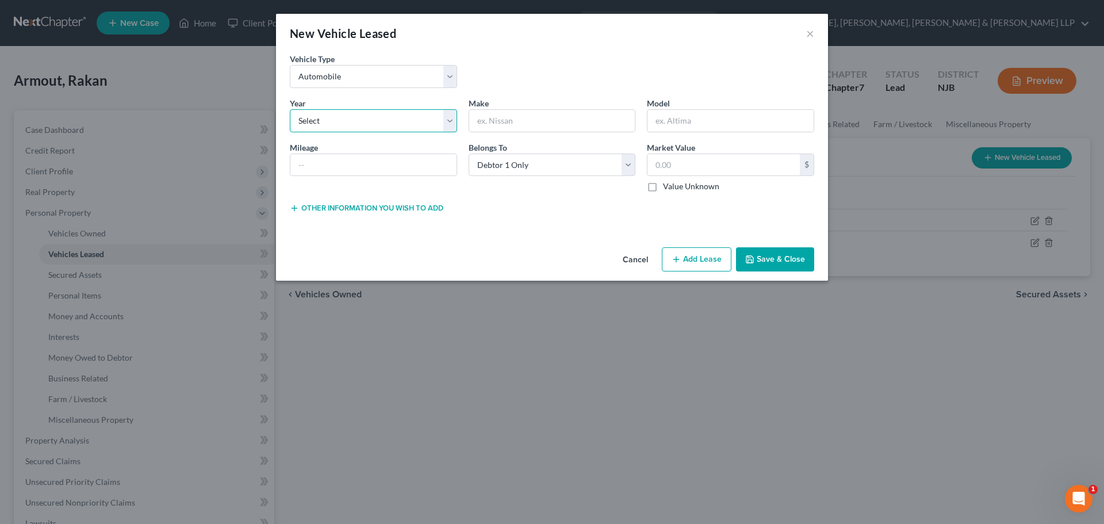
select select "2"
click at [290, 109] on select "Select 2026 2025 2024 2023 2022 2021 2020 2019 2018 2017 2016 2015 2014 2013 20…" at bounding box center [373, 120] width 167 height 23
drag, startPoint x: 699, startPoint y: 127, endPoint x: 590, endPoint y: 124, distance: 109.3
click at [699, 127] on input "text" at bounding box center [731, 121] width 166 height 22
paste input "Wagoneer SUV"
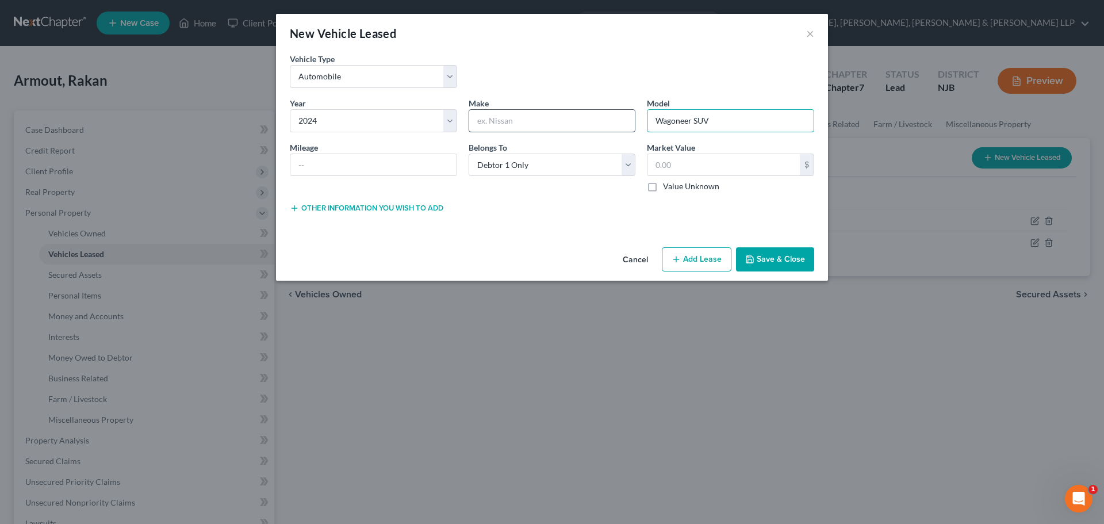
type input "Wagoneer SUV"
click at [542, 124] on input "text" at bounding box center [552, 121] width 166 height 22
type input "Jeep"
drag, startPoint x: 693, startPoint y: 118, endPoint x: 770, endPoint y: 127, distance: 77.6
click at [770, 126] on input "Wagoneer SUV" at bounding box center [731, 121] width 166 height 22
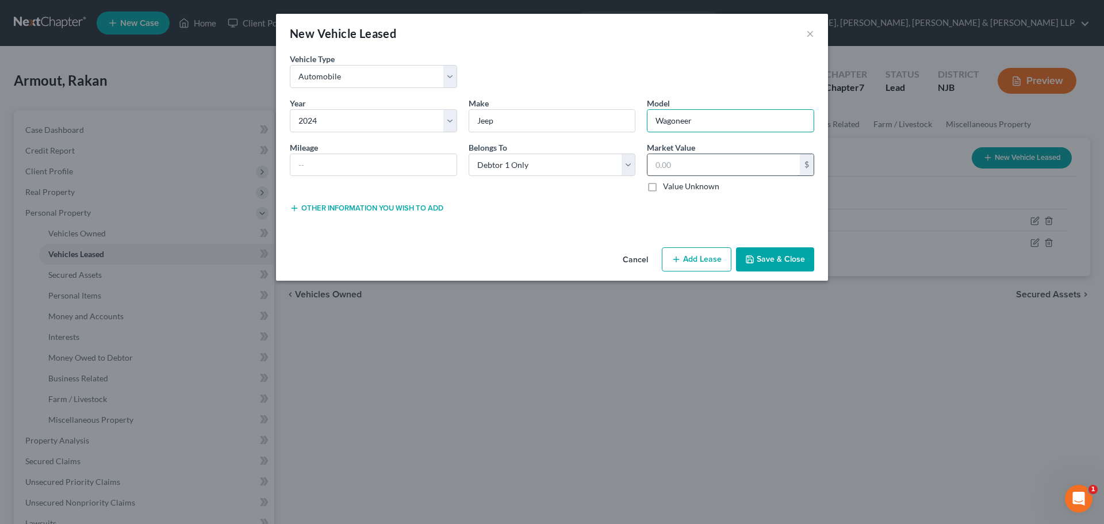
type input "Wagoneer"
click at [685, 167] on input "text" at bounding box center [724, 165] width 152 height 22
type input "0.00"
click at [753, 246] on div "Cancel Add Lien Add Lease Add Exemption Save & Close" at bounding box center [552, 262] width 552 height 38
drag, startPoint x: 763, startPoint y: 254, endPoint x: 757, endPoint y: 251, distance: 7.2
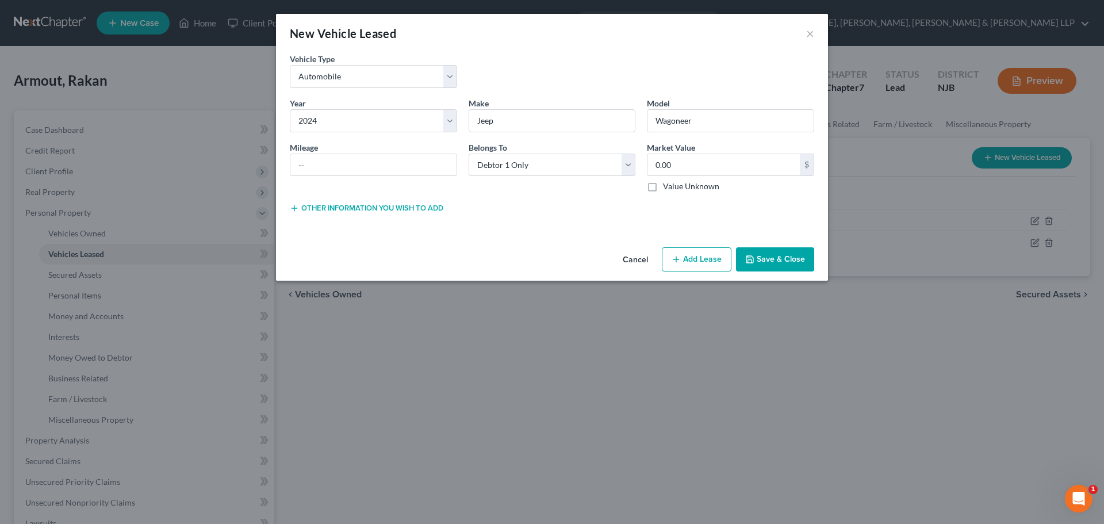
click at [764, 254] on button "Save & Close" at bounding box center [775, 259] width 78 height 24
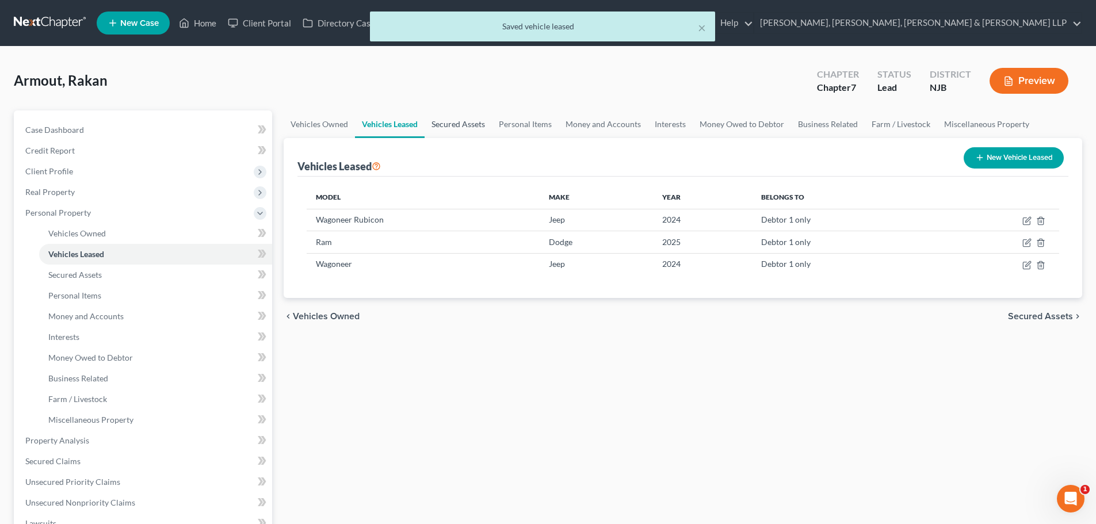
click at [471, 122] on link "Secured Assets" at bounding box center [458, 124] width 67 height 28
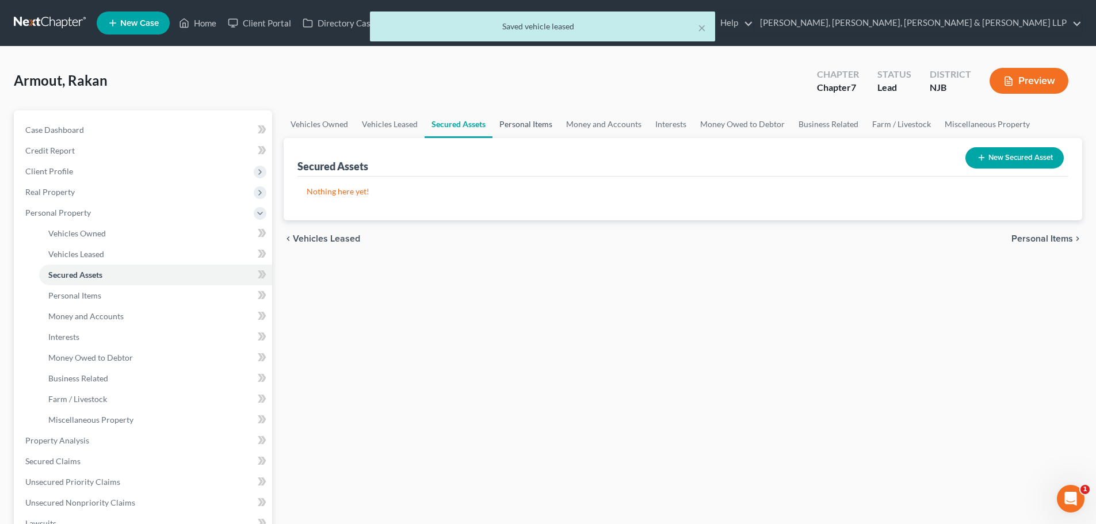
click at [518, 122] on link "Personal Items" at bounding box center [525, 124] width 67 height 28
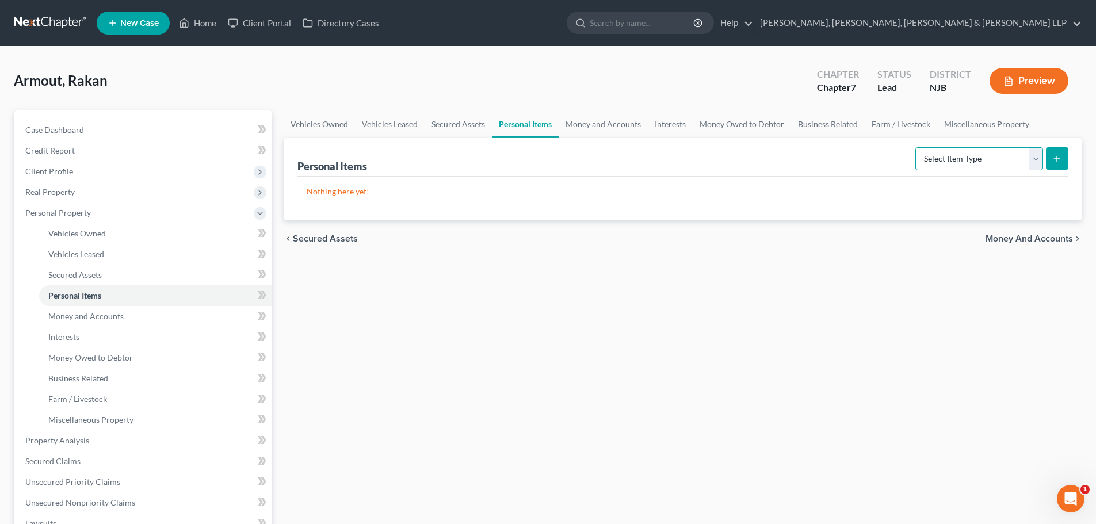
click at [970, 155] on select "Select Item Type Clothing Collectibles Of Value Electronics Firearms Household …" at bounding box center [979, 158] width 128 height 23
select select "household_goods"
click at [916, 147] on select "Select Item Type Clothing Collectibles Of Value Electronics Firearms Household …" at bounding box center [979, 158] width 128 height 23
click at [1065, 153] on button "submit" at bounding box center [1057, 158] width 22 height 22
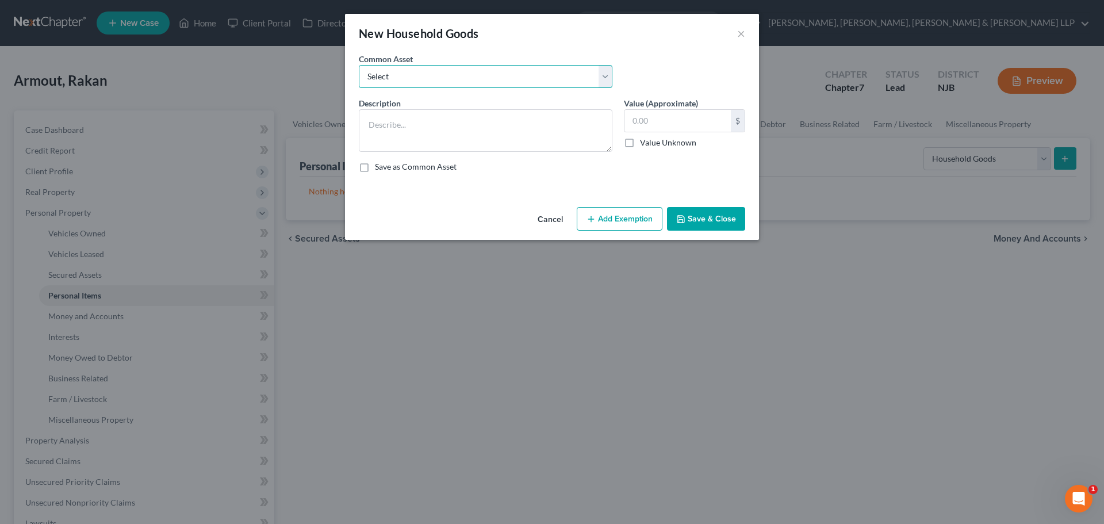
drag, startPoint x: 519, startPoint y: 73, endPoint x: 494, endPoint y: 87, distance: 28.8
click at [519, 74] on select "Select Household items" at bounding box center [486, 76] width 254 height 23
select select "0"
click at [359, 65] on select "Select Household items" at bounding box center [486, 76] width 254 height 23
type textarea "Household items"
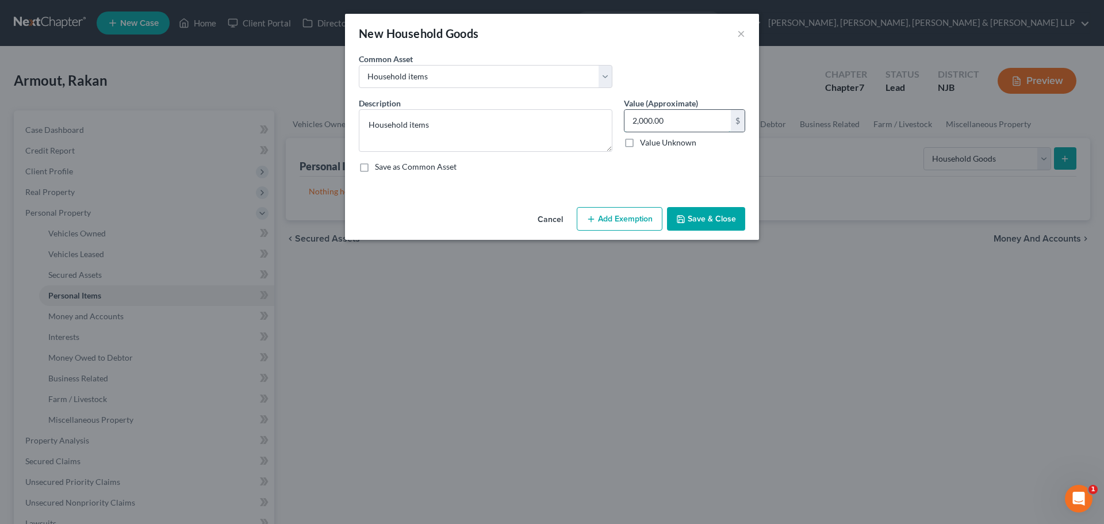
click at [662, 123] on input "2,000.00" at bounding box center [678, 121] width 106 height 22
type input "500"
click at [637, 224] on button "Add Exemption" at bounding box center [620, 219] width 86 height 24
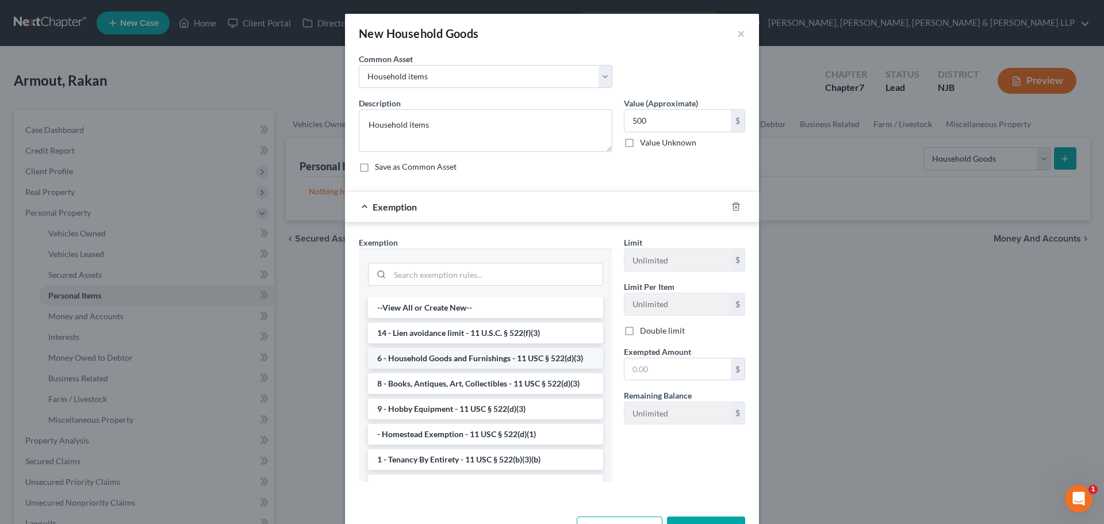
click at [450, 360] on li "6 - Household Goods and Furnishings - 11 USC § 522(d)(3)" at bounding box center [485, 358] width 235 height 21
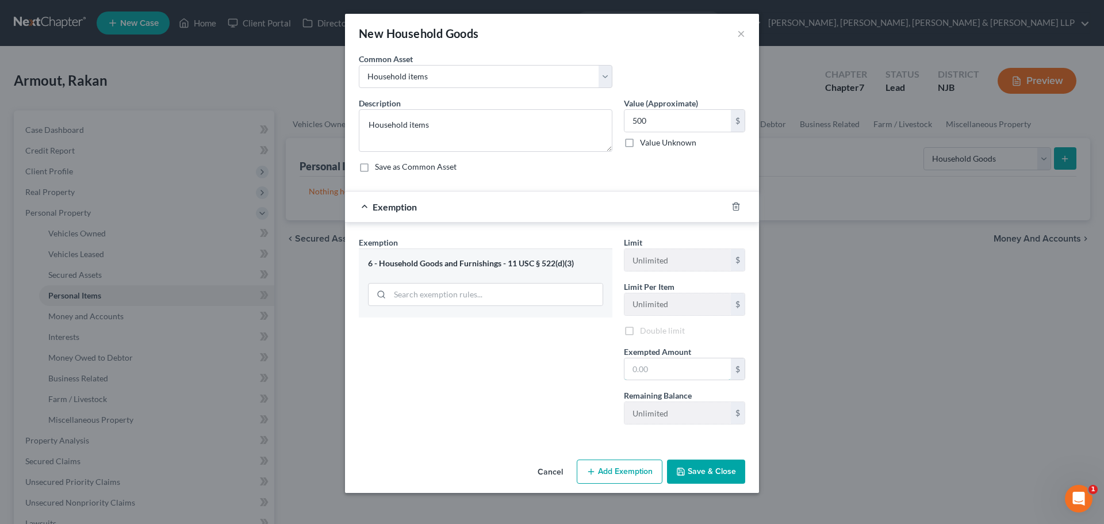
drag, startPoint x: 665, startPoint y: 369, endPoint x: 580, endPoint y: 364, distance: 84.7
click at [665, 369] on input "text" at bounding box center [678, 369] width 106 height 22
type input "500"
drag, startPoint x: 547, startPoint y: 364, endPoint x: 702, endPoint y: 466, distance: 185.5
click at [549, 364] on div "Exemption Set must be selected for CA. Exemption * 6 - Household Goods and Furn…" at bounding box center [485, 334] width 265 height 197
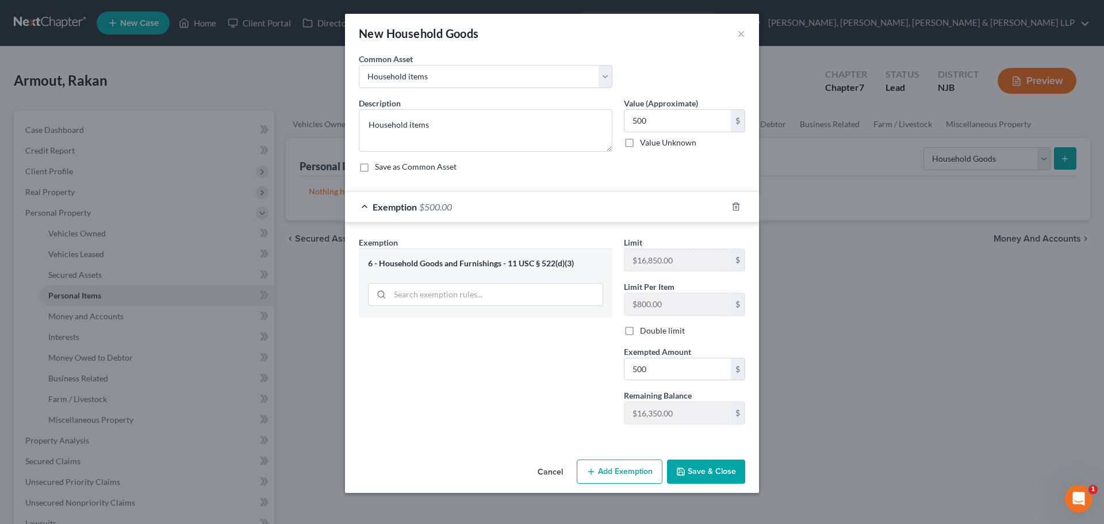
click at [706, 475] on button "Save & Close" at bounding box center [706, 472] width 78 height 24
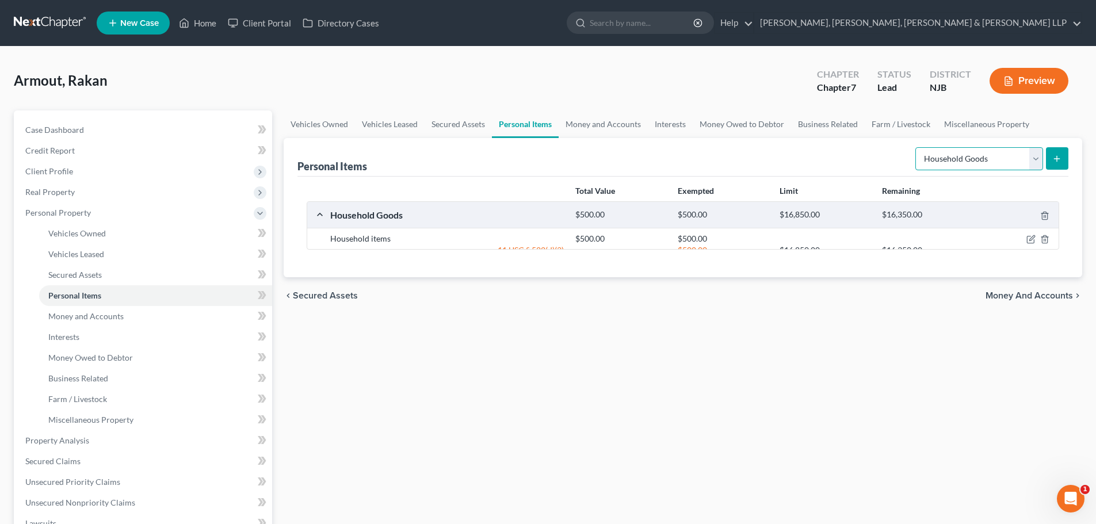
click at [981, 156] on select "Select Item Type Clothing Collectibles Of Value Electronics Firearms Household …" at bounding box center [979, 158] width 128 height 23
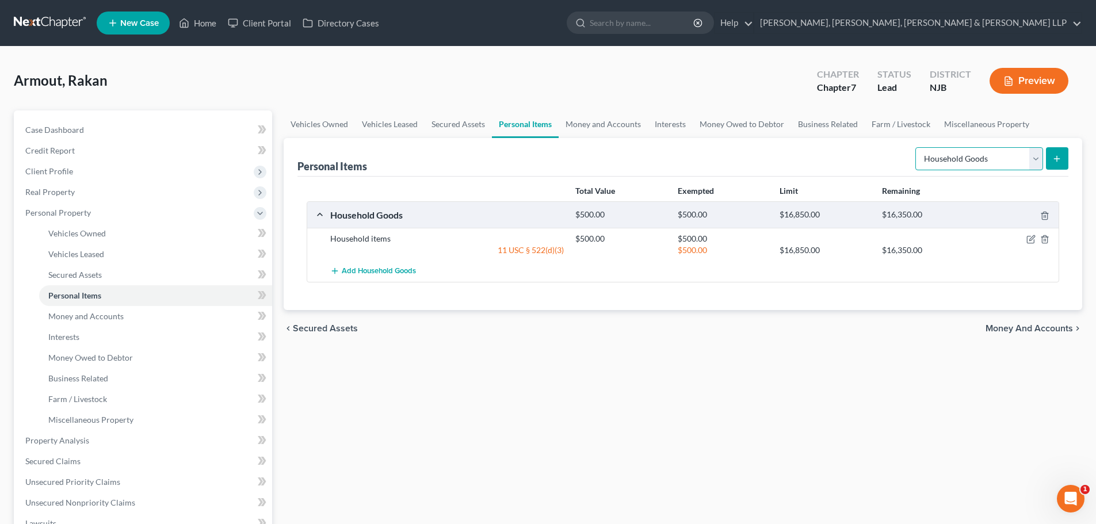
select select "electronics"
click at [916, 147] on select "Select Item Type Clothing Collectibles Of Value Electronics Firearms Household …" at bounding box center [979, 158] width 128 height 23
click at [1051, 156] on button "submit" at bounding box center [1057, 158] width 22 height 22
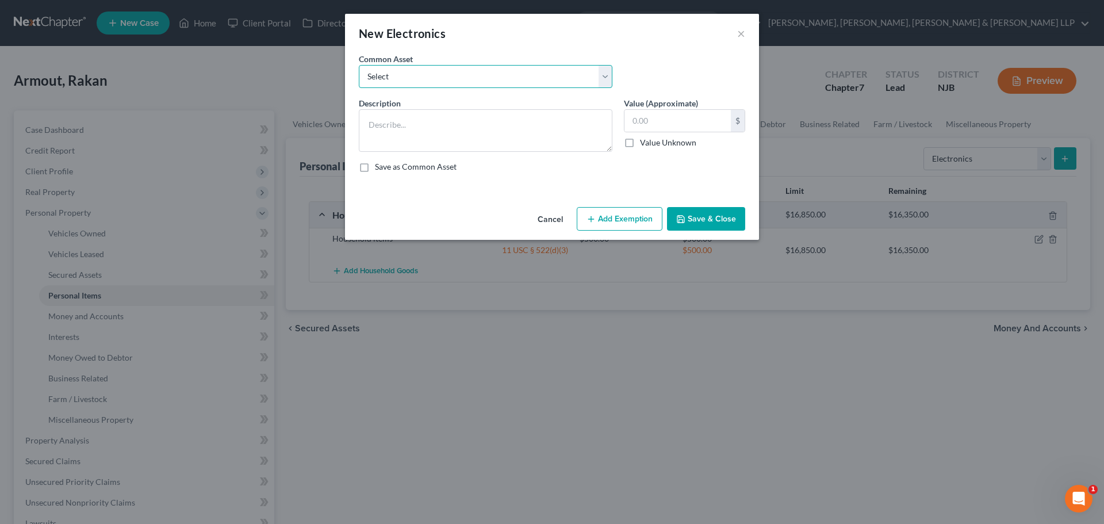
drag, startPoint x: 468, startPoint y: 72, endPoint x: 459, endPoint y: 87, distance: 17.1
click at [468, 72] on select "Select Cellphone, TVs Electronic Appliances" at bounding box center [486, 76] width 254 height 23
select select "1"
click at [359, 65] on select "Select Cellphone, TVs Electronic Appliances" at bounding box center [486, 76] width 254 height 23
type textarea "Electronic Appliances"
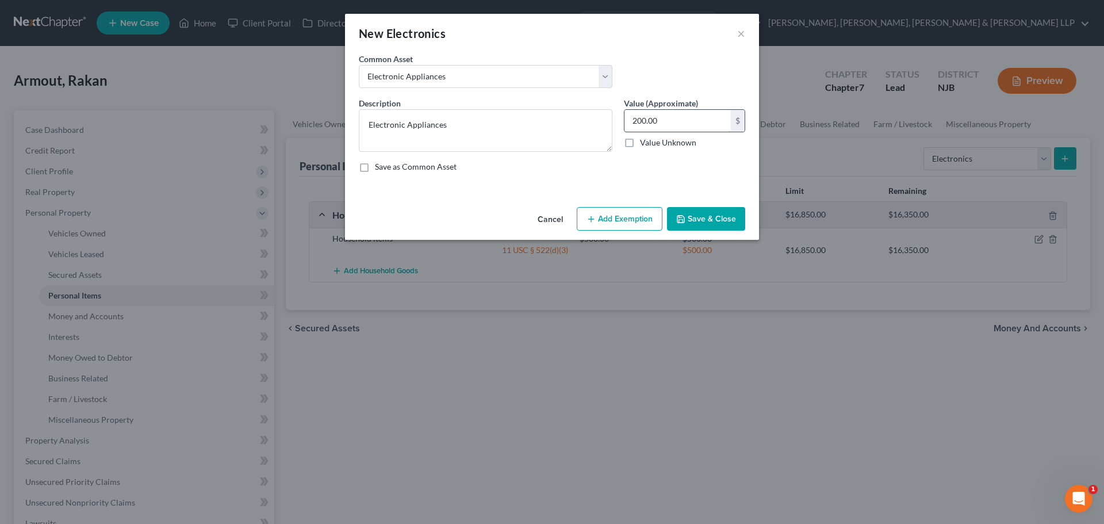
click at [687, 123] on input "200.00" at bounding box center [678, 121] width 106 height 22
type input "500"
click at [628, 236] on div "Cancel Add Exemption Save & Close" at bounding box center [552, 221] width 414 height 38
click at [630, 228] on button "Add Exemption" at bounding box center [620, 219] width 86 height 24
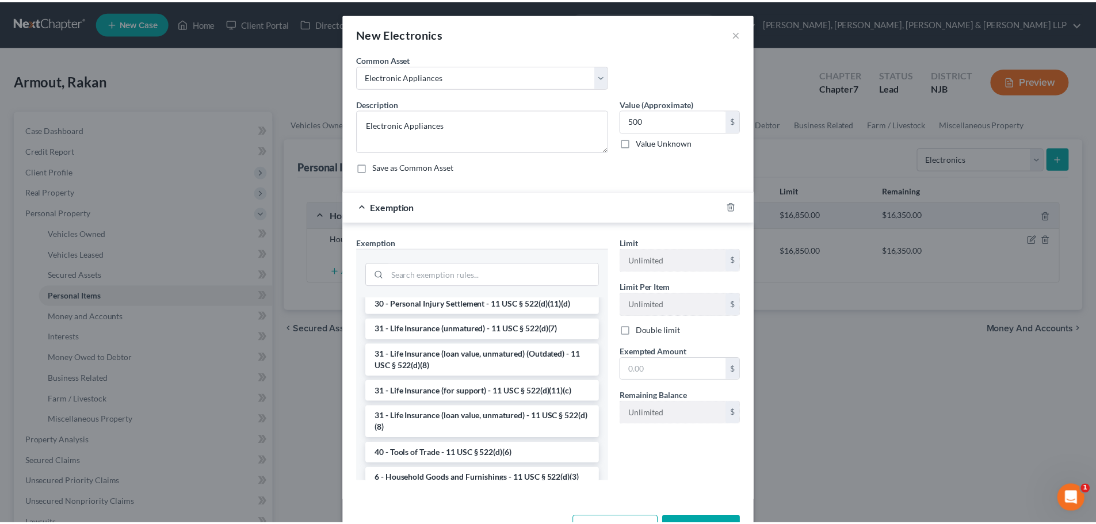
scroll to position [950, 0]
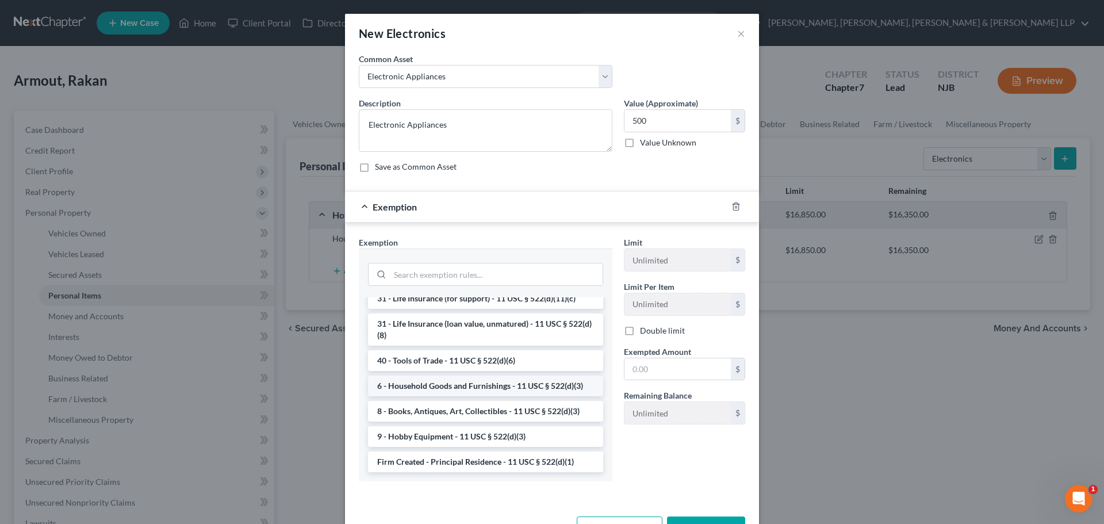
click at [454, 384] on li "6 - Household Goods and Furnishings - 11 USC § 522(d)(3)" at bounding box center [485, 386] width 235 height 21
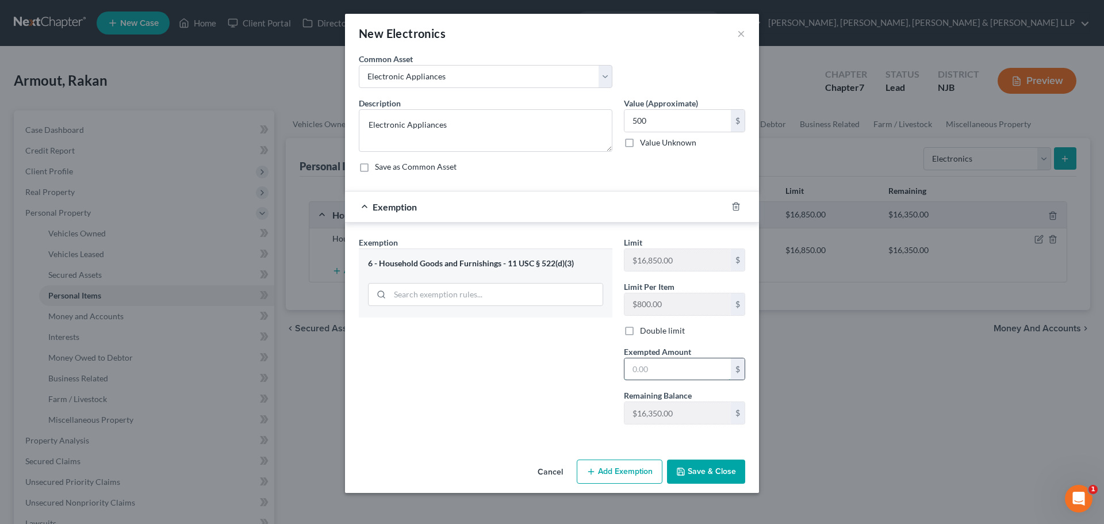
click at [642, 365] on input "text" at bounding box center [678, 369] width 106 height 22
type input "500"
drag, startPoint x: 477, startPoint y: 385, endPoint x: 676, endPoint y: 453, distance: 209.7
click at [479, 387] on div "Exemption Set must be selected for CA. Exemption * 6 - Household Goods and Furn…" at bounding box center [485, 334] width 265 height 197
click at [705, 461] on button "Save & Close" at bounding box center [706, 472] width 78 height 24
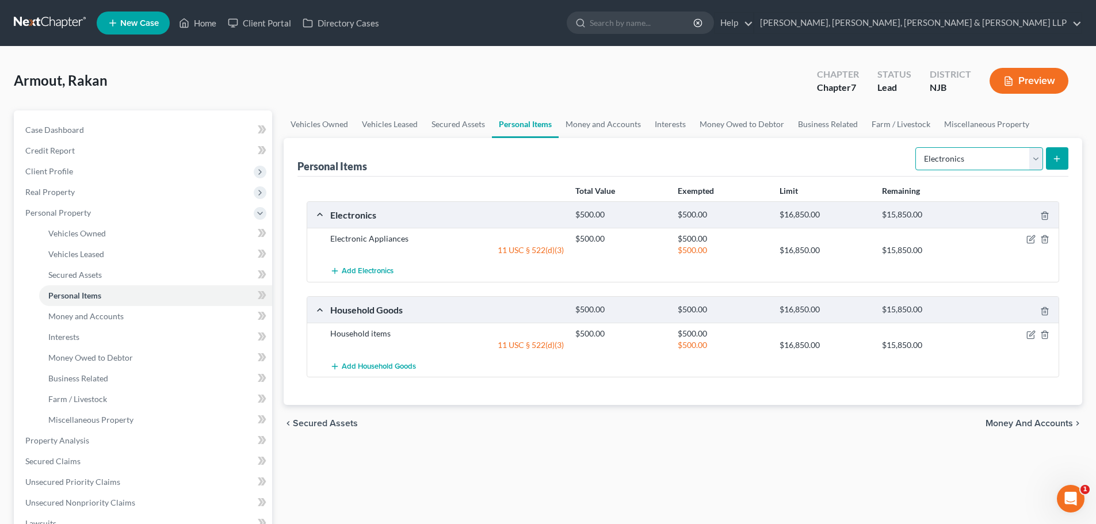
drag, startPoint x: 967, startPoint y: 159, endPoint x: 969, endPoint y: 169, distance: 9.9
click at [967, 159] on select "Select Item Type Clothing Collectibles Of Value Electronics Firearms Household …" at bounding box center [979, 158] width 128 height 23
select select "household_goods"
click at [916, 147] on select "Select Item Type Clothing Collectibles Of Value Electronics Firearms Household …" at bounding box center [979, 158] width 128 height 23
click at [1054, 163] on icon "submit" at bounding box center [1056, 158] width 9 height 9
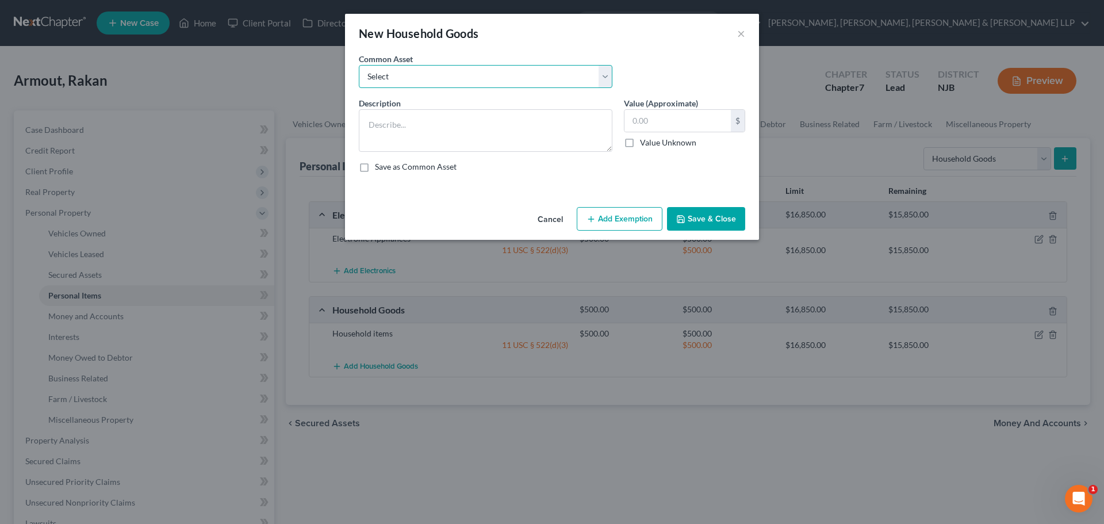
click at [512, 69] on select "Select Household items" at bounding box center [486, 76] width 254 height 23
select select "0"
click at [359, 65] on select "Select Household items" at bounding box center [486, 76] width 254 height 23
type textarea "Household items"
type input "2,000.00"
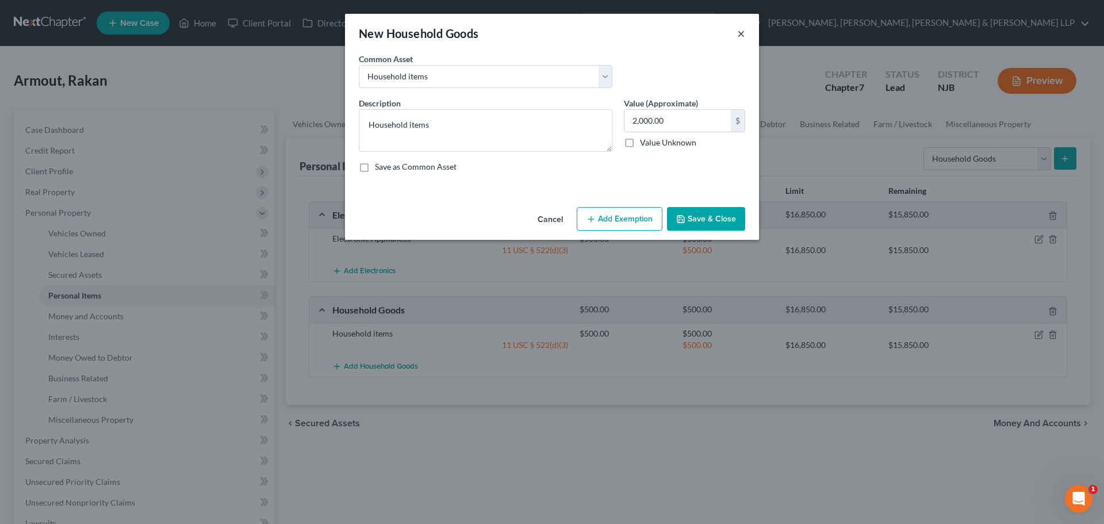
click at [739, 30] on button "×" at bounding box center [741, 33] width 8 height 14
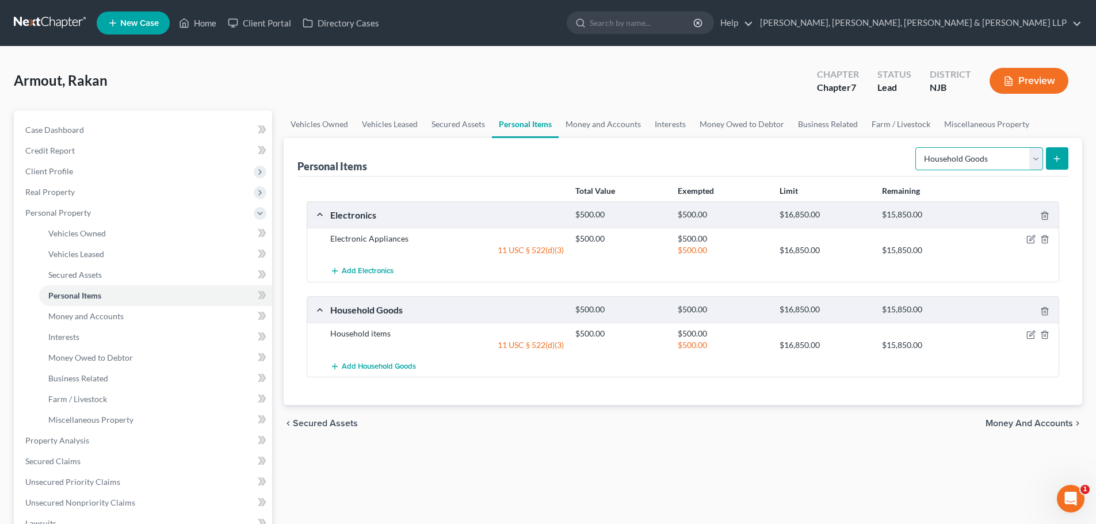
click at [984, 163] on select "Select Item Type Clothing Collectibles Of Value Electronics Firearms Household …" at bounding box center [979, 158] width 128 height 23
select select "clothing"
click at [916, 147] on select "Select Item Type Clothing Collectibles Of Value Electronics Firearms Household …" at bounding box center [979, 158] width 128 height 23
click at [1052, 162] on icon "submit" at bounding box center [1056, 158] width 9 height 9
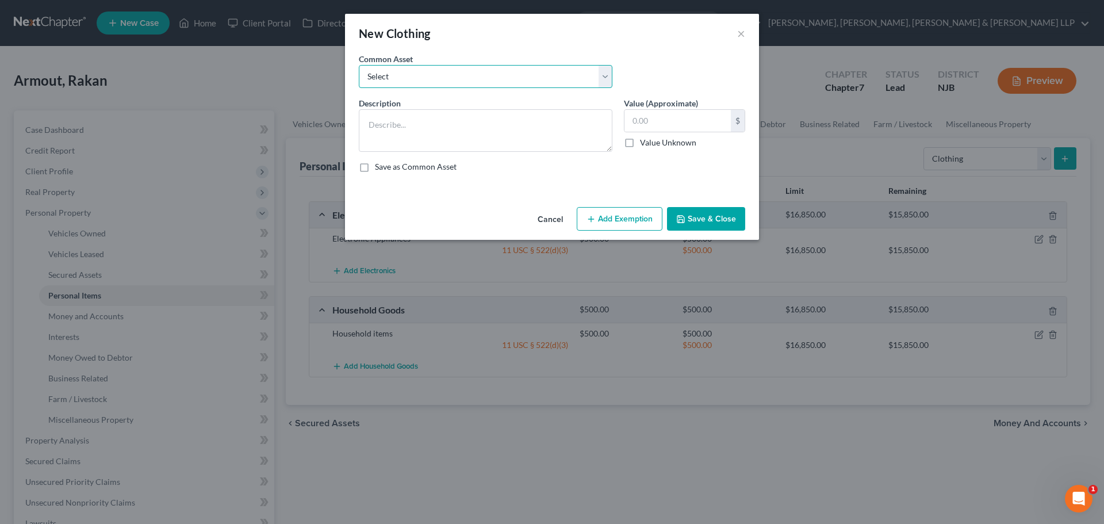
click at [509, 68] on select "Select Clothes, Shoes & Accessories" at bounding box center [486, 76] width 254 height 23
select select "0"
click at [359, 65] on select "Select Clothes, Shoes & Accessories" at bounding box center [486, 76] width 254 height 23
type textarea "Clothes, Shoes & Accessories"
click at [659, 120] on input "300.00" at bounding box center [678, 121] width 106 height 22
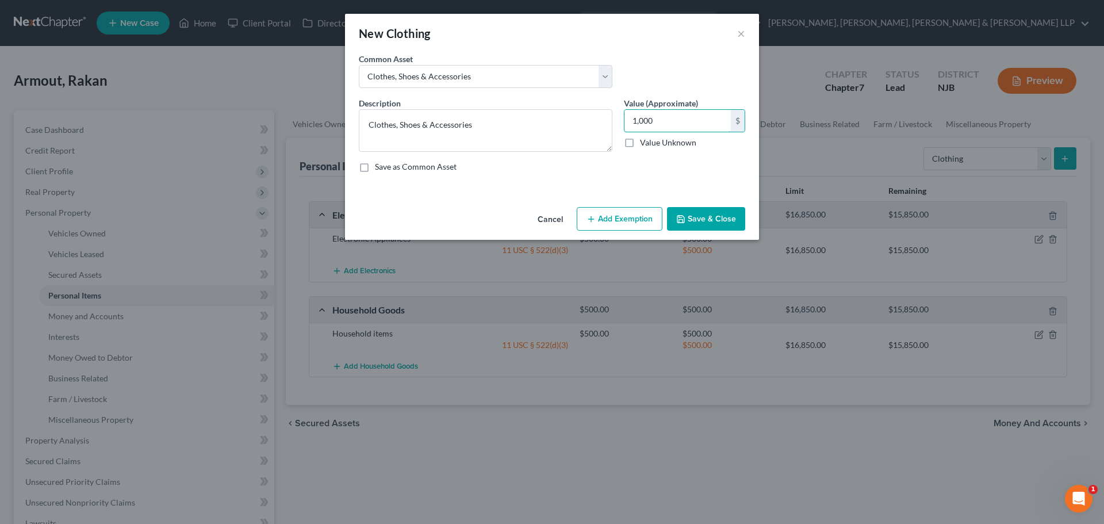
type input "1,000"
click at [601, 213] on button "Add Exemption" at bounding box center [620, 219] width 86 height 24
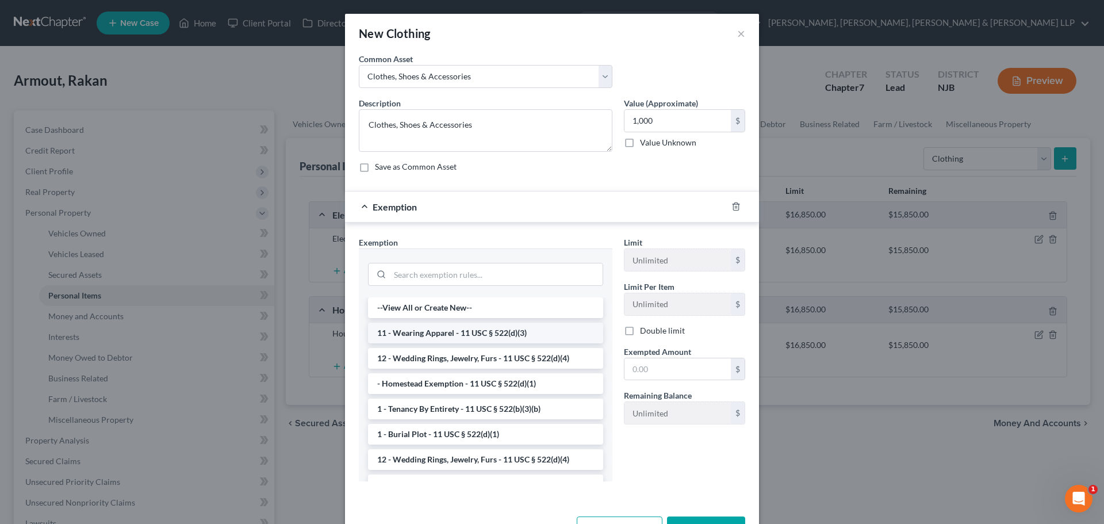
click at [499, 338] on li "11 - Wearing Apparel - 11 USC § 522(d)(3)" at bounding box center [485, 333] width 235 height 21
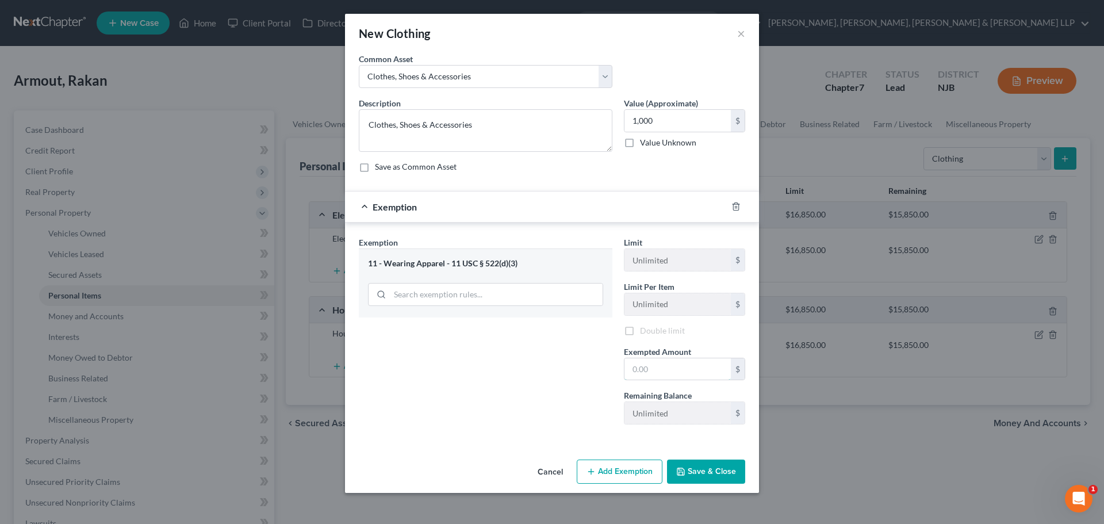
drag, startPoint x: 655, startPoint y: 369, endPoint x: 558, endPoint y: 365, distance: 97.3
click at [655, 369] on input "text" at bounding box center [678, 369] width 106 height 22
type input "1,000"
click at [550, 366] on div "Exemption Set must be selected for CA. Exemption * 11 - Wearing Apparel - 11 US…" at bounding box center [485, 334] width 265 height 197
click at [687, 471] on button "Save & Close" at bounding box center [706, 472] width 78 height 24
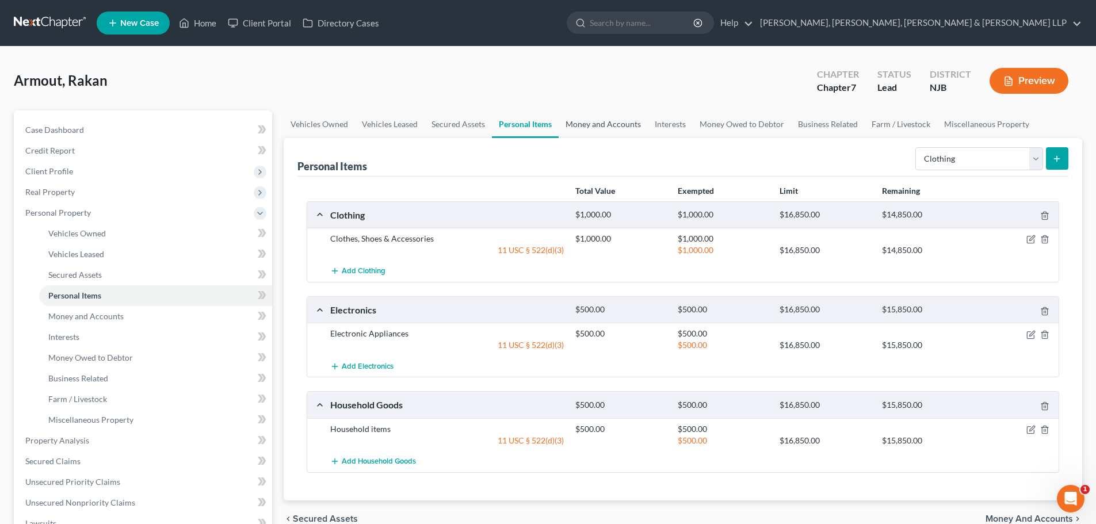
click at [609, 131] on link "Money and Accounts" at bounding box center [603, 124] width 89 height 28
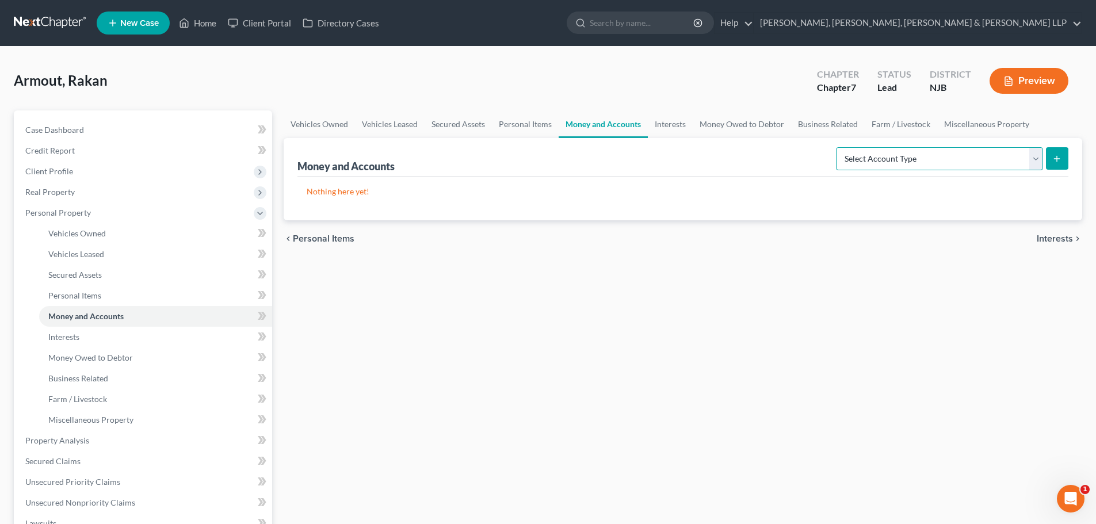
drag, startPoint x: 945, startPoint y: 156, endPoint x: 907, endPoint y: 170, distance: 40.2
click at [945, 156] on select "Select Account Type Brokerage Cash on Hand Certificates of Deposit Checking Acc…" at bounding box center [939, 158] width 207 height 23
click at [205, 30] on link "Home" at bounding box center [197, 23] width 49 height 21
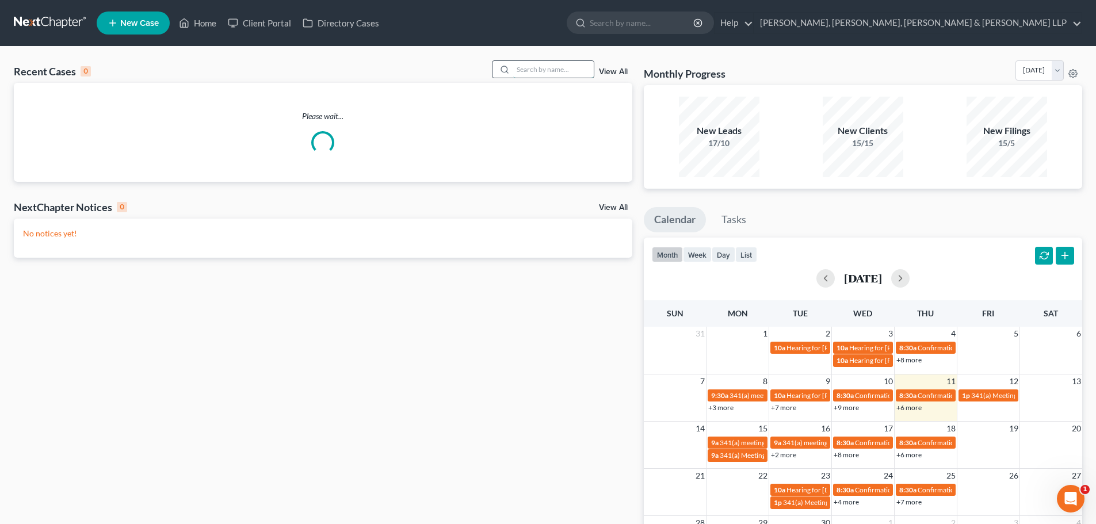
click at [538, 71] on input "search" at bounding box center [553, 69] width 81 height 17
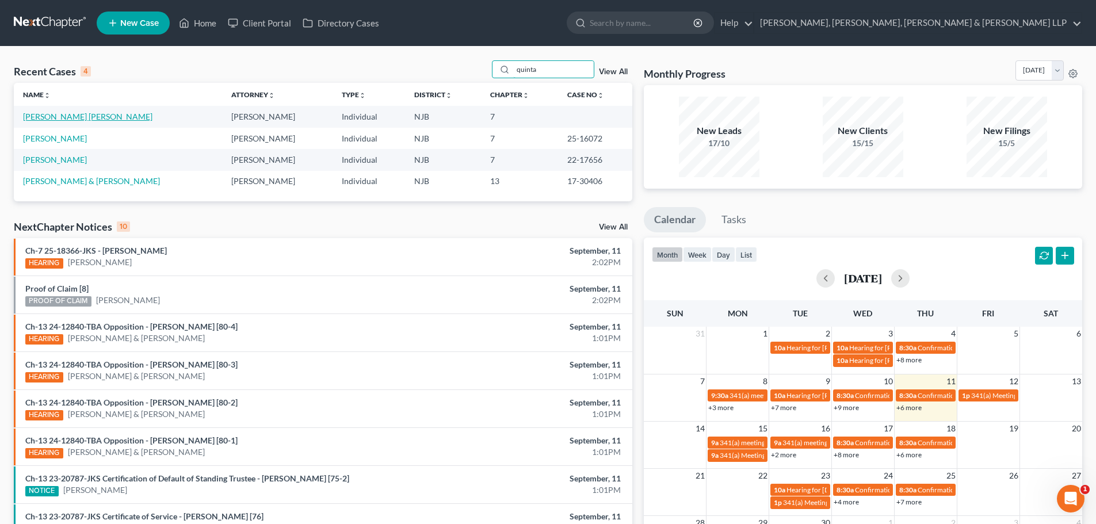
type input "quinta"
click at [68, 116] on link "[PERSON_NAME] [PERSON_NAME]" at bounding box center [87, 117] width 129 height 10
click at [62, 114] on link "[PERSON_NAME] [PERSON_NAME]" at bounding box center [87, 117] width 129 height 10
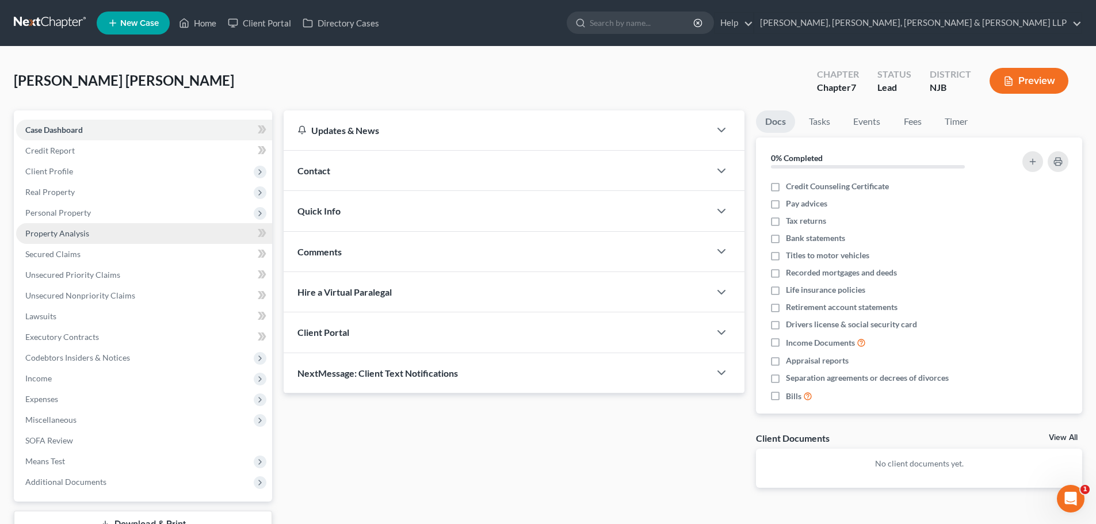
drag, startPoint x: 69, startPoint y: 170, endPoint x: 105, endPoint y: 236, distance: 75.2
click at [70, 170] on span "Client Profile" at bounding box center [49, 171] width 48 height 10
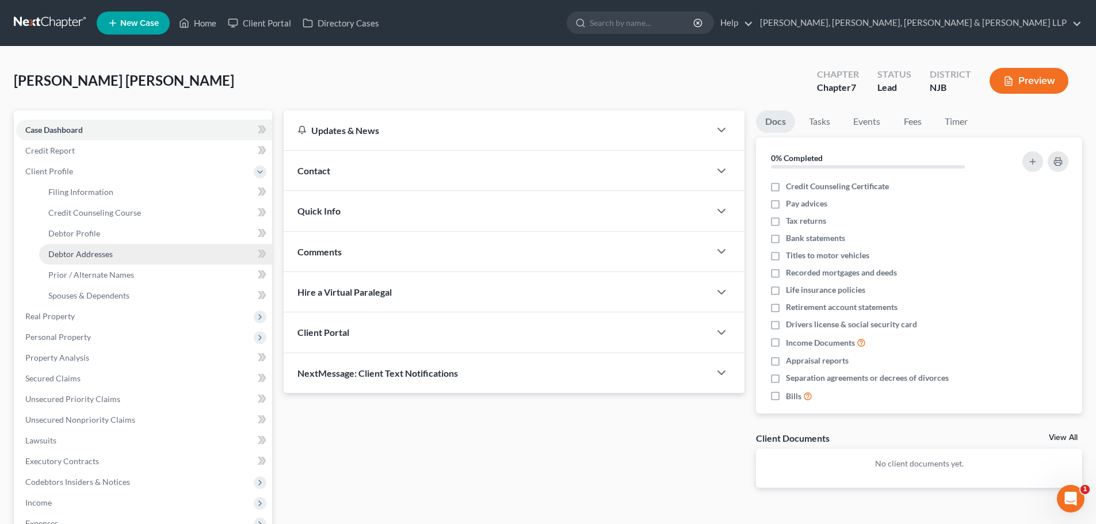
click at [96, 256] on span "Debtor Addresses" at bounding box center [80, 254] width 64 height 10
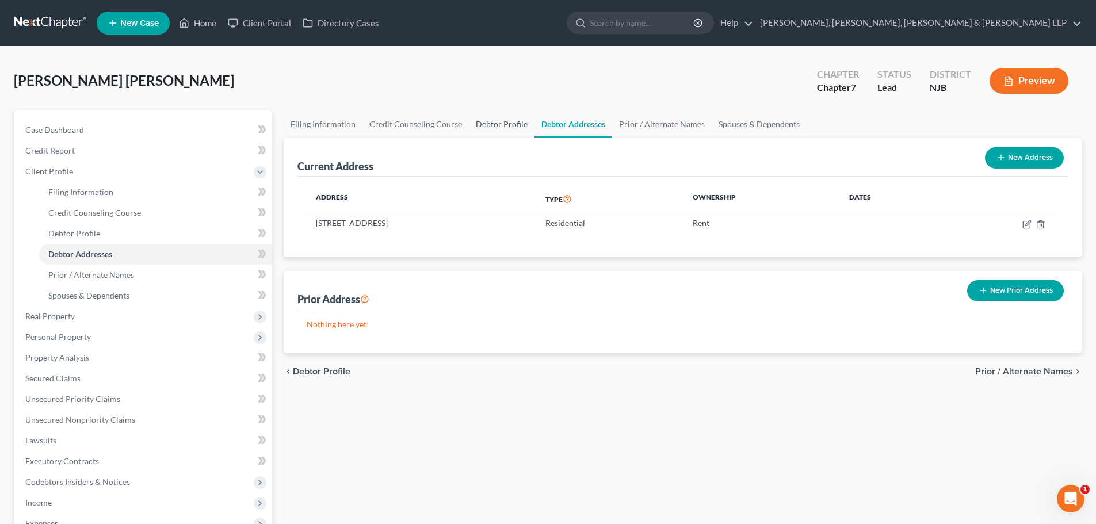
click at [491, 117] on link "Debtor Profile" at bounding box center [502, 124] width 66 height 28
select select "1"
select select "3"
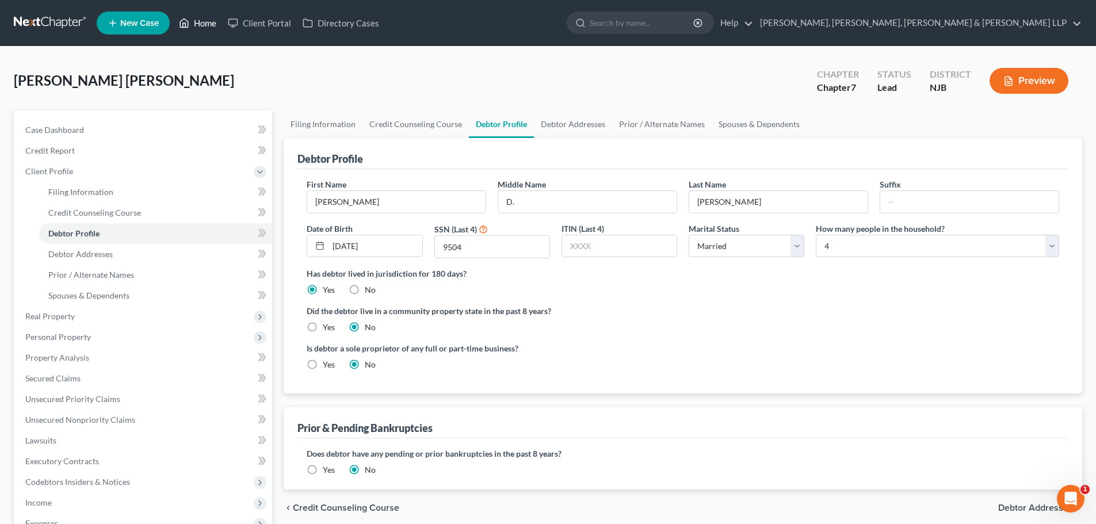
click at [212, 23] on link "Home" at bounding box center [197, 23] width 49 height 21
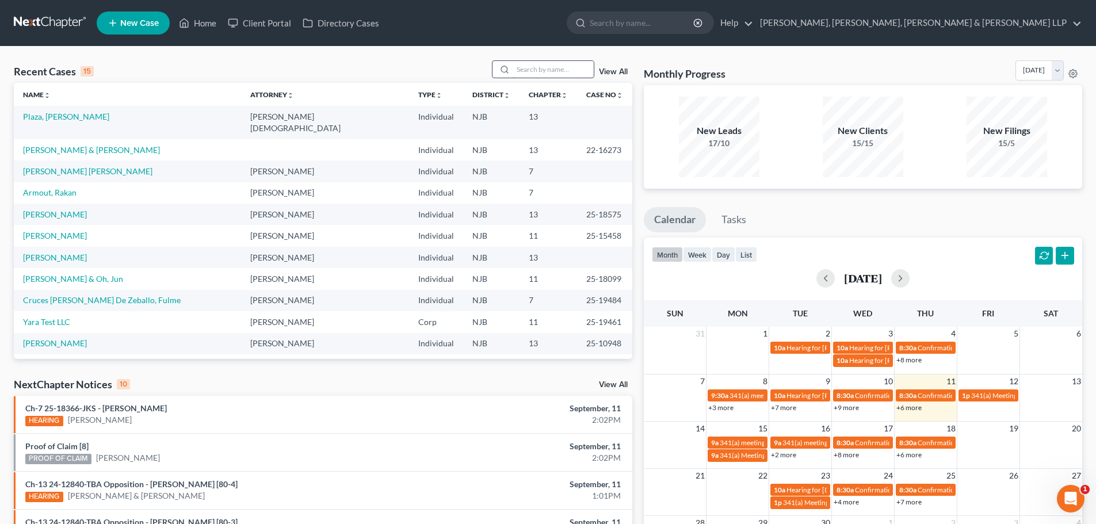
click at [563, 67] on input "search" at bounding box center [553, 69] width 81 height 17
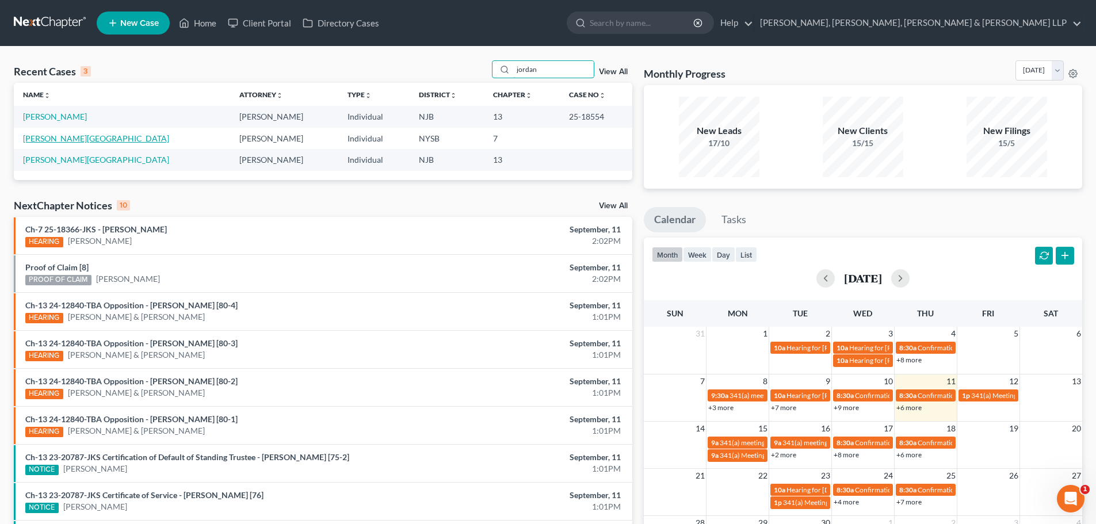
type input "jordan"
click at [61, 137] on link "[PERSON_NAME][GEOGRAPHIC_DATA]" at bounding box center [96, 138] width 146 height 10
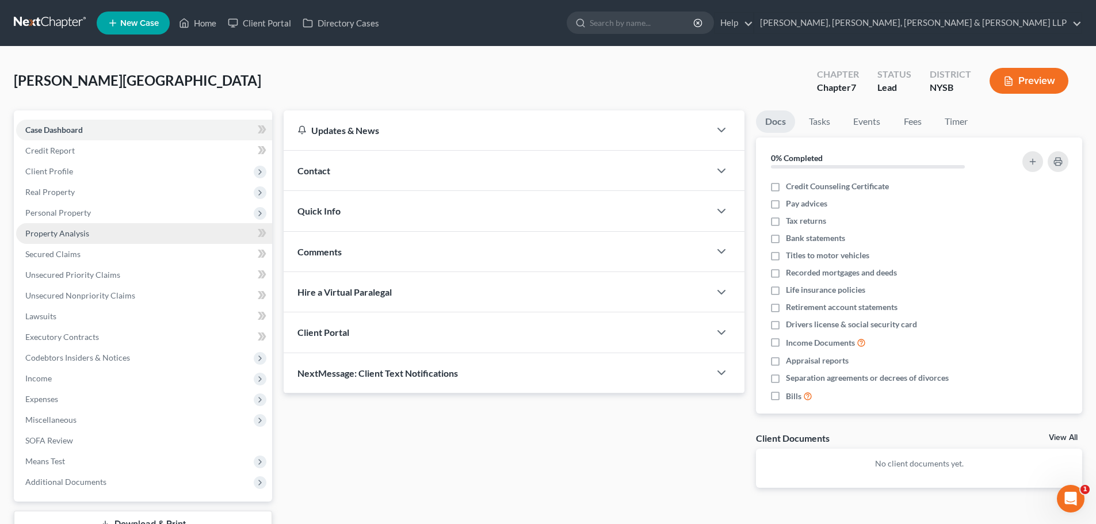
drag, startPoint x: 82, startPoint y: 215, endPoint x: 91, endPoint y: 230, distance: 18.4
click at [82, 214] on span "Personal Property" at bounding box center [58, 213] width 66 height 10
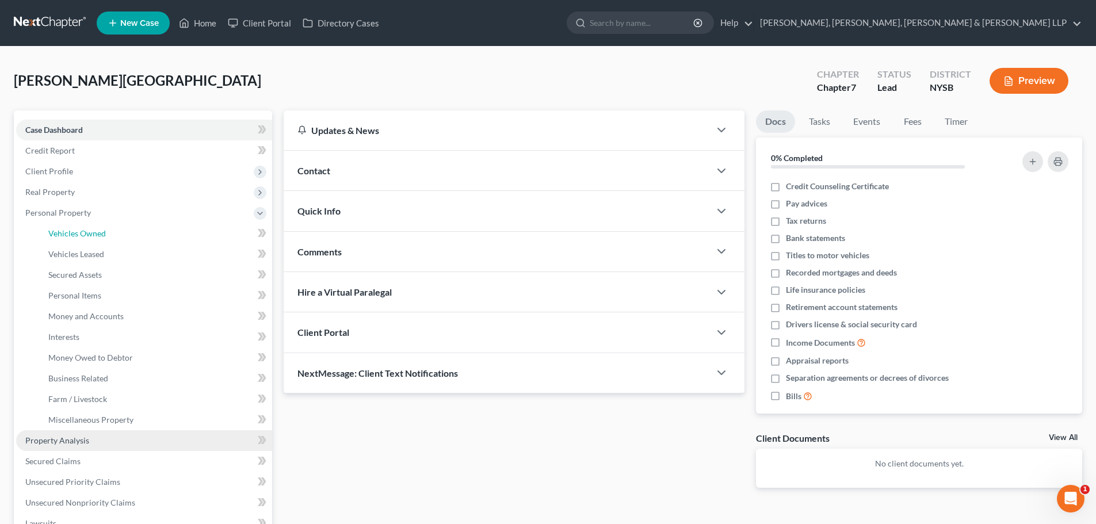
click at [92, 230] on span "Vehicles Owned" at bounding box center [77, 233] width 58 height 10
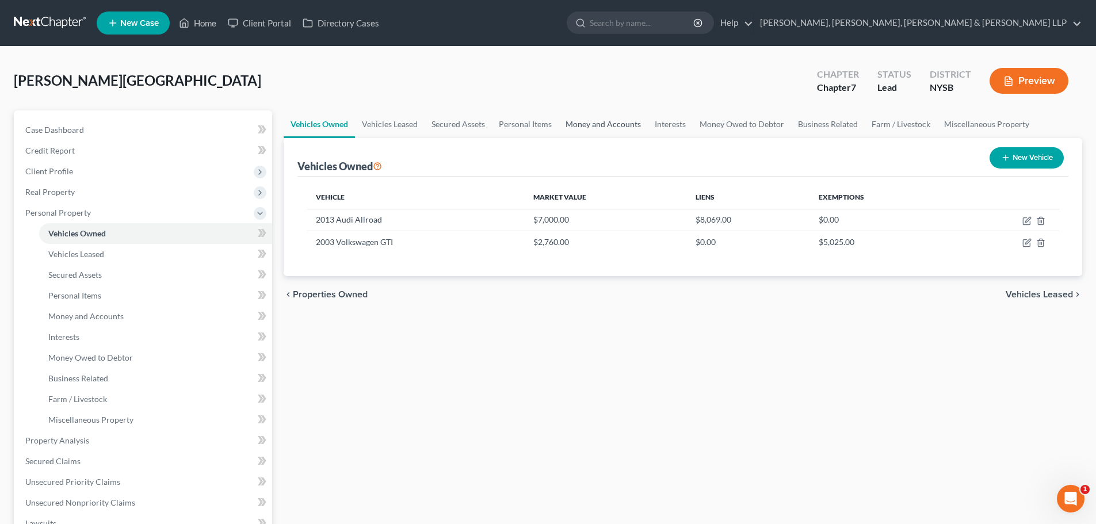
click at [596, 117] on link "Money and Accounts" at bounding box center [603, 124] width 89 height 28
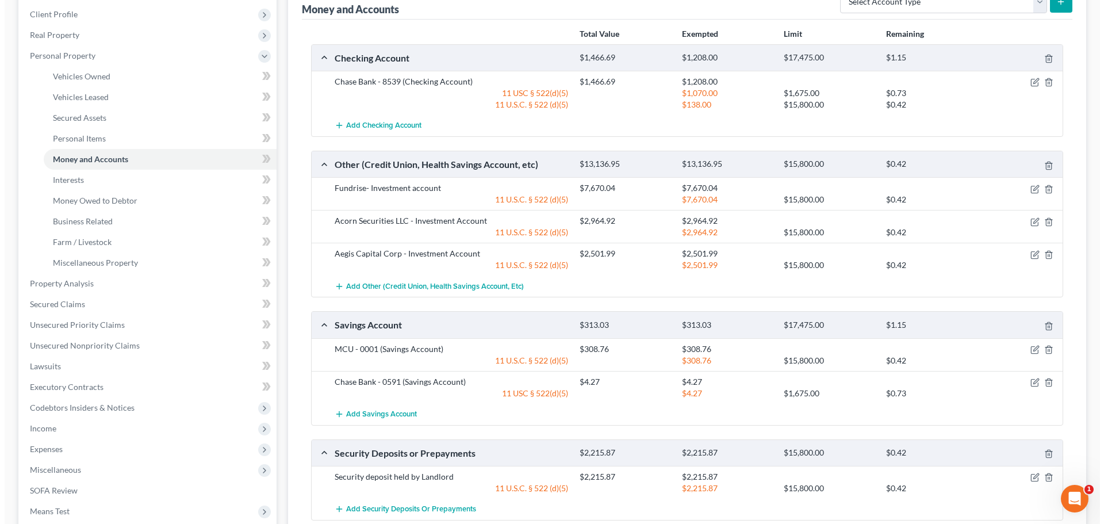
scroll to position [173, 0]
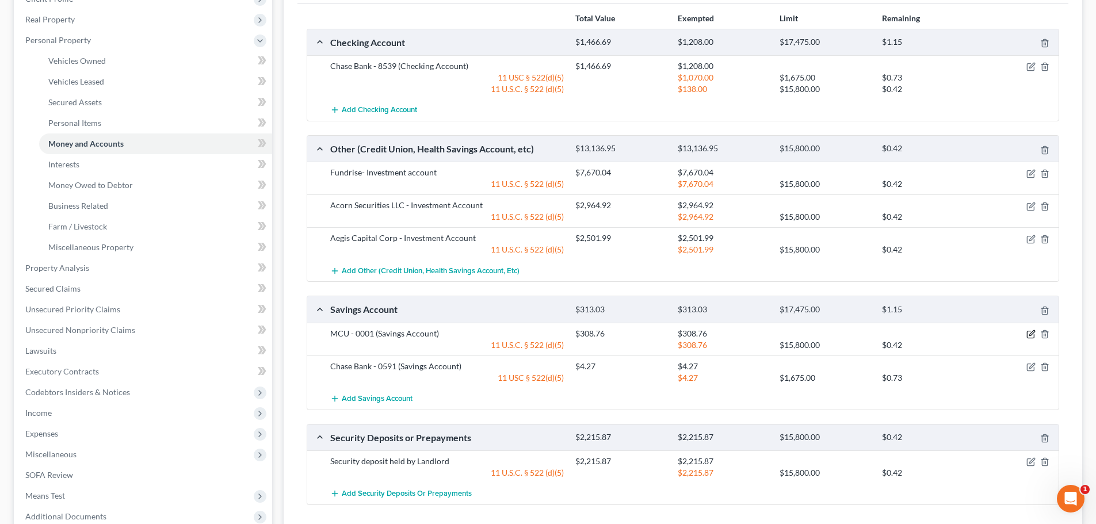
click at [1030, 334] on icon "button" at bounding box center [1030, 334] width 9 height 9
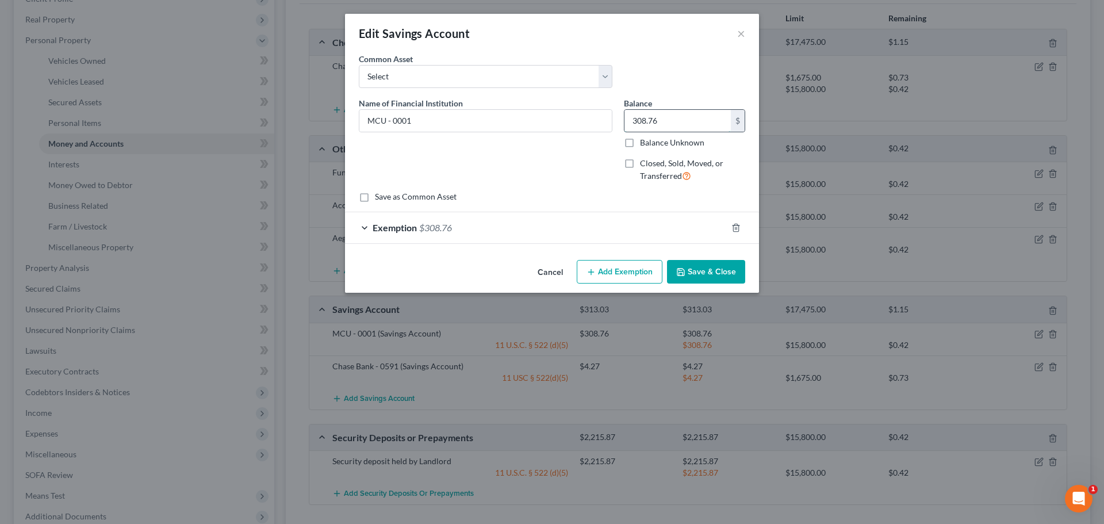
click at [661, 127] on input "308.76" at bounding box center [678, 121] width 106 height 22
drag, startPoint x: 660, startPoint y: 127, endPoint x: 581, endPoint y: 131, distance: 79.5
click at [581, 131] on div "Name of Financial Institution * MCU - 0001 Balance 208.75 $ Balance Unknown Bal…" at bounding box center [552, 144] width 398 height 94
type input "208.75"
click at [523, 230] on div "Exemption $308.76" at bounding box center [536, 227] width 382 height 30
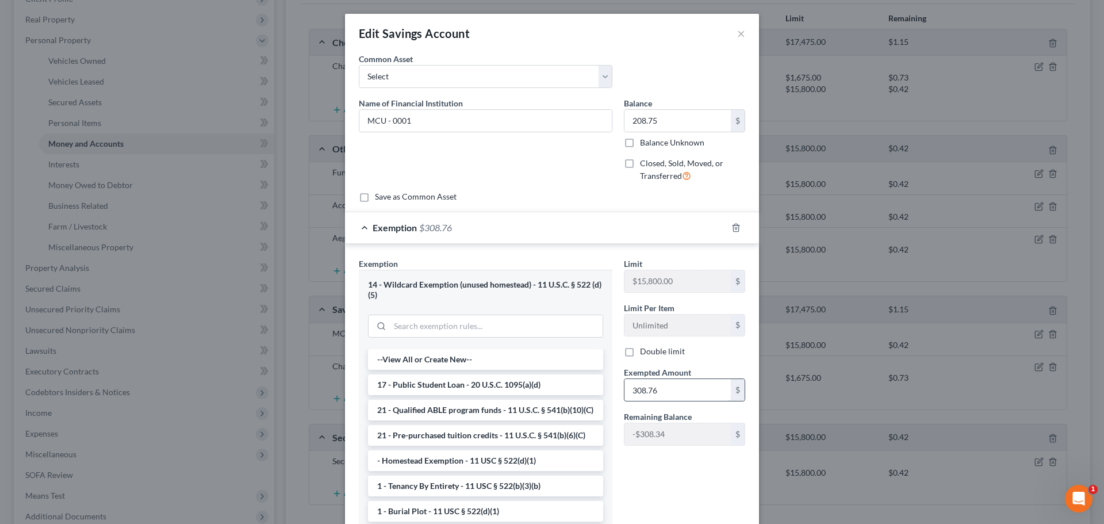
click at [672, 390] on input "308.76" at bounding box center [678, 390] width 106 height 22
paste input "208.75"
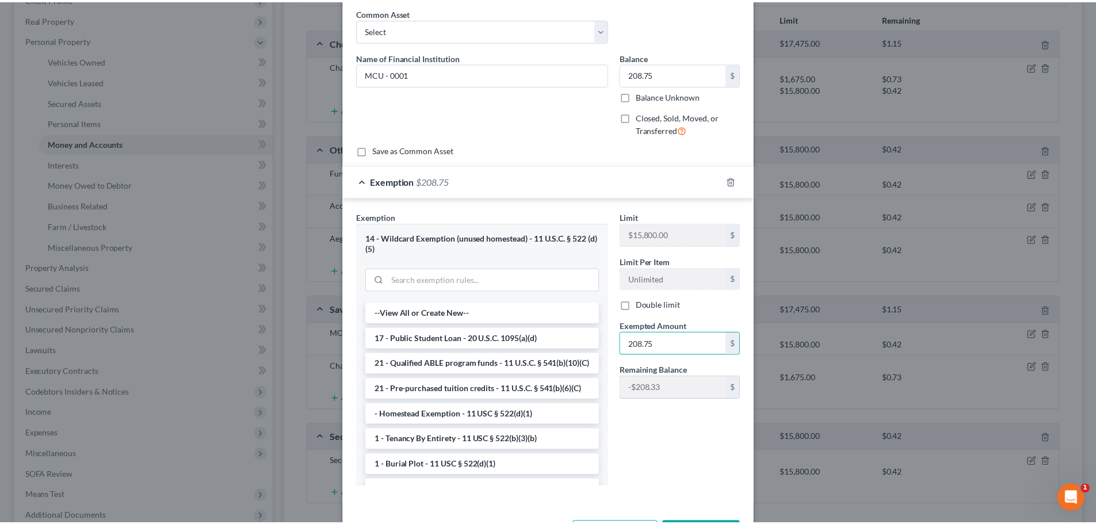
scroll to position [91, 0]
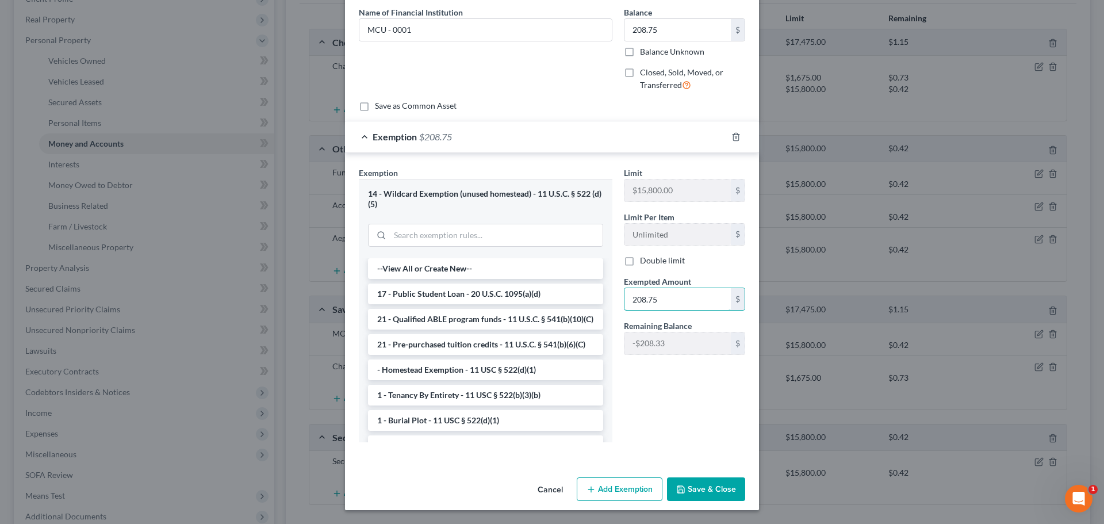
type input "208.75"
click at [695, 487] on button "Save & Close" at bounding box center [706, 489] width 78 height 24
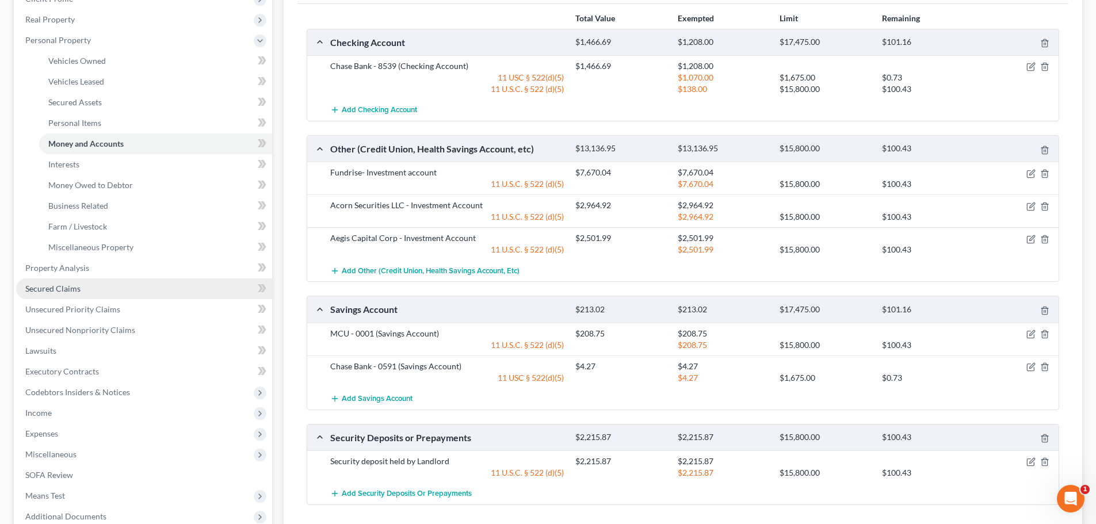
click at [82, 281] on link "Secured Claims" at bounding box center [144, 288] width 256 height 21
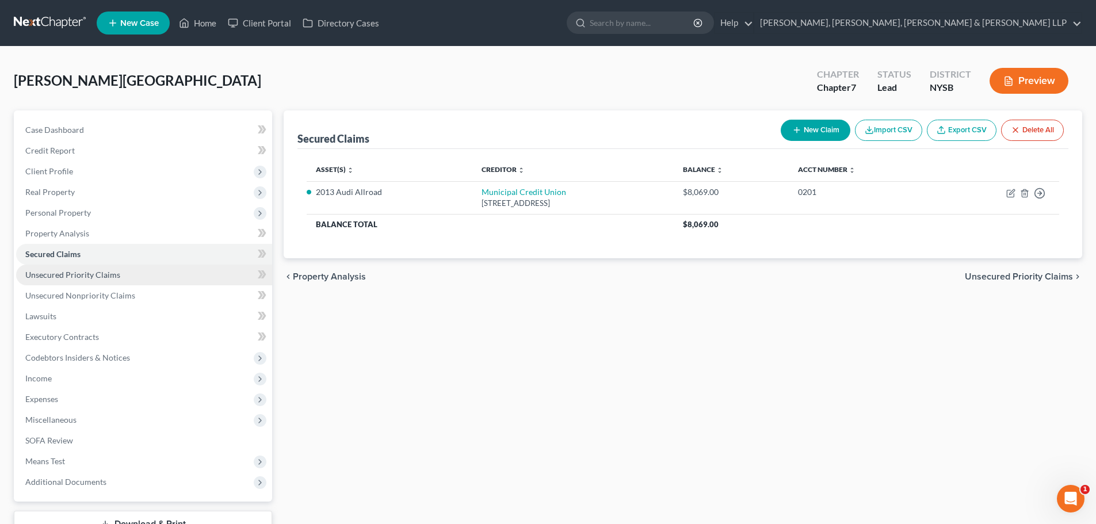
click at [76, 279] on span "Unsecured Priority Claims" at bounding box center [72, 275] width 95 height 10
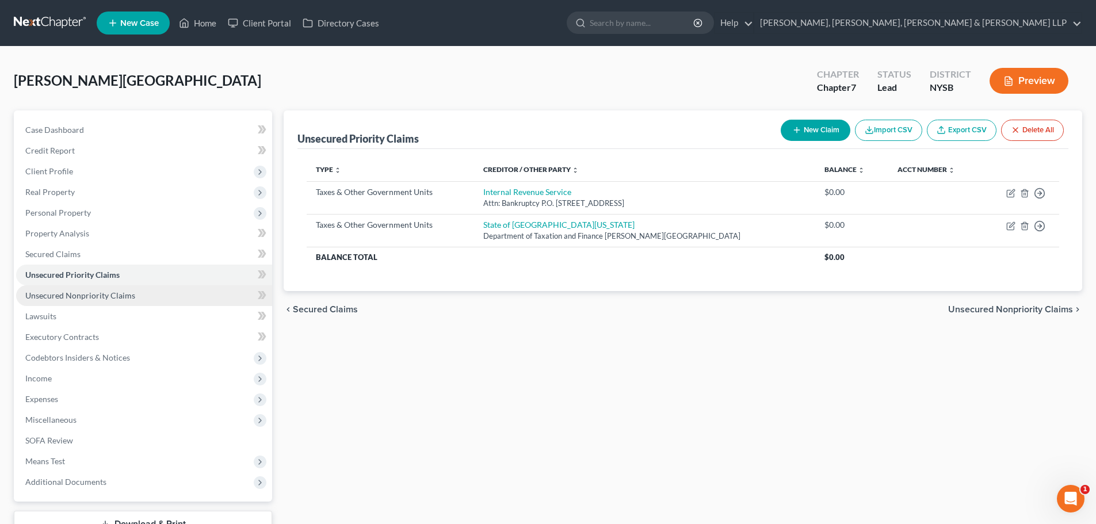
click at [78, 296] on span "Unsecured Nonpriority Claims" at bounding box center [80, 295] width 110 height 10
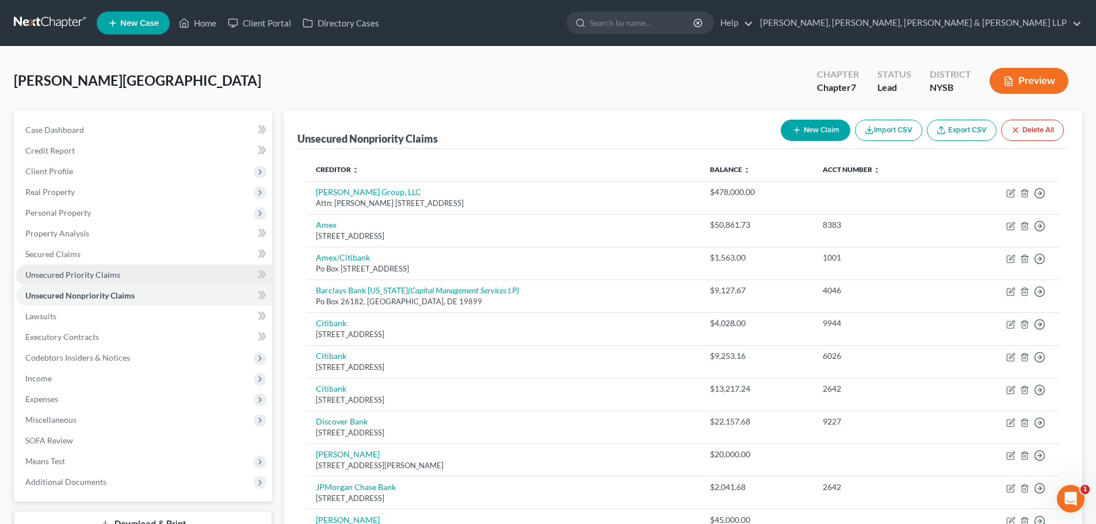
click at [81, 284] on link "Unsecured Priority Claims" at bounding box center [144, 275] width 256 height 21
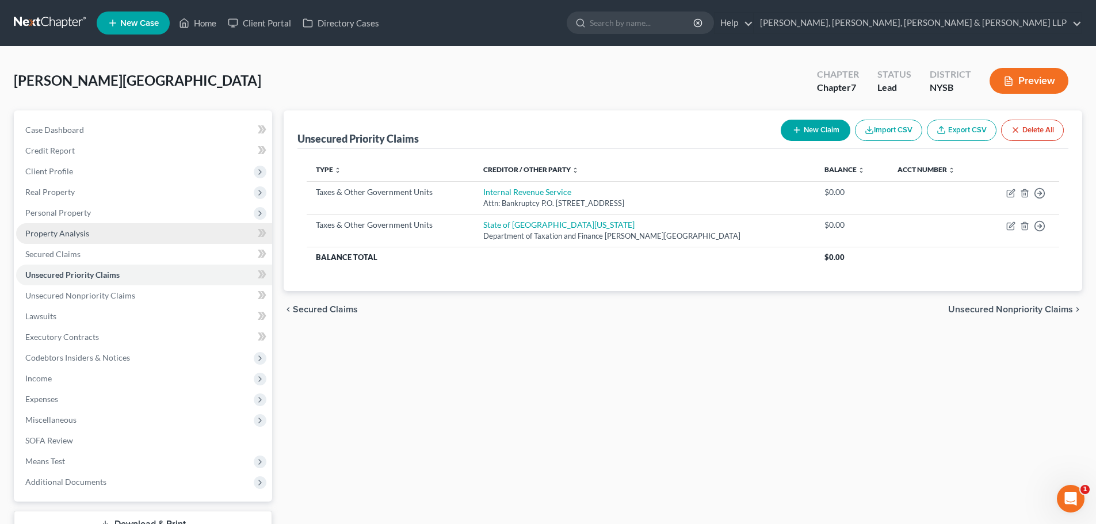
drag, startPoint x: 119, startPoint y: 213, endPoint x: 116, endPoint y: 225, distance: 13.0
click at [119, 213] on span "Personal Property" at bounding box center [144, 212] width 256 height 21
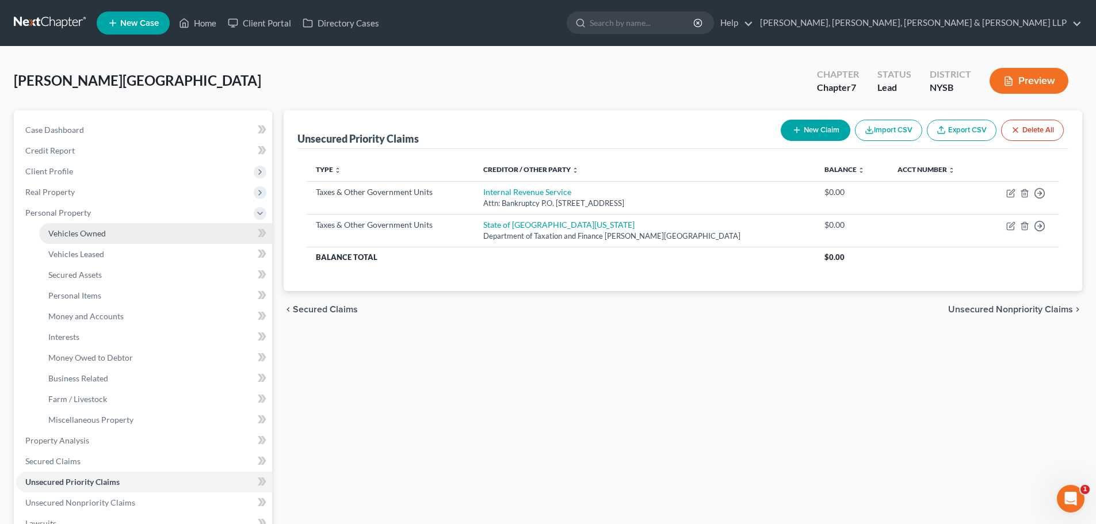
click at [113, 229] on link "Vehicles Owned" at bounding box center [155, 233] width 233 height 21
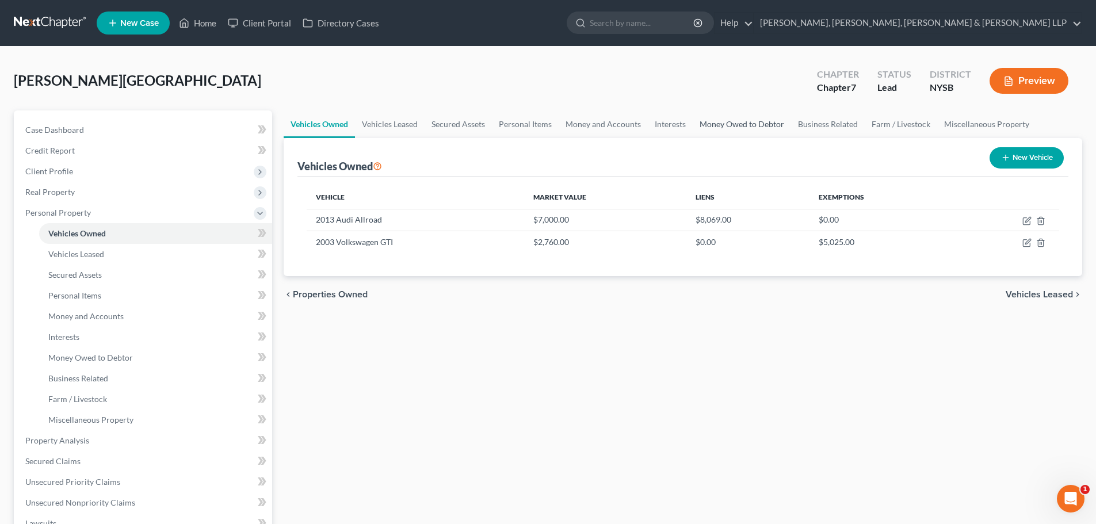
click at [712, 119] on link "Money Owed to Debtor" at bounding box center [742, 124] width 98 height 28
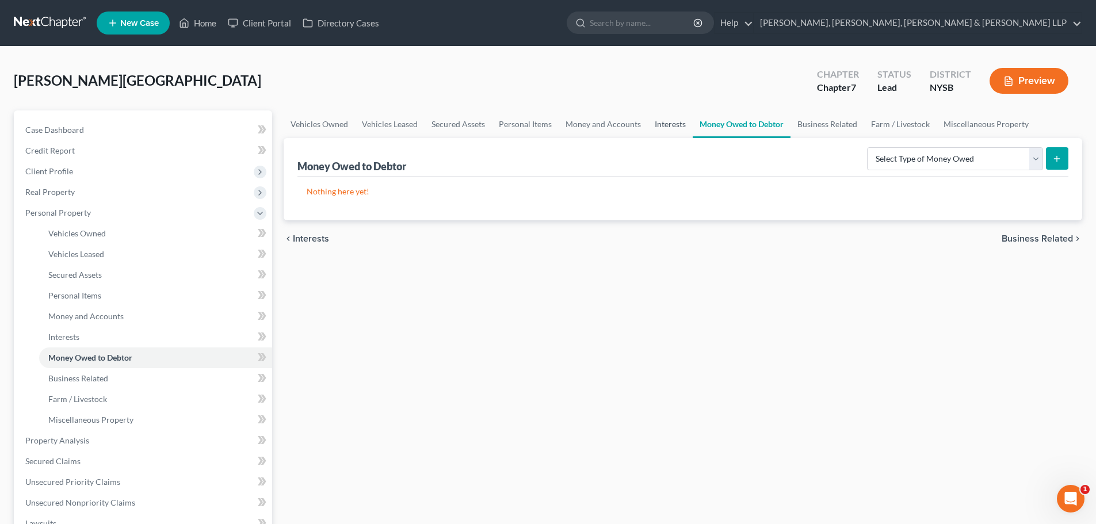
click at [678, 124] on link "Interests" at bounding box center [670, 124] width 45 height 28
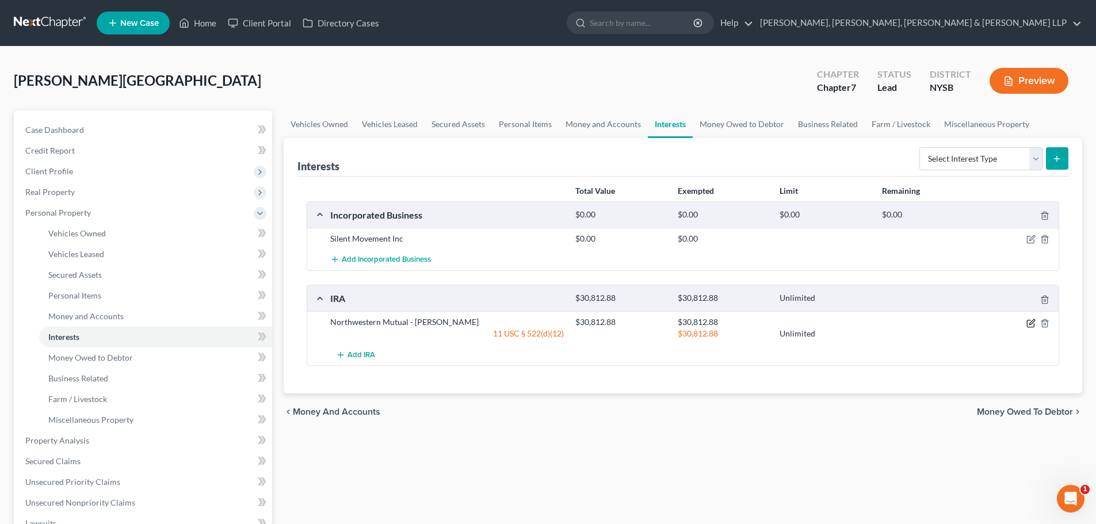
click at [1033, 322] on icon "button" at bounding box center [1031, 321] width 5 height 5
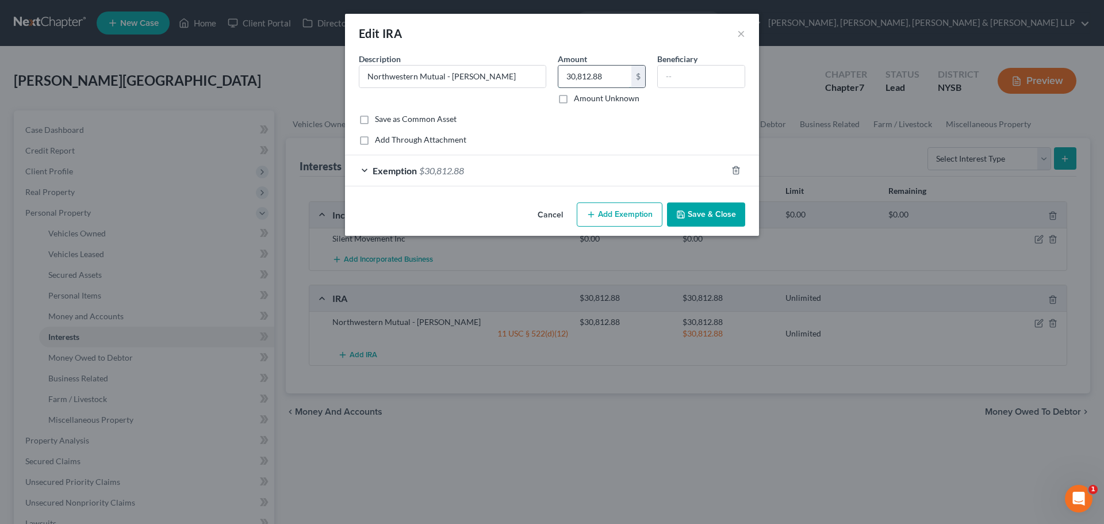
click at [613, 75] on input "30,812.88" at bounding box center [595, 77] width 73 height 22
paste input "3,711.77"
type input "33,711.77"
click at [561, 173] on div "Exemption $30,812.88" at bounding box center [536, 170] width 382 height 30
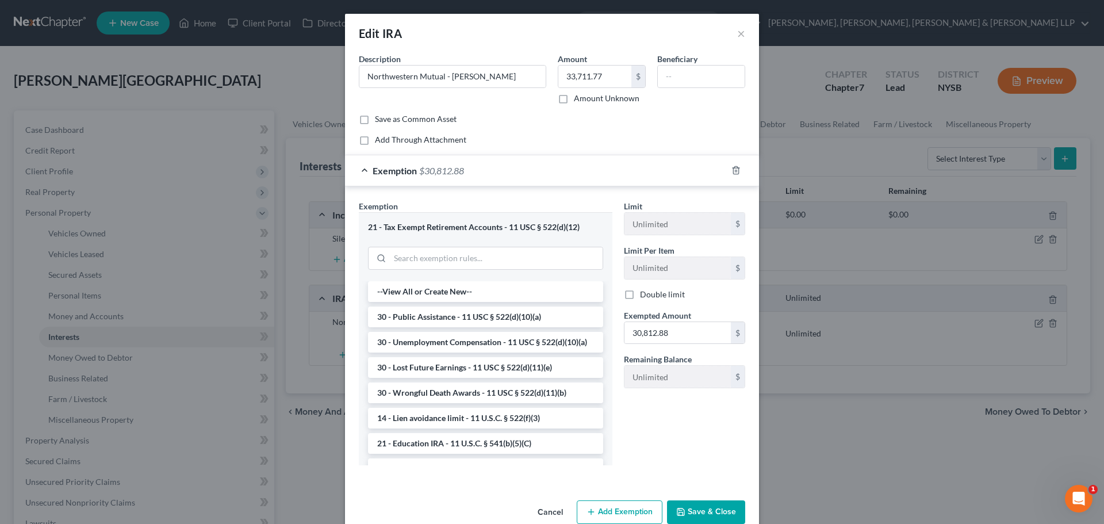
click at [567, 171] on div "Exemption $30,812.88" at bounding box center [536, 170] width 382 height 30
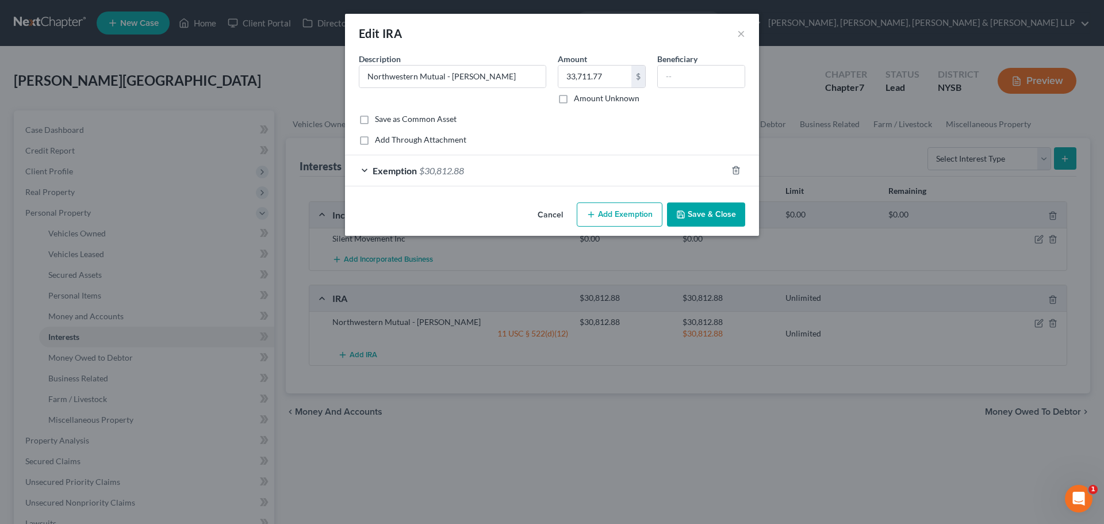
click at [429, 170] on span "$30,812.88" at bounding box center [441, 170] width 45 height 11
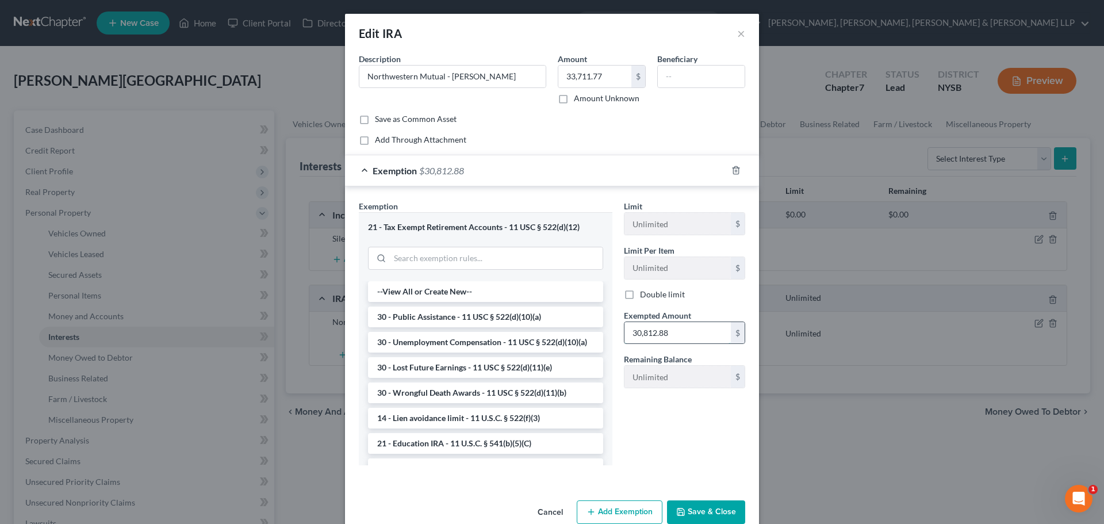
click at [675, 337] on input "30,812.88" at bounding box center [678, 333] width 106 height 22
paste input "3,711.77"
type input "33,711.77"
click at [706, 505] on button "Save & Close" at bounding box center [706, 512] width 78 height 24
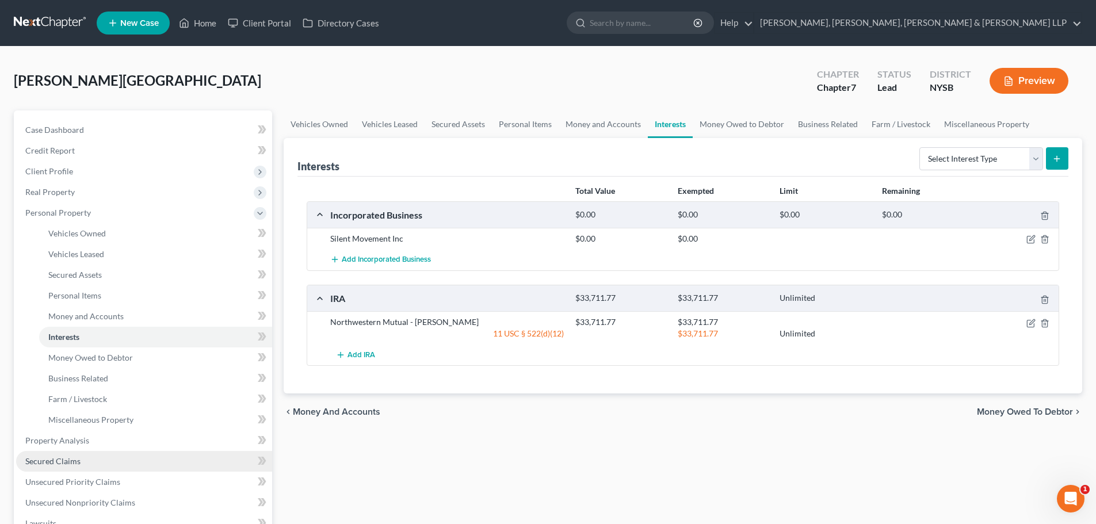
drag, startPoint x: 62, startPoint y: 459, endPoint x: 816, endPoint y: 262, distance: 779.0
click at [62, 460] on span "Secured Claims" at bounding box center [52, 461] width 55 height 10
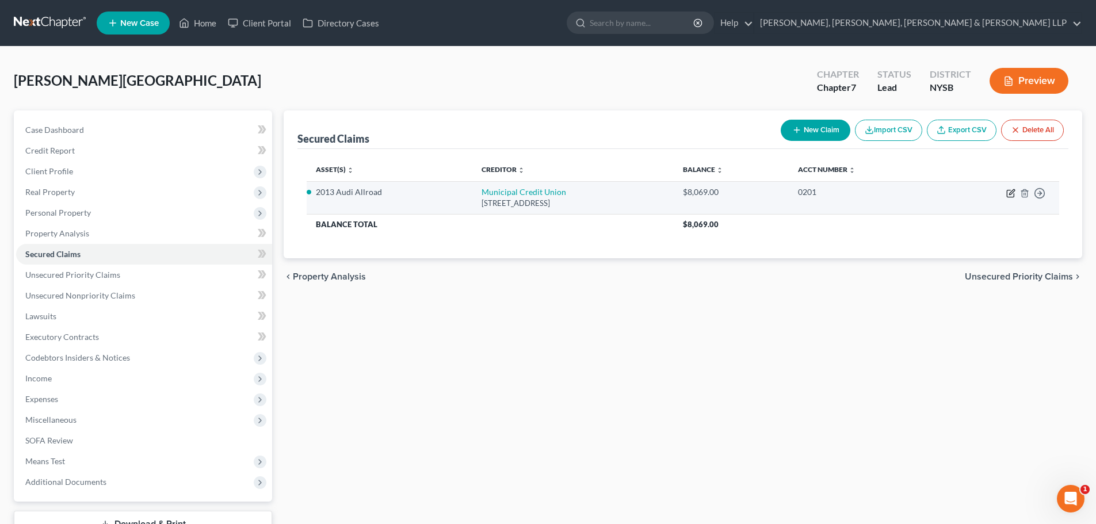
click at [1008, 195] on icon "button" at bounding box center [1010, 193] width 9 height 9
select select "35"
select select "3"
select select "2"
select select "0"
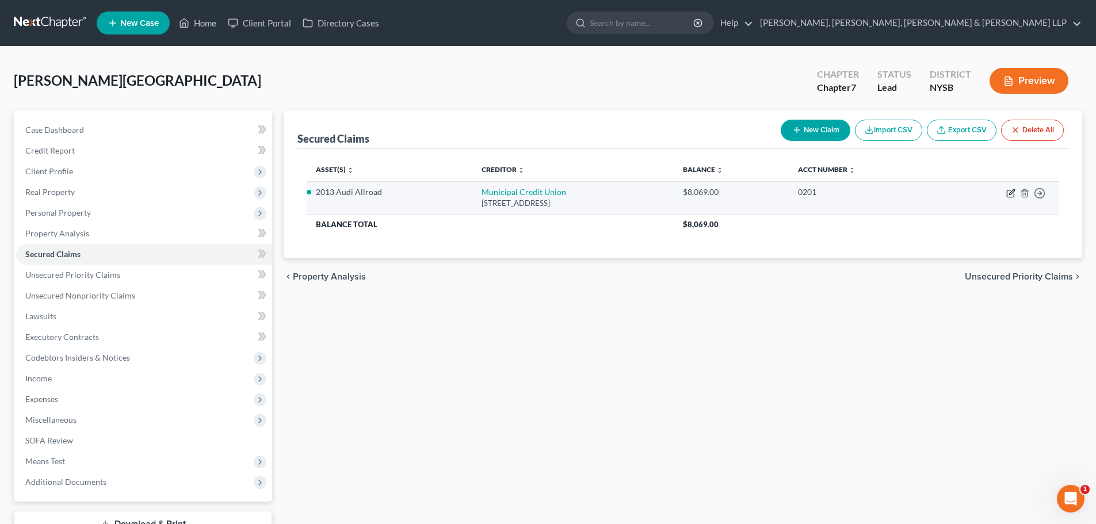
select select "0"
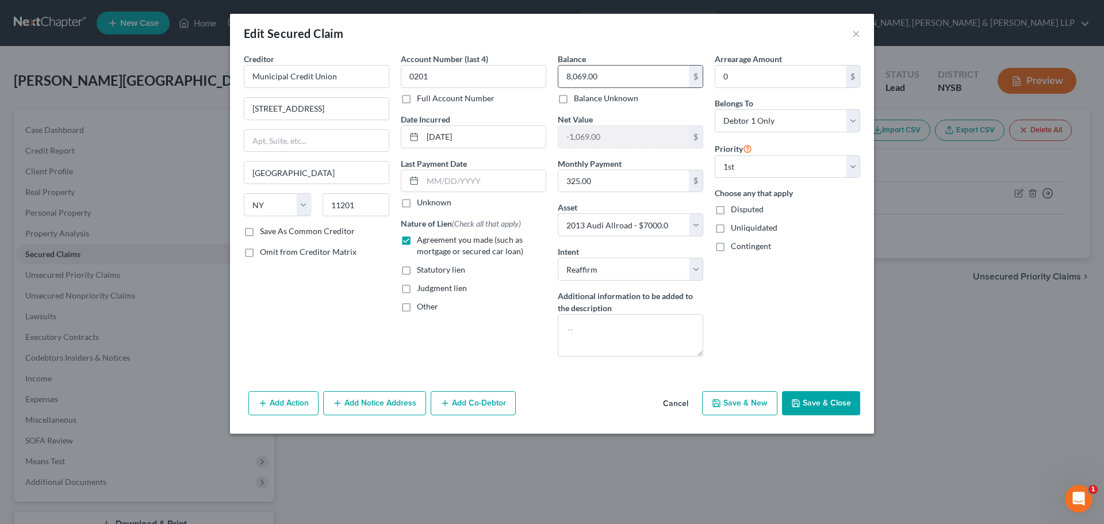
click at [602, 77] on input "8,069.00" at bounding box center [624, 77] width 131 height 22
paste input "5,925.94"
type input "5,925.94"
click at [826, 410] on button "Save & Close" at bounding box center [821, 403] width 78 height 24
select select
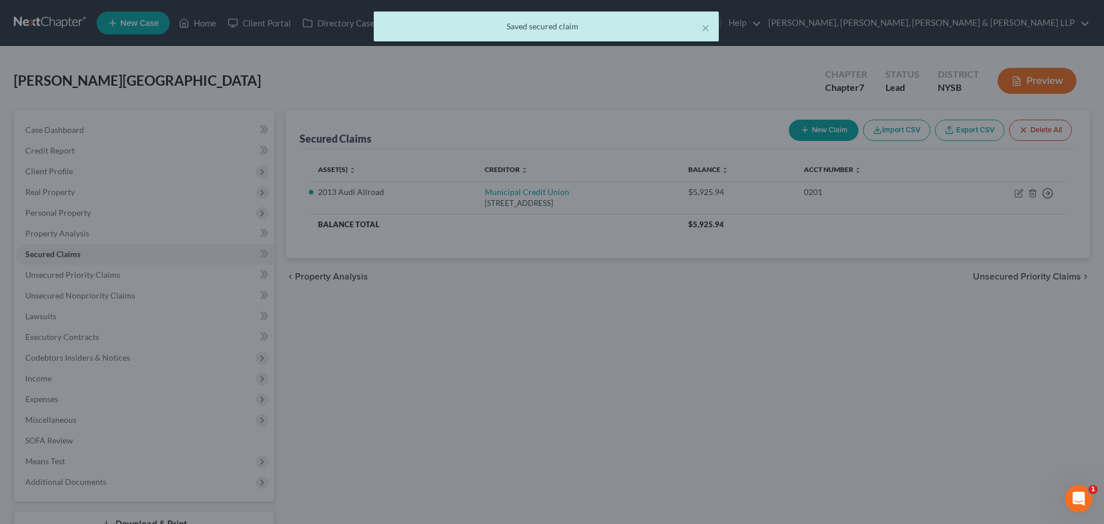
type input "1,074.06"
select select "3"
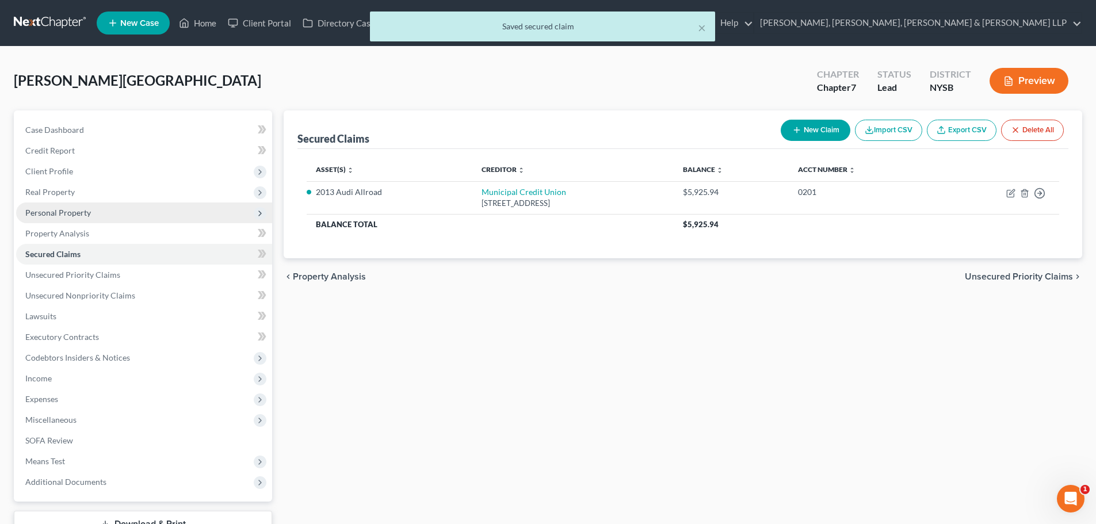
click at [106, 208] on span "Personal Property" at bounding box center [144, 212] width 256 height 21
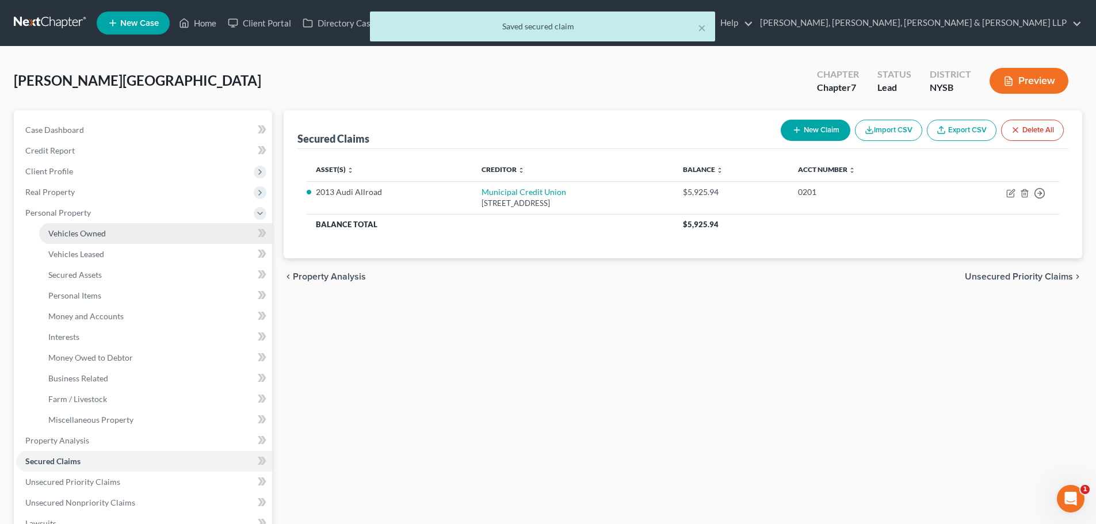
click at [98, 231] on span "Vehicles Owned" at bounding box center [77, 233] width 58 height 10
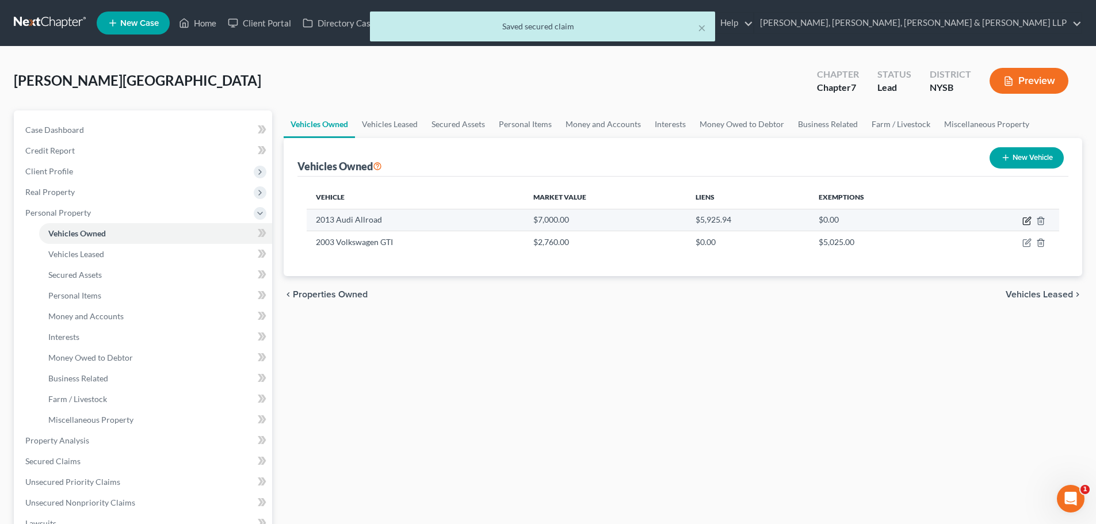
click at [1025, 218] on icon "button" at bounding box center [1026, 221] width 7 height 7
select select "0"
select select "13"
select select "2"
select select "0"
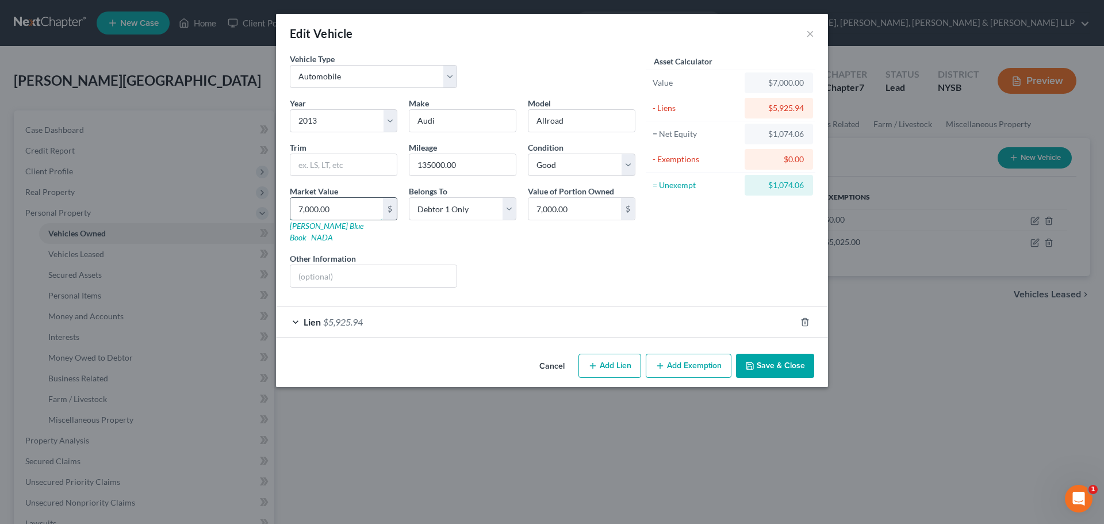
click at [346, 209] on input "7,000.00" at bounding box center [336, 209] width 93 height 22
type input "6"
type input "6.00"
type input "62"
type input "62.00"
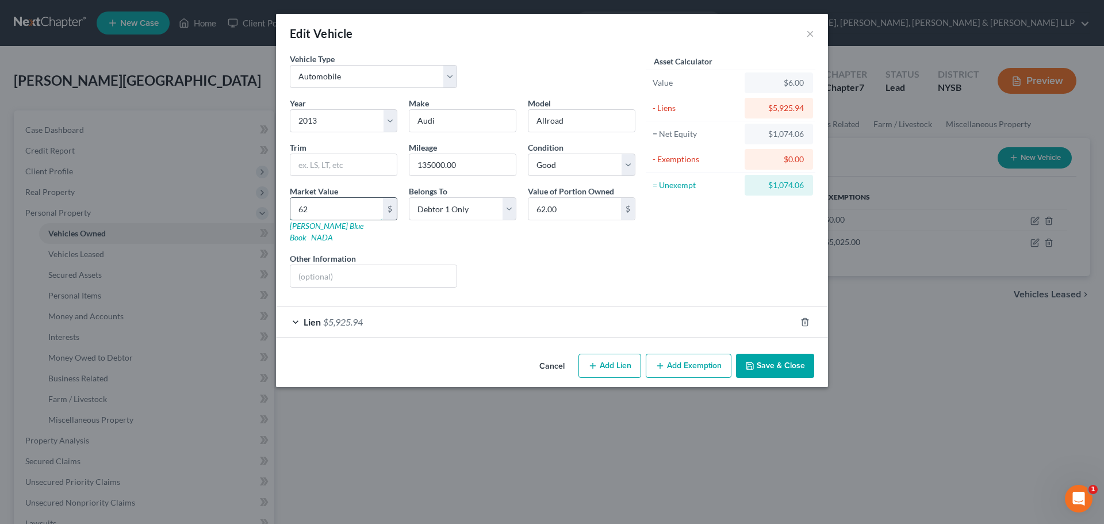
type input "620"
type input "620.00"
type input "6200"
type input "6,200.00"
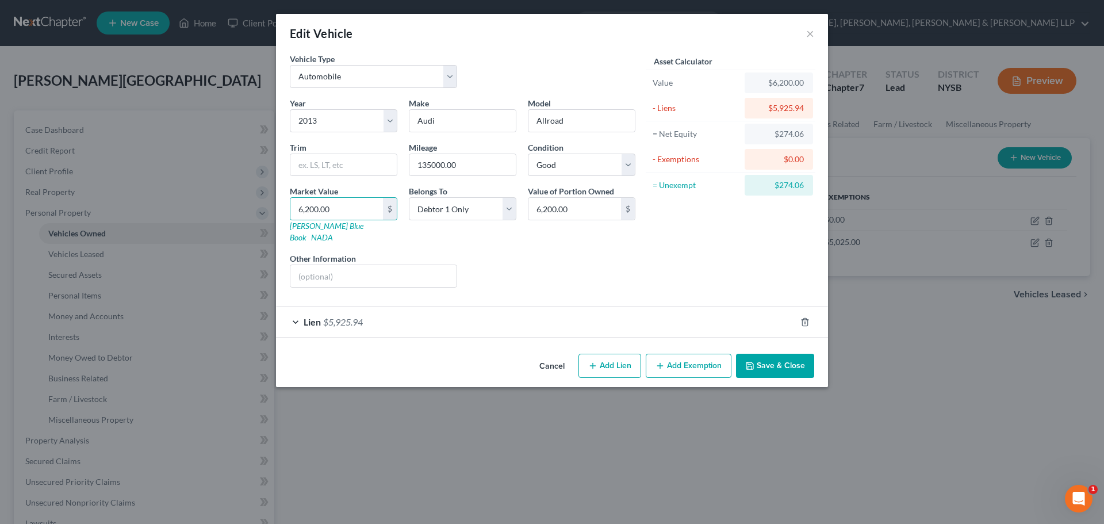
click at [429, 307] on div "Lien $5,925.94" at bounding box center [536, 322] width 520 height 30
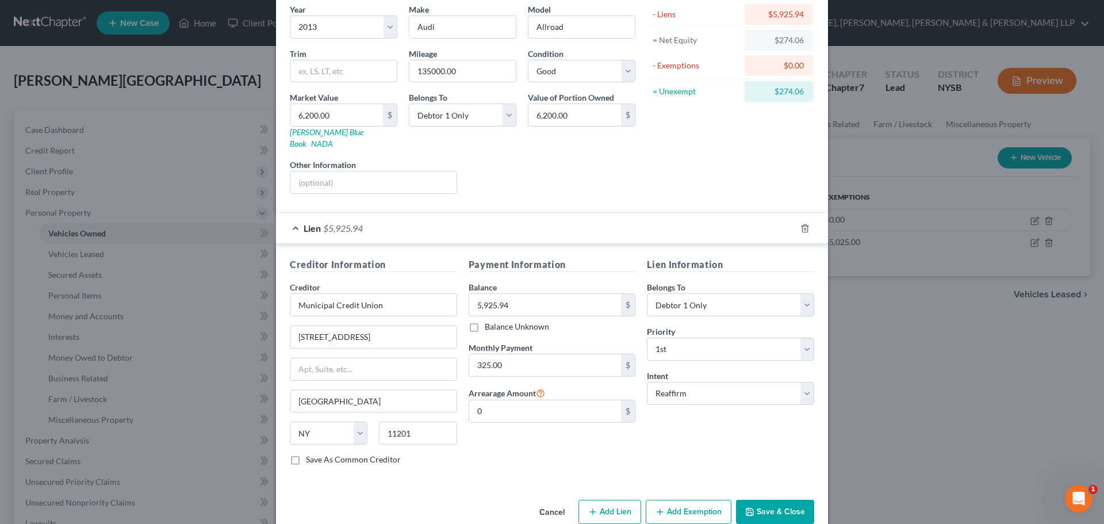
scroll to position [105, 0]
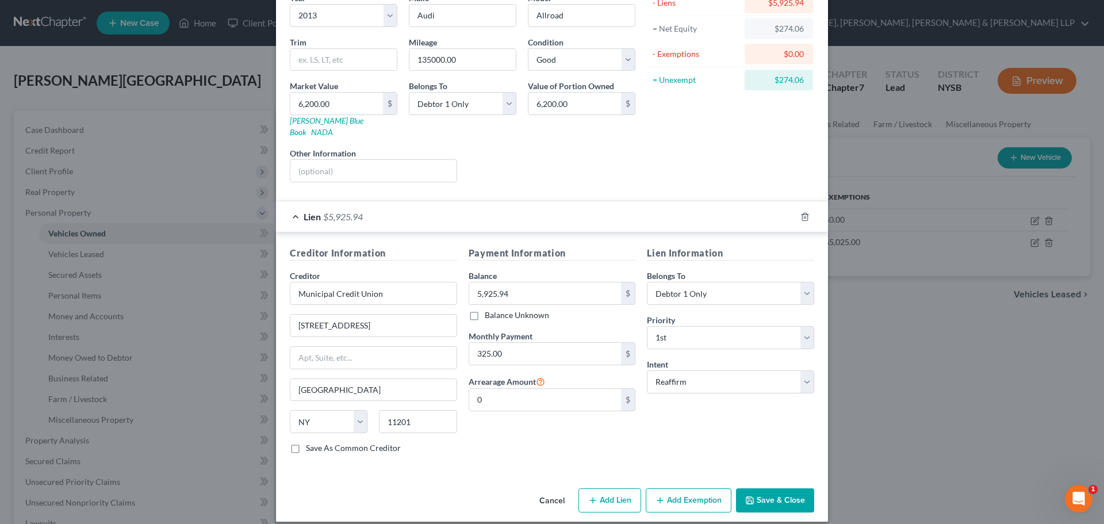
click at [406, 201] on div "Lien $5,925.94" at bounding box center [536, 216] width 520 height 30
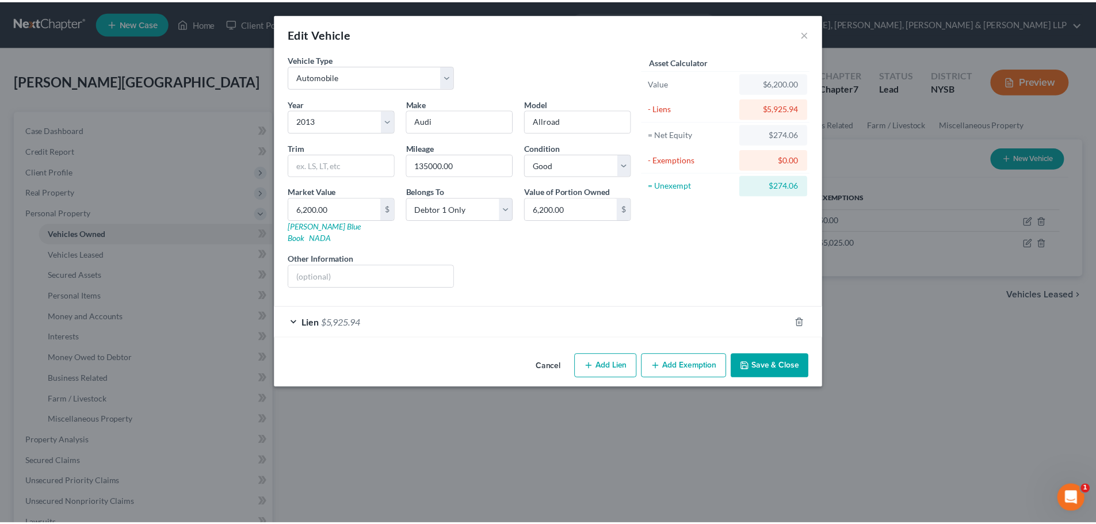
scroll to position [0, 0]
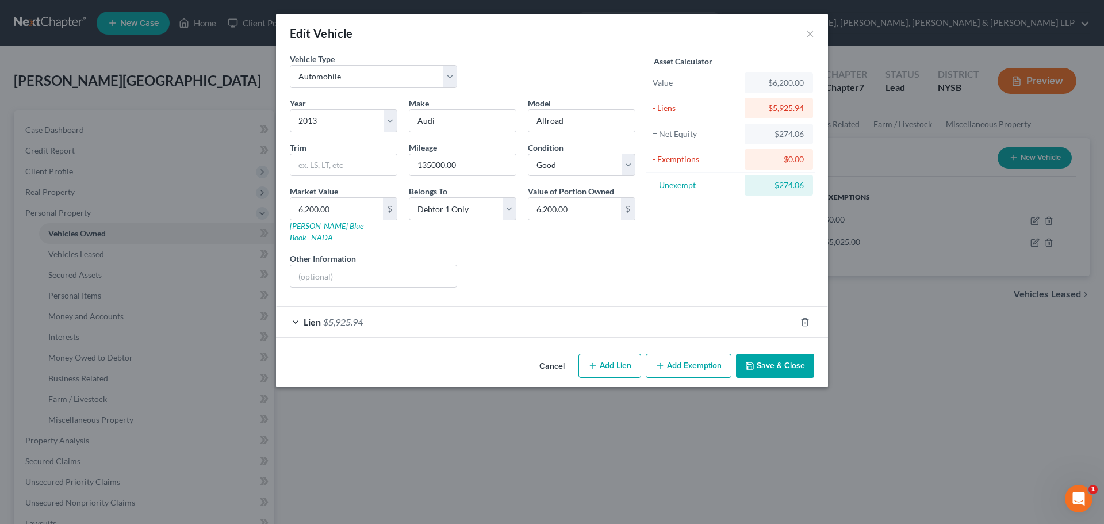
click at [681, 354] on button "Add Exemption" at bounding box center [689, 366] width 86 height 24
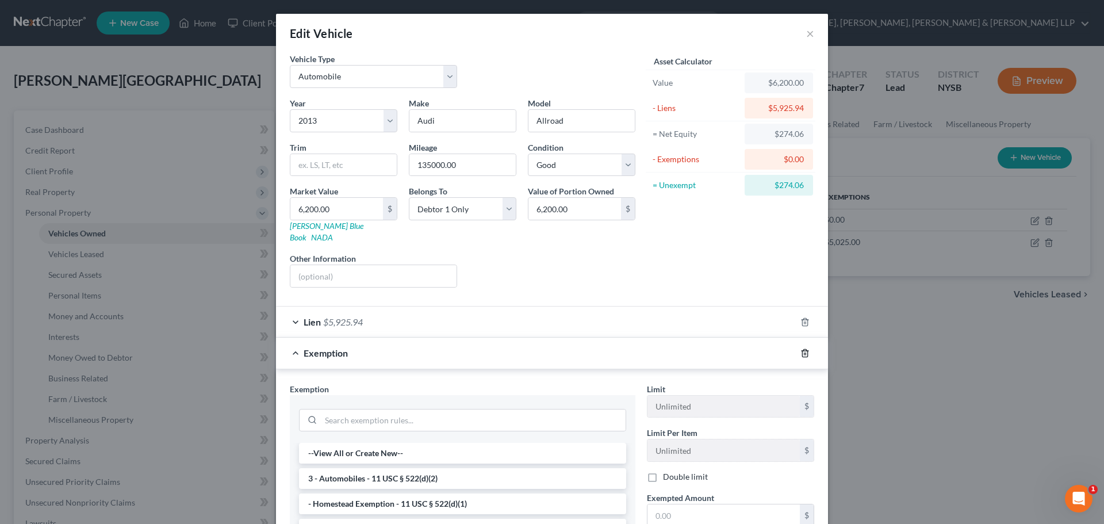
click at [802, 351] on polyline "button" at bounding box center [805, 351] width 7 height 0
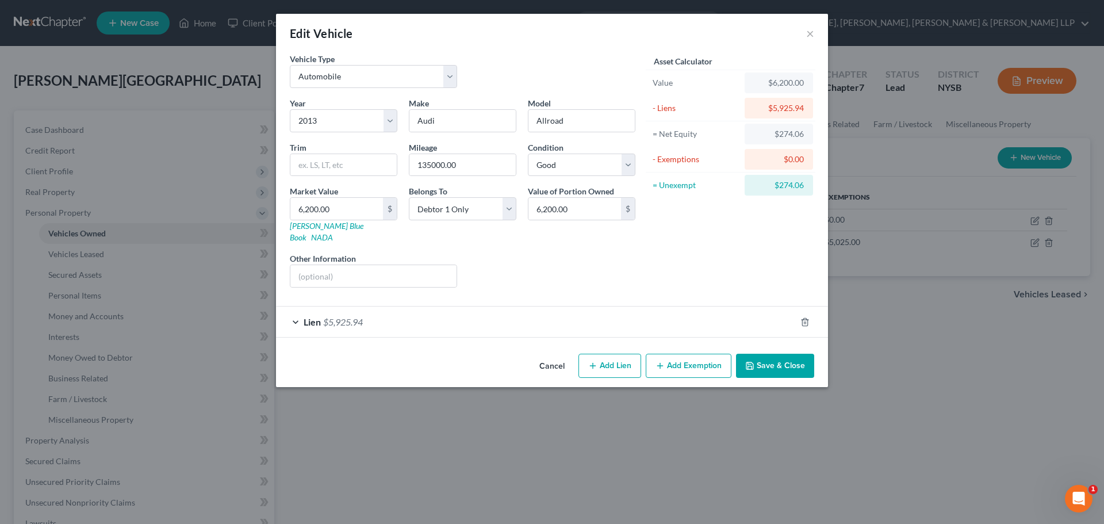
click at [774, 354] on button "Save & Close" at bounding box center [775, 366] width 78 height 24
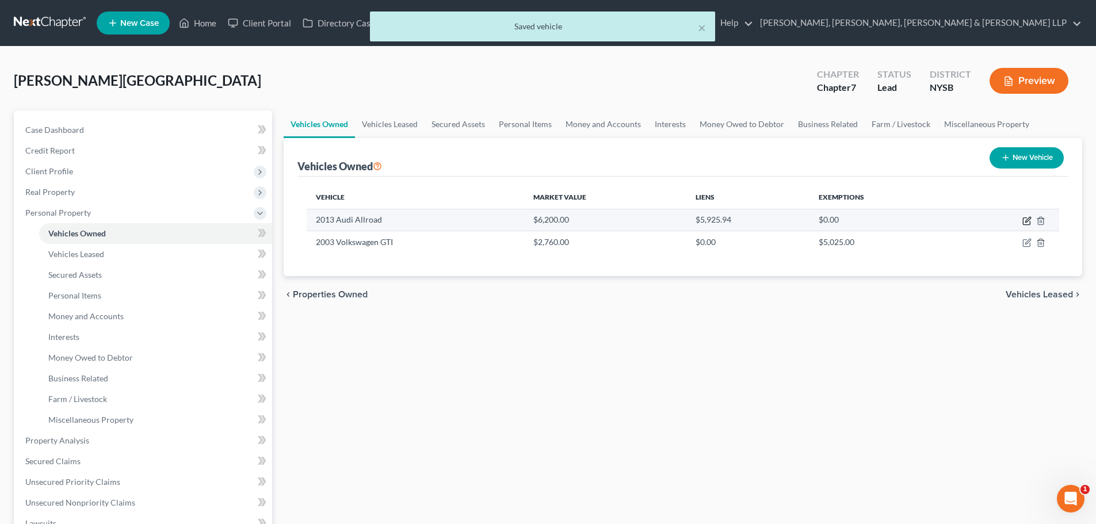
click at [1023, 220] on icon "button" at bounding box center [1026, 221] width 7 height 7
select select "0"
select select "13"
select select "2"
select select "0"
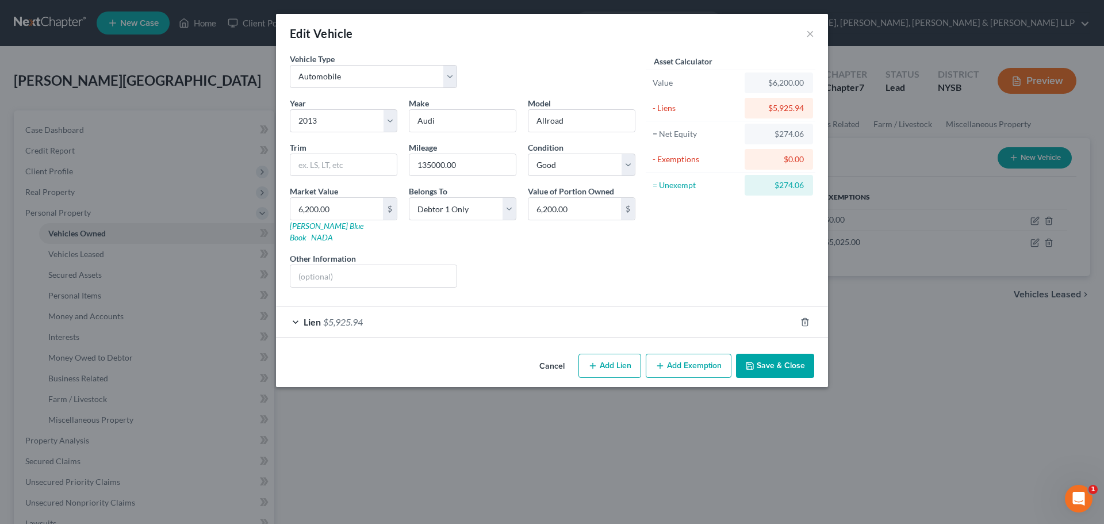
click at [766, 354] on button "Save & Close" at bounding box center [775, 366] width 78 height 24
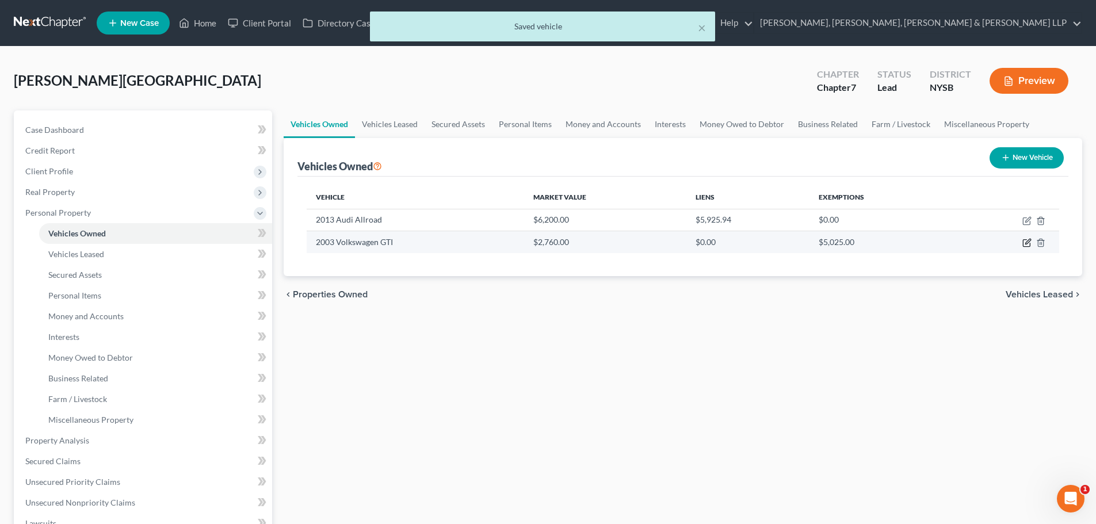
click at [1022, 243] on icon "button" at bounding box center [1026, 242] width 9 height 9
select select "0"
select select "23"
select select "0"
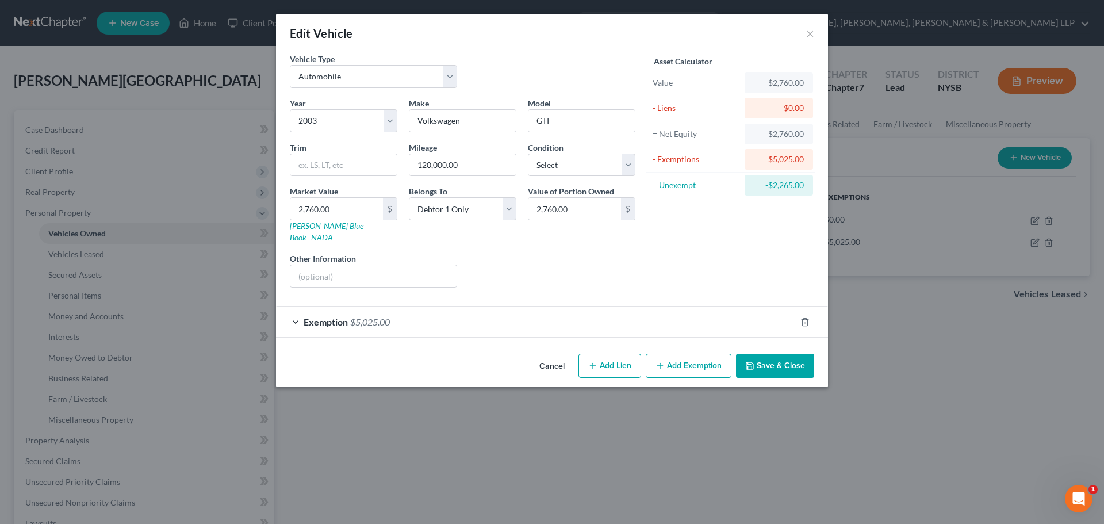
click at [760, 354] on button "Save & Close" at bounding box center [775, 366] width 78 height 24
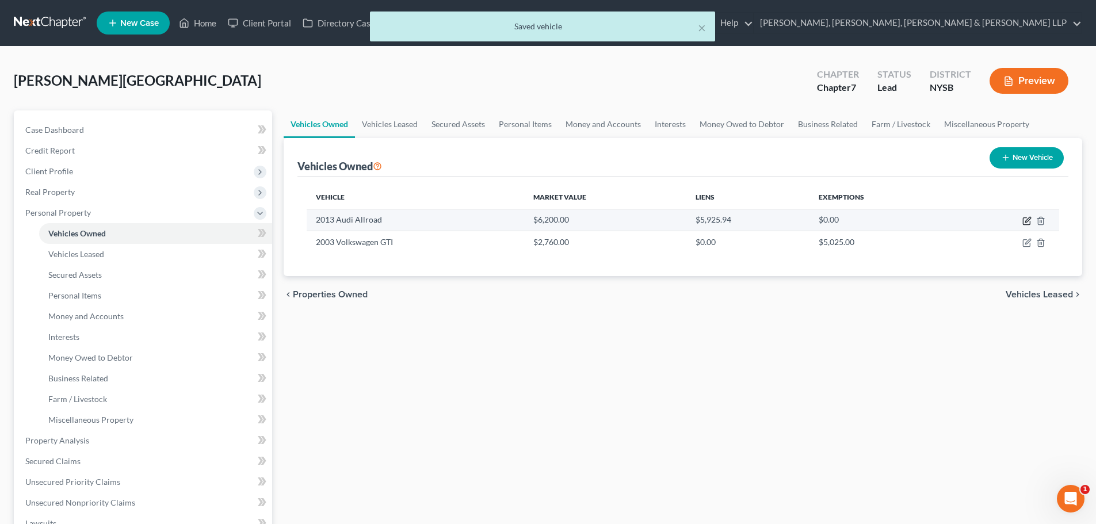
click at [1028, 221] on icon "button" at bounding box center [1026, 220] width 9 height 9
select select "0"
select select "13"
select select "2"
select select "0"
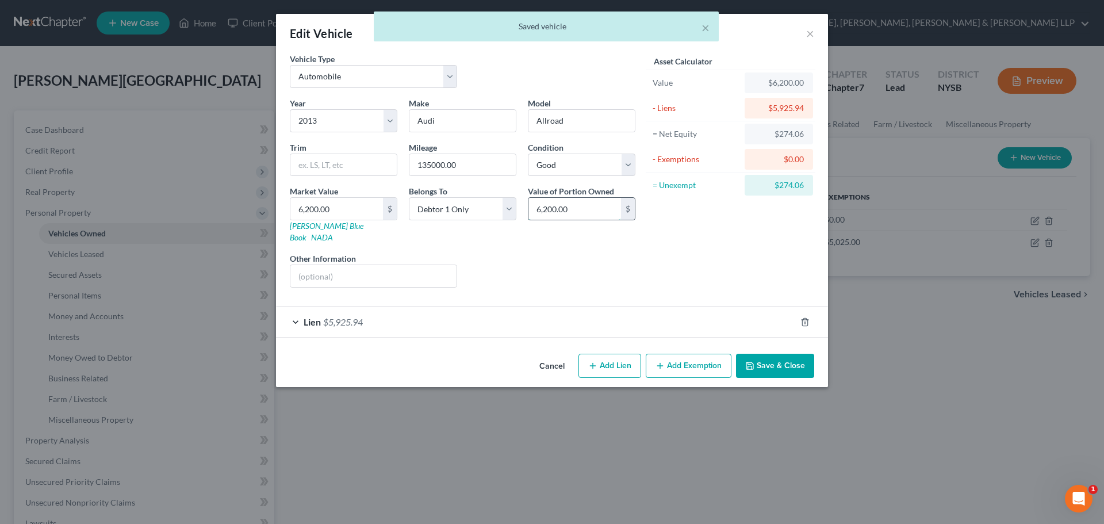
click at [575, 212] on input "6,200.00" at bounding box center [575, 209] width 93 height 22
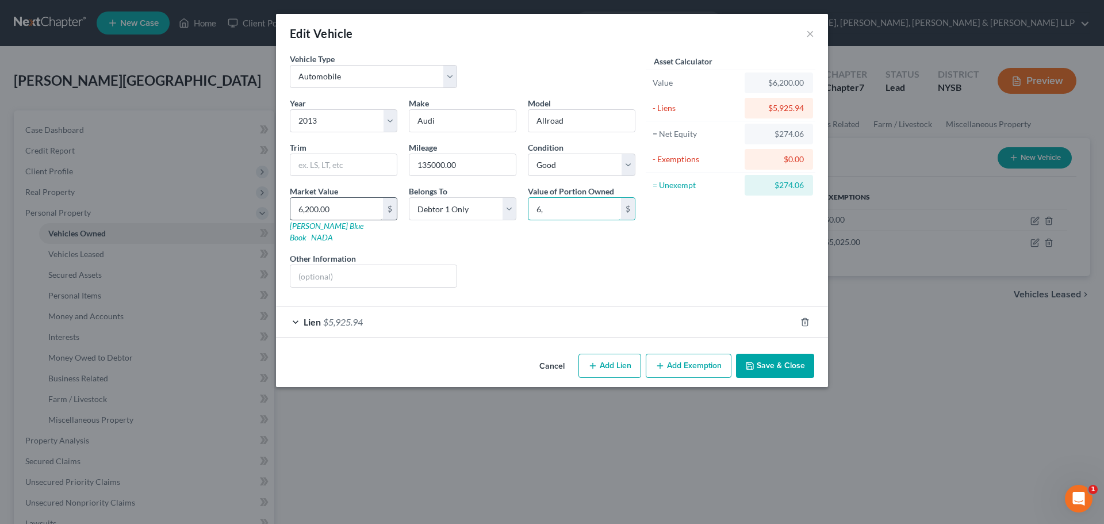
type input "6"
type input "6.00"
type input "60"
type input "60.00"
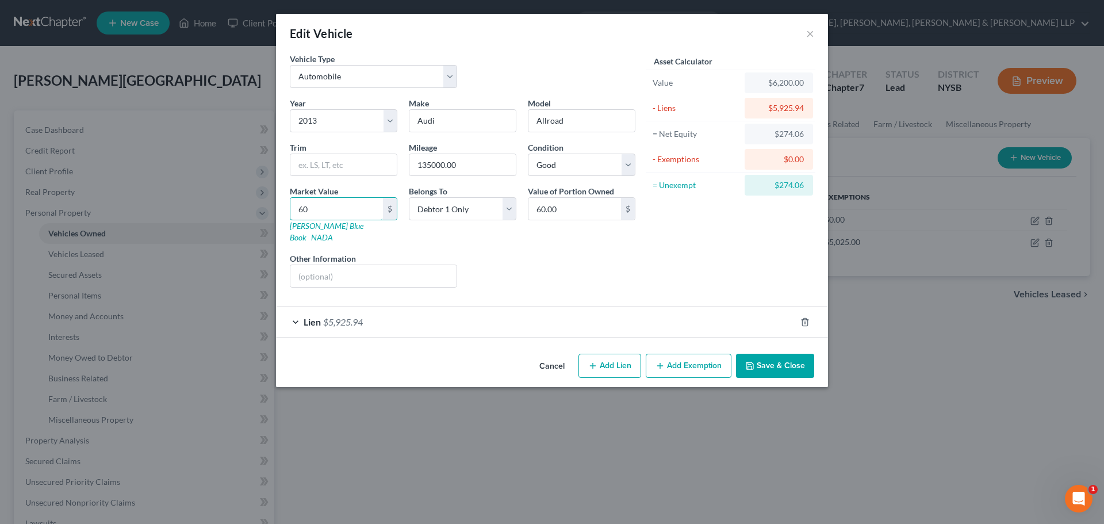
type input "600"
type input "600.00"
type input "6000"
type input "6,000.00"
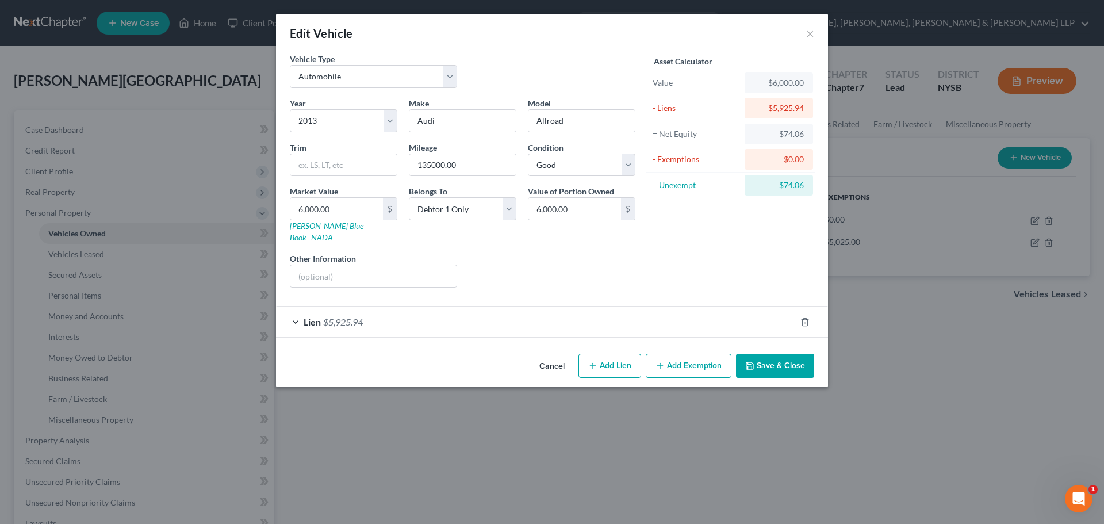
click at [367, 312] on div "Lien $5,925.94" at bounding box center [536, 322] width 520 height 30
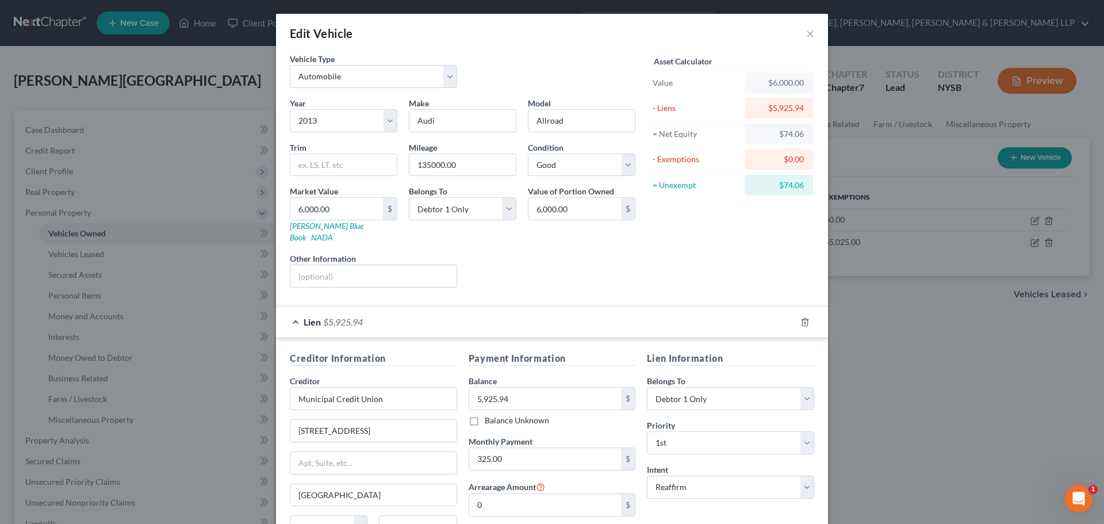
click at [348, 316] on span "$5,925.94" at bounding box center [343, 321] width 40 height 11
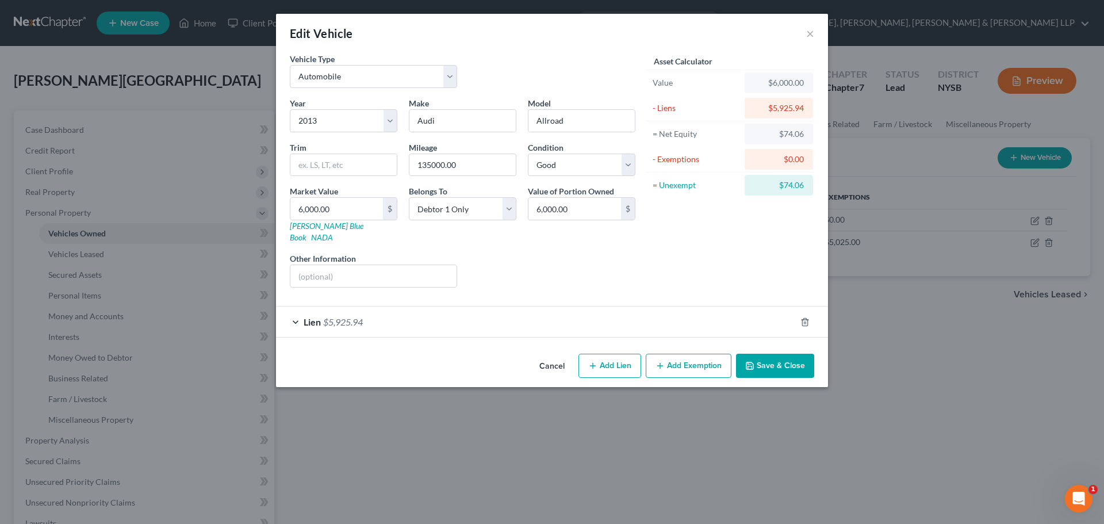
click at [698, 354] on button "Add Exemption" at bounding box center [689, 366] width 86 height 24
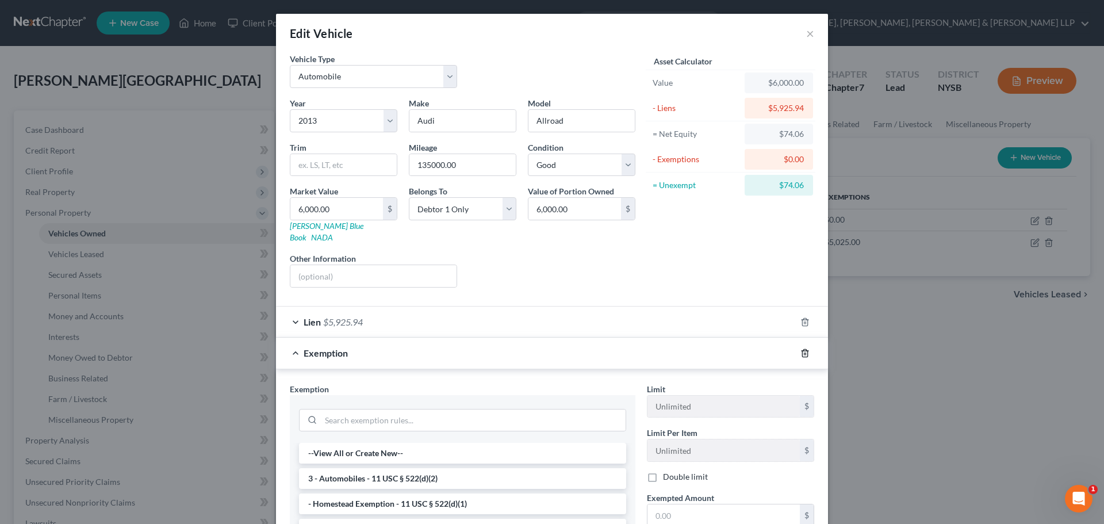
click at [801, 349] on icon "button" at bounding box center [805, 353] width 9 height 9
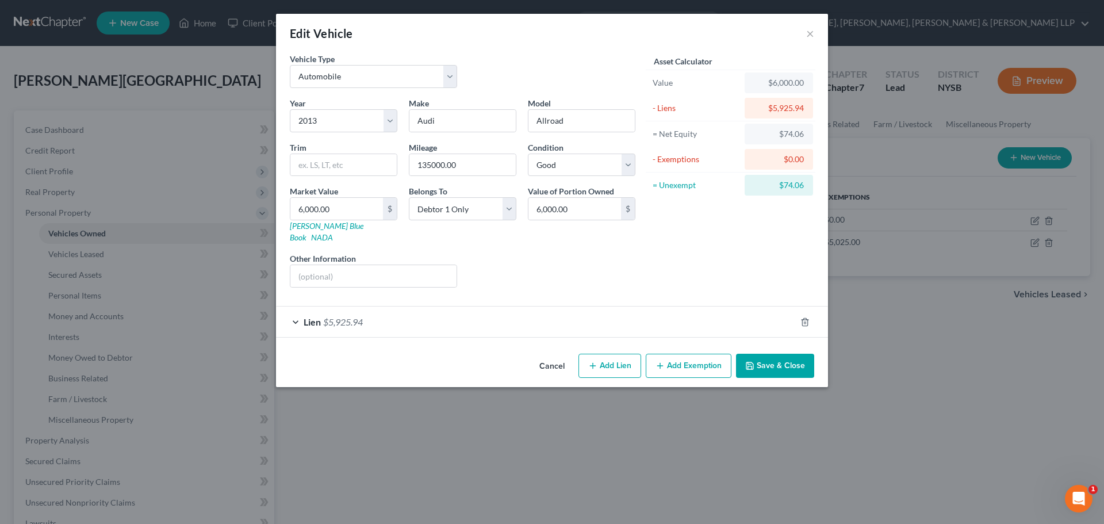
click at [777, 354] on button "Save & Close" at bounding box center [775, 366] width 78 height 24
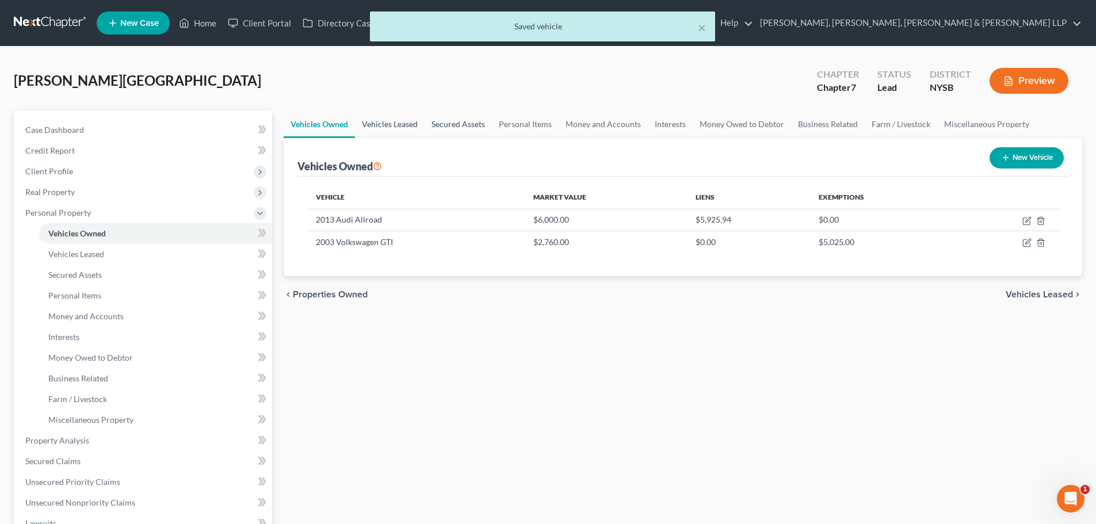
drag, startPoint x: 385, startPoint y: 127, endPoint x: 468, endPoint y: 132, distance: 82.5
click at [385, 126] on link "Vehicles Leased" at bounding box center [390, 124] width 70 height 28
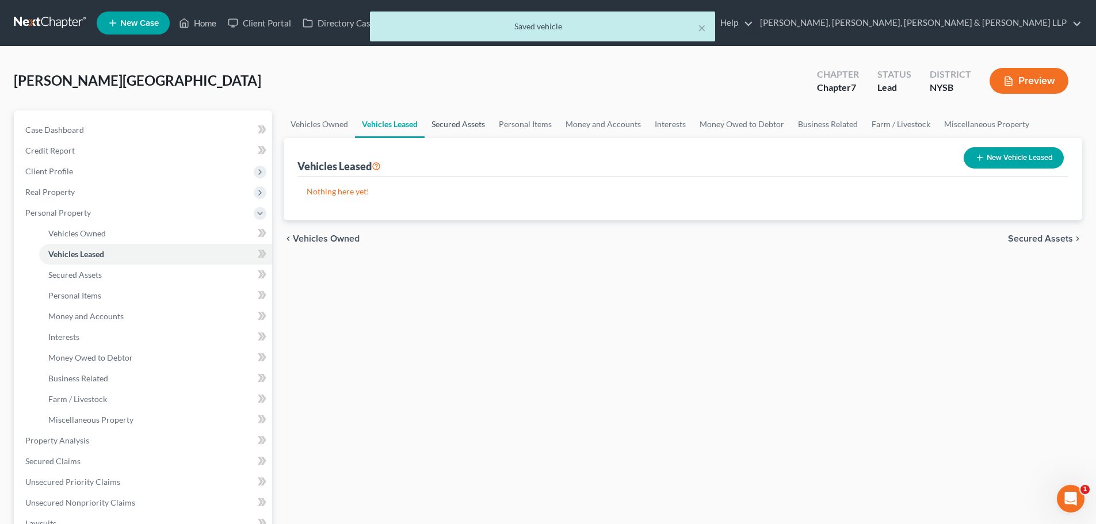
click at [464, 126] on link "Secured Assets" at bounding box center [458, 124] width 67 height 28
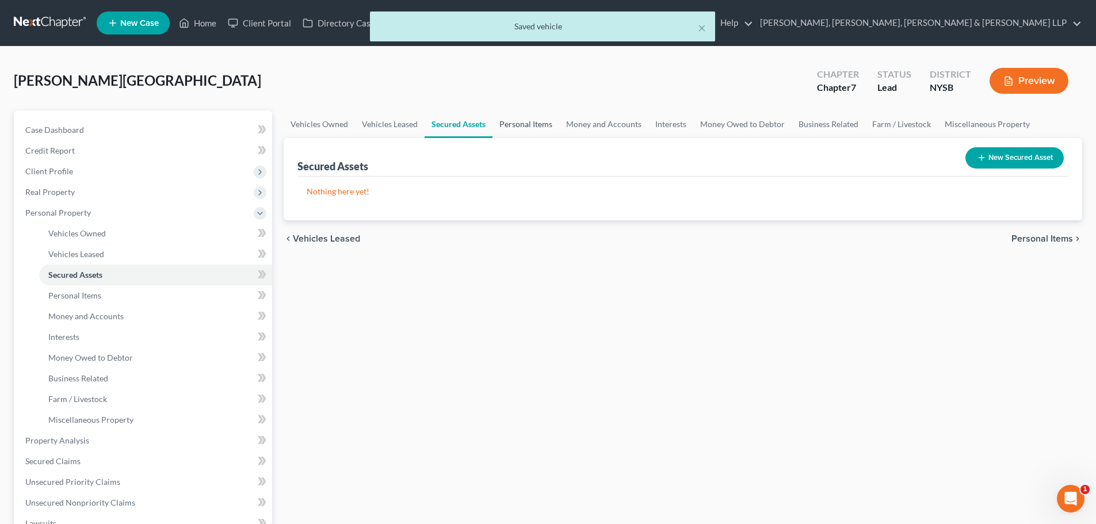
click at [536, 128] on link "Personal Items" at bounding box center [525, 124] width 67 height 28
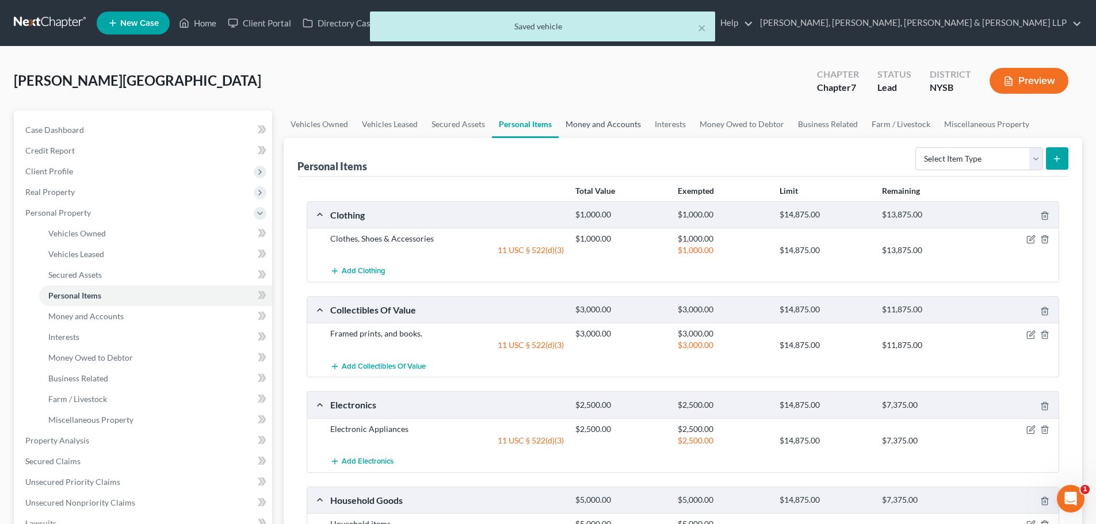
click at [562, 128] on link "Money and Accounts" at bounding box center [603, 124] width 89 height 28
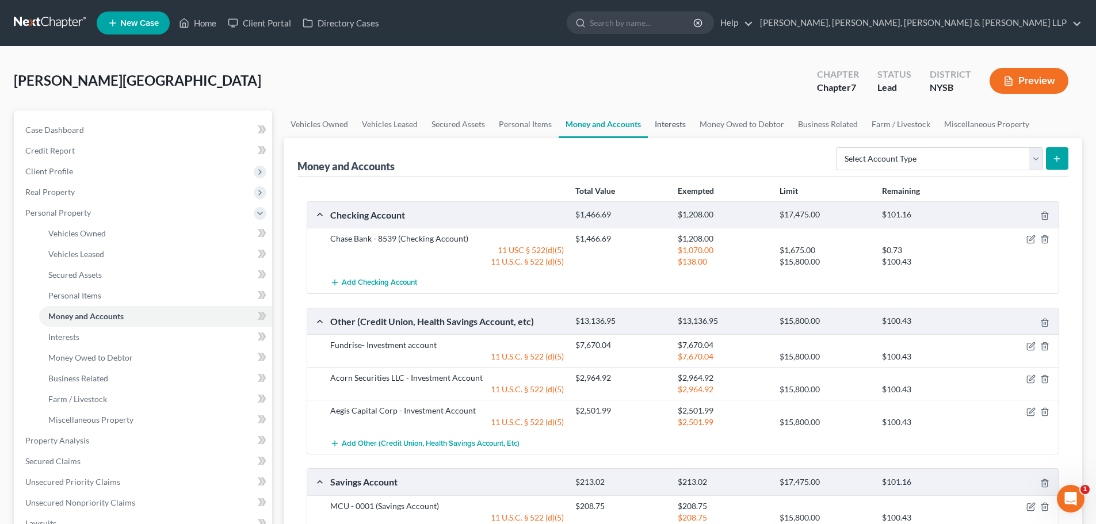
click at [653, 119] on link "Interests" at bounding box center [670, 124] width 45 height 28
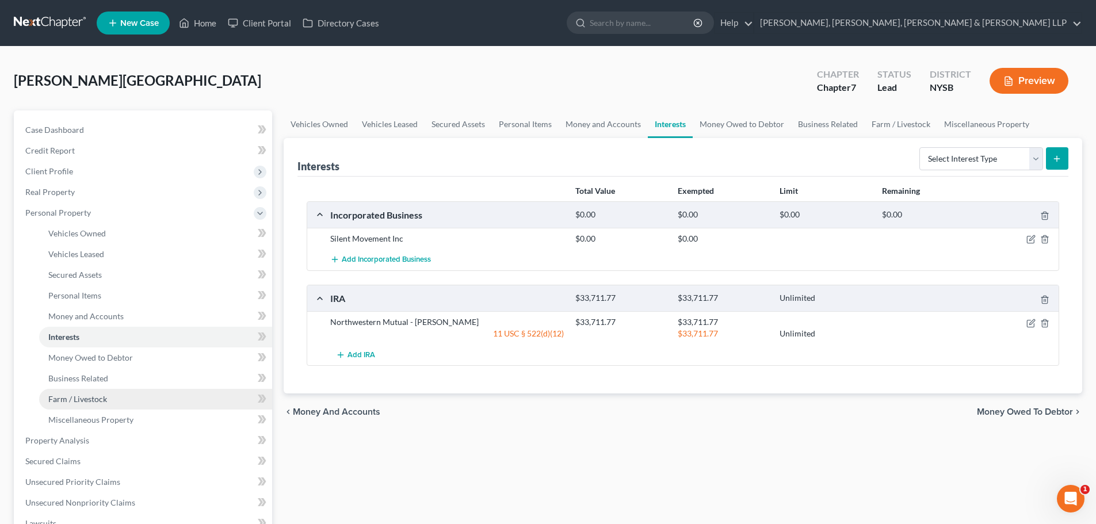
click at [322, 479] on div "Vehicles Owned Vehicles Leased Secured Assets Personal Items Money and Accounts…" at bounding box center [683, 442] width 810 height 664
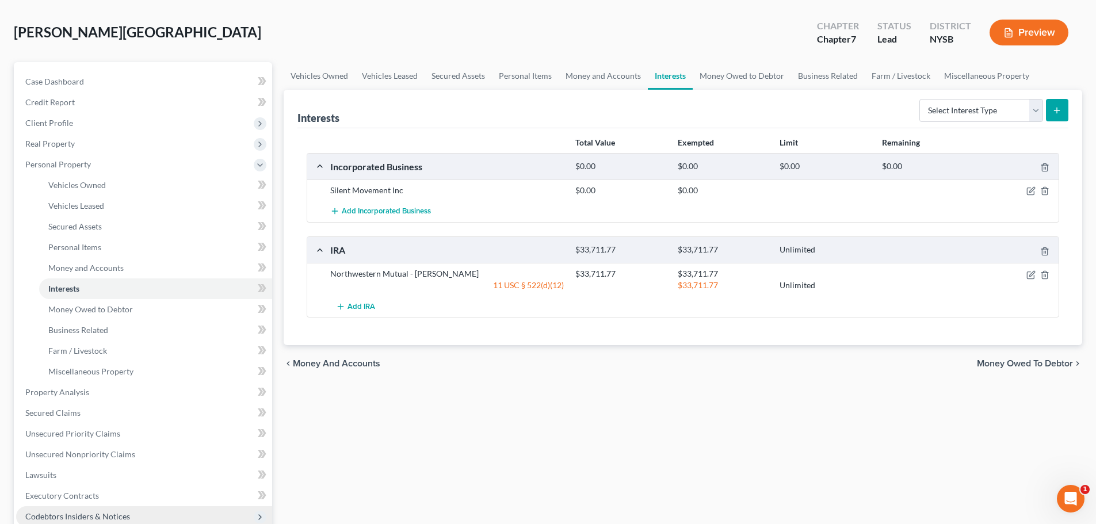
scroll to position [115, 0]
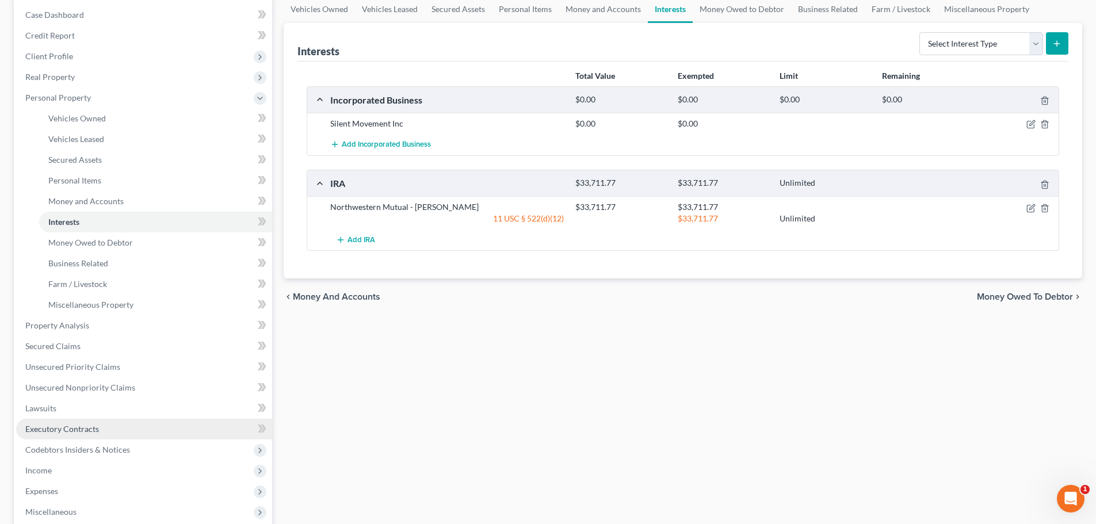
click at [71, 433] on span "Executory Contracts" at bounding box center [62, 429] width 74 height 10
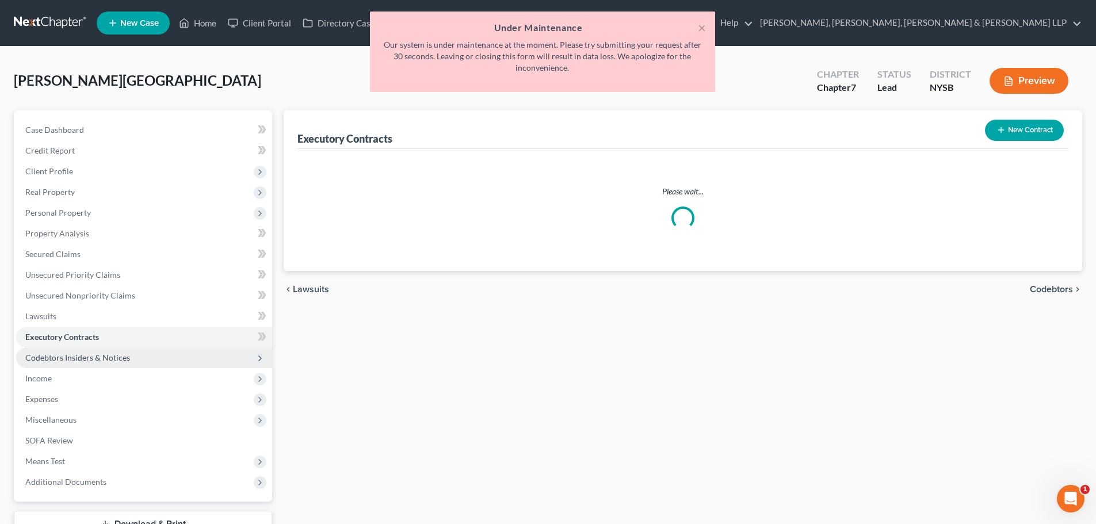
click at [101, 358] on span "Codebtors Insiders & Notices" at bounding box center [77, 358] width 105 height 10
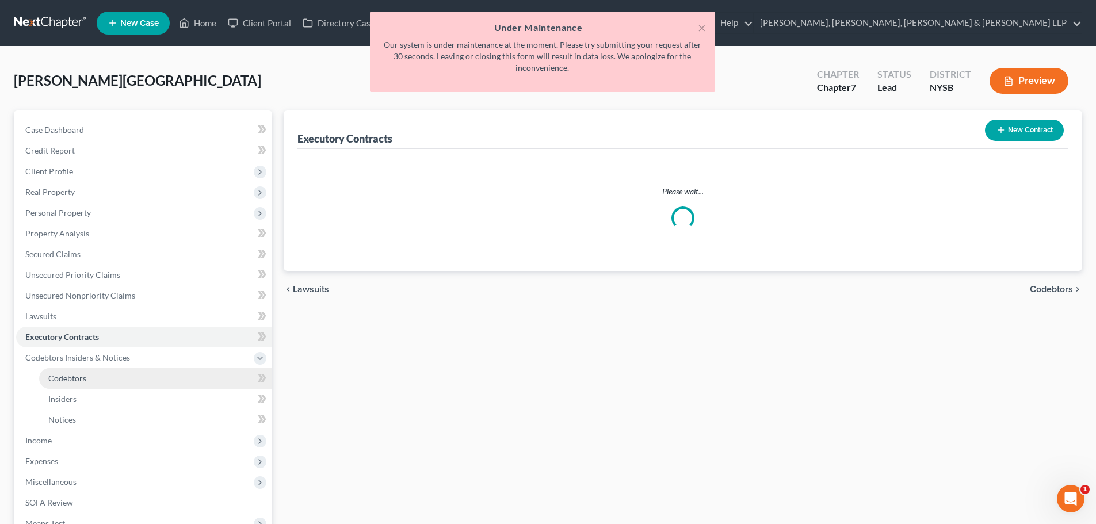
click at [85, 378] on span "Codebtors" at bounding box center [67, 378] width 38 height 10
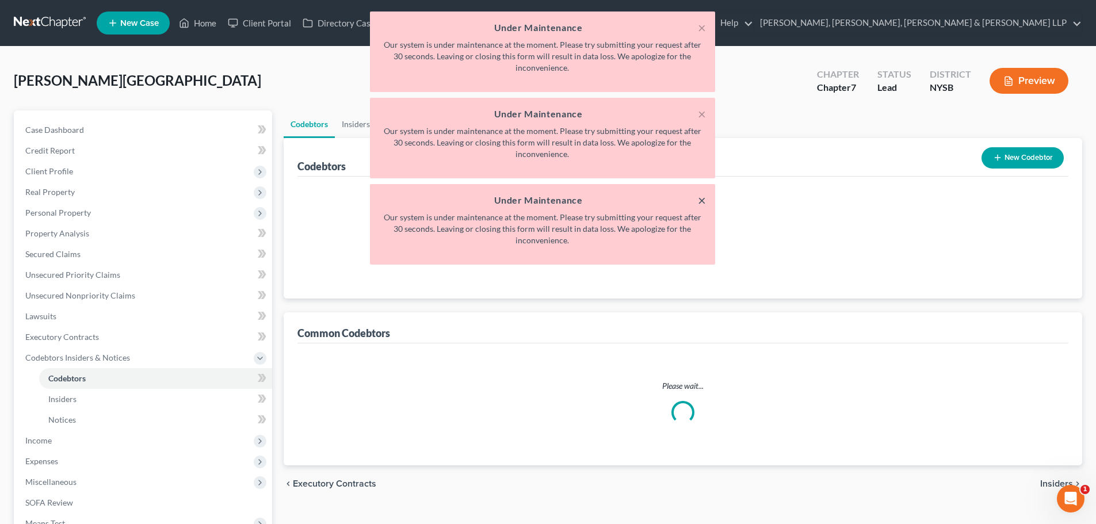
click at [704, 197] on button "×" at bounding box center [702, 200] width 8 height 14
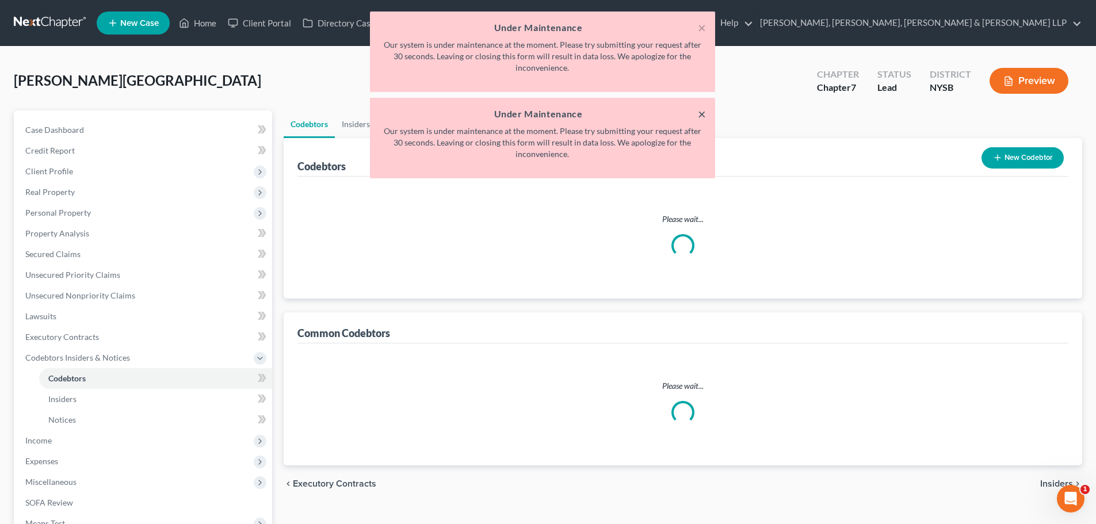
click at [702, 114] on button "×" at bounding box center [702, 114] width 8 height 14
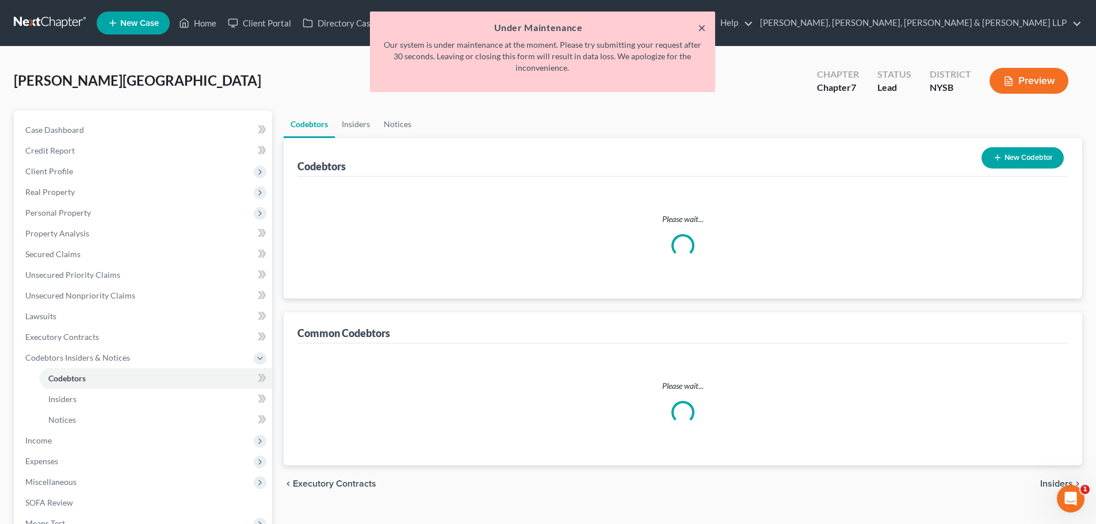
click at [700, 26] on button "×" at bounding box center [702, 28] width 8 height 14
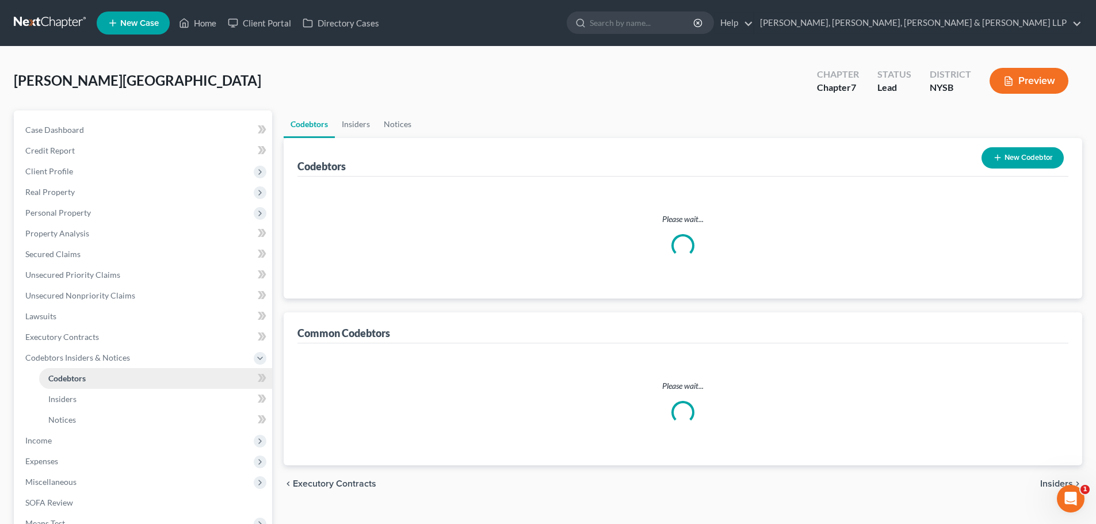
click at [117, 376] on link "Codebtors" at bounding box center [155, 378] width 233 height 21
click at [368, 131] on link "Insiders" at bounding box center [356, 124] width 42 height 28
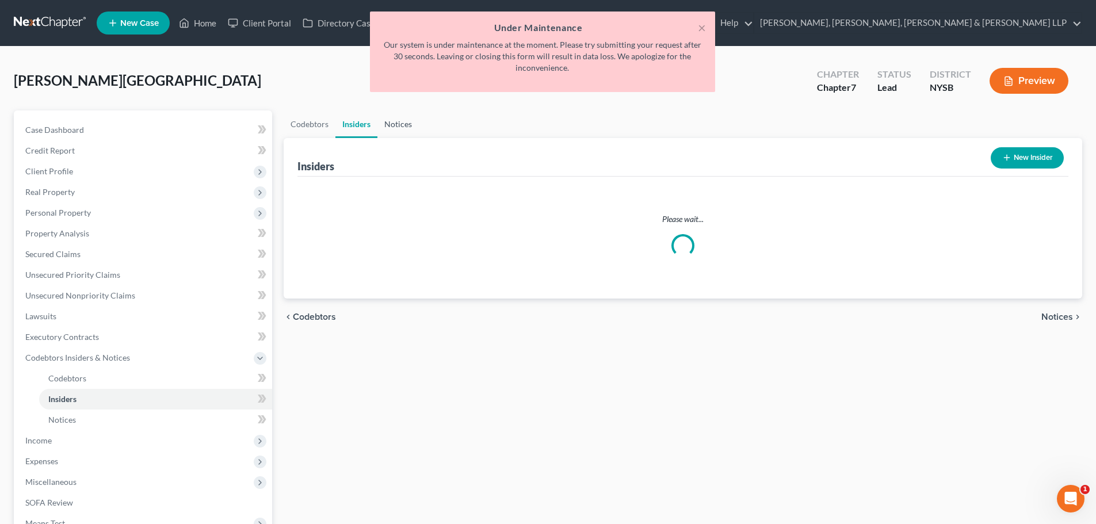
drag, startPoint x: 396, startPoint y: 124, endPoint x: 366, endPoint y: 124, distance: 29.9
click at [397, 124] on link "Notices" at bounding box center [397, 124] width 41 height 28
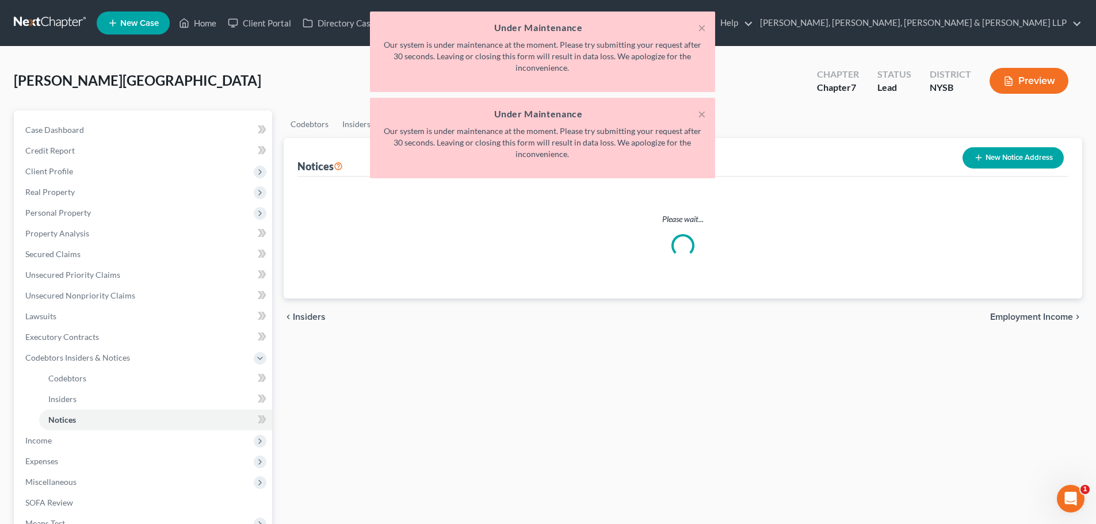
click at [320, 125] on div "× Under Maintenance Our system is under maintenance at the moment. Please try s…" at bounding box center [542, 98] width 1096 height 173
